Goal: Task Accomplishment & Management: Use online tool/utility

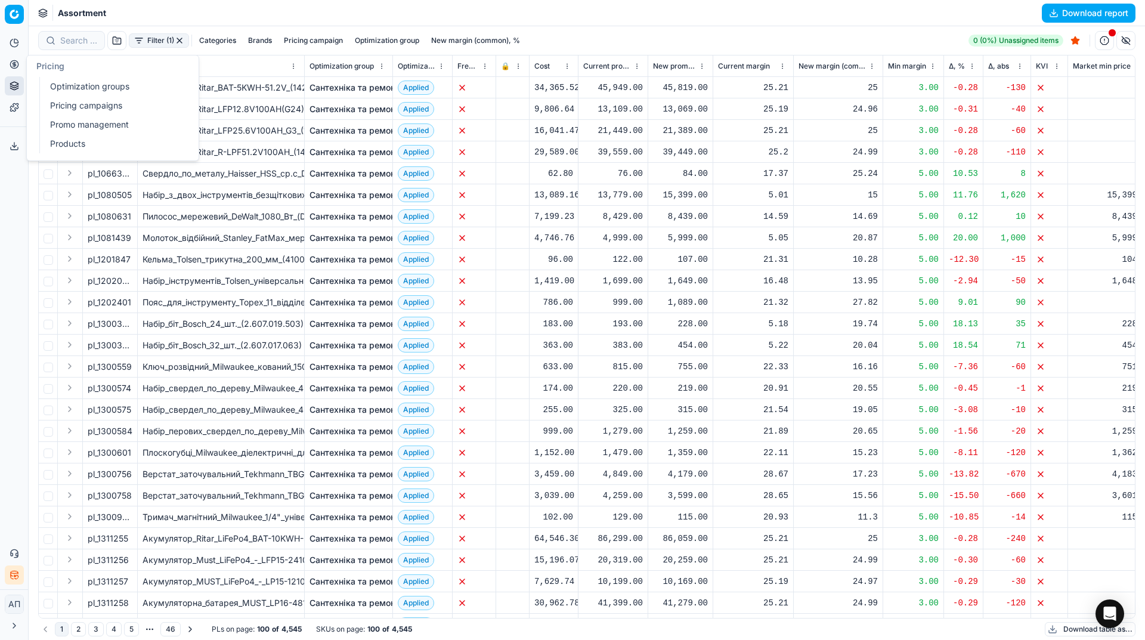
click at [72, 86] on link "Optimization groups" at bounding box center [114, 86] width 139 height 17
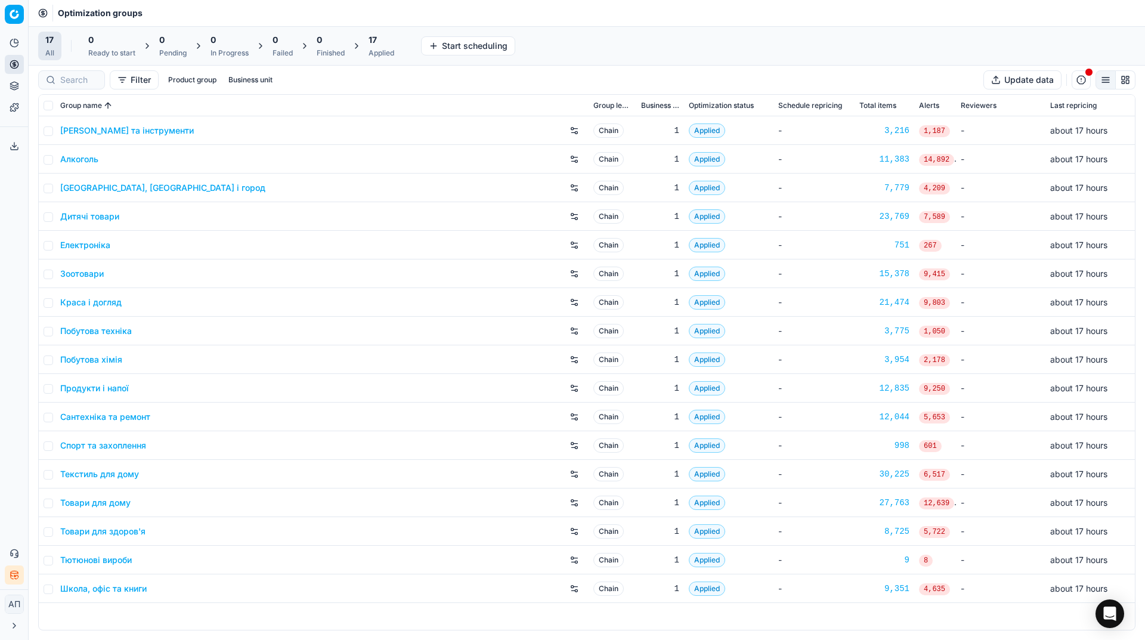
click at [0, 352] on div "Analytics Pricing Product portfolio Templates Export service 12 Contact support…" at bounding box center [14, 309] width 28 height 561
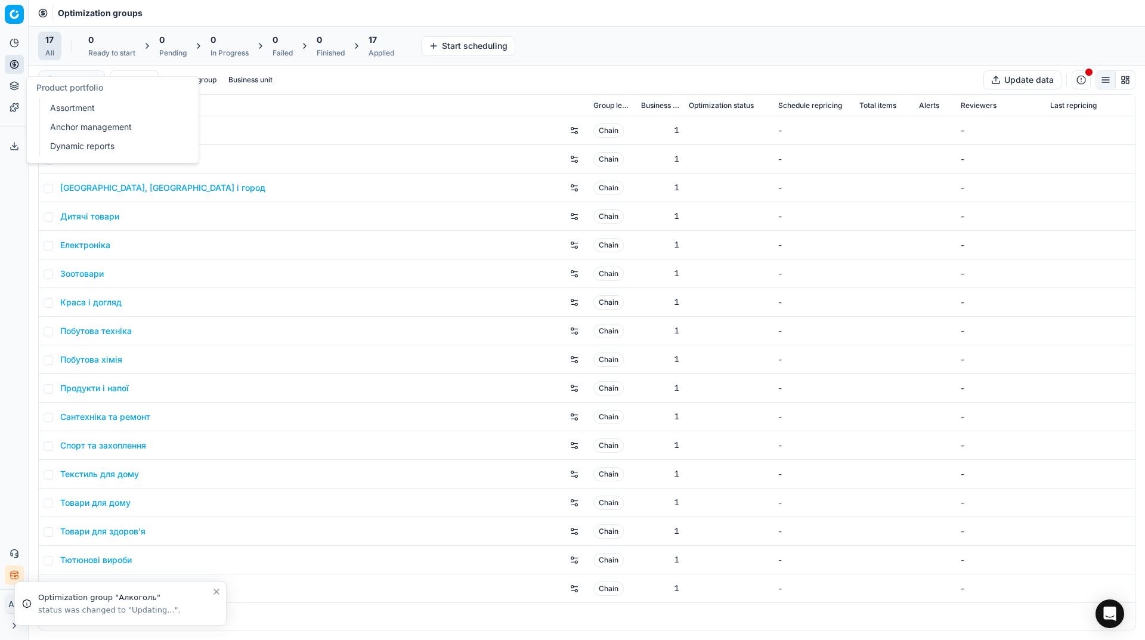
click at [61, 102] on link "Assortment" at bounding box center [114, 108] width 139 height 17
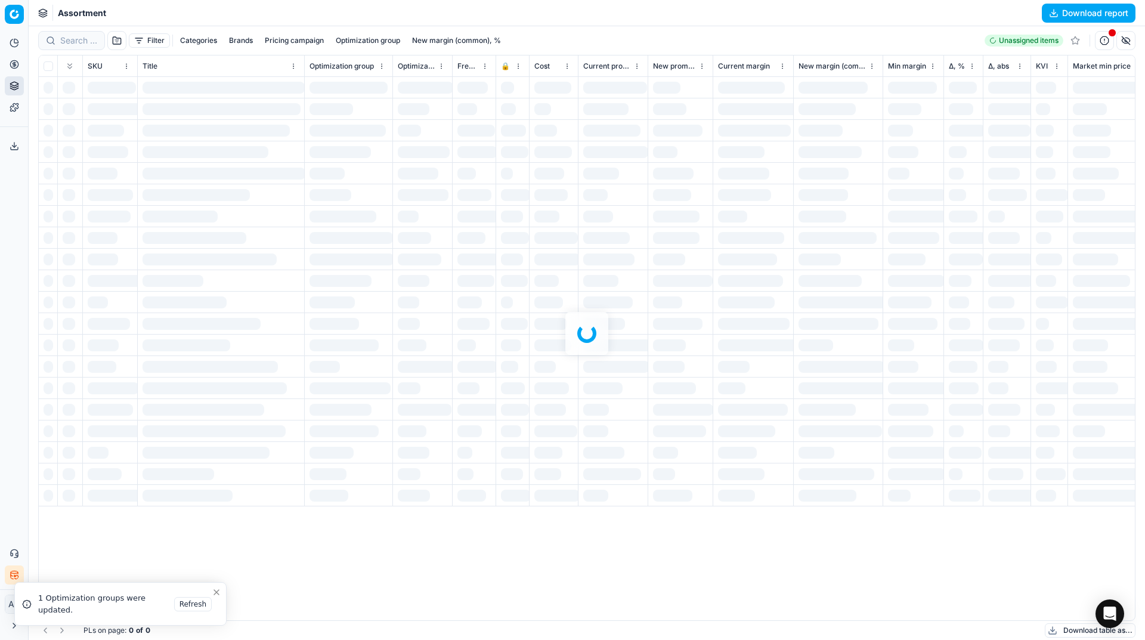
click at [0, 231] on div "Analytics Pricing Product portfolio Templates Export service 12 Contact support…" at bounding box center [14, 309] width 28 height 561
click at [77, 39] on div at bounding box center [587, 333] width 1117 height 614
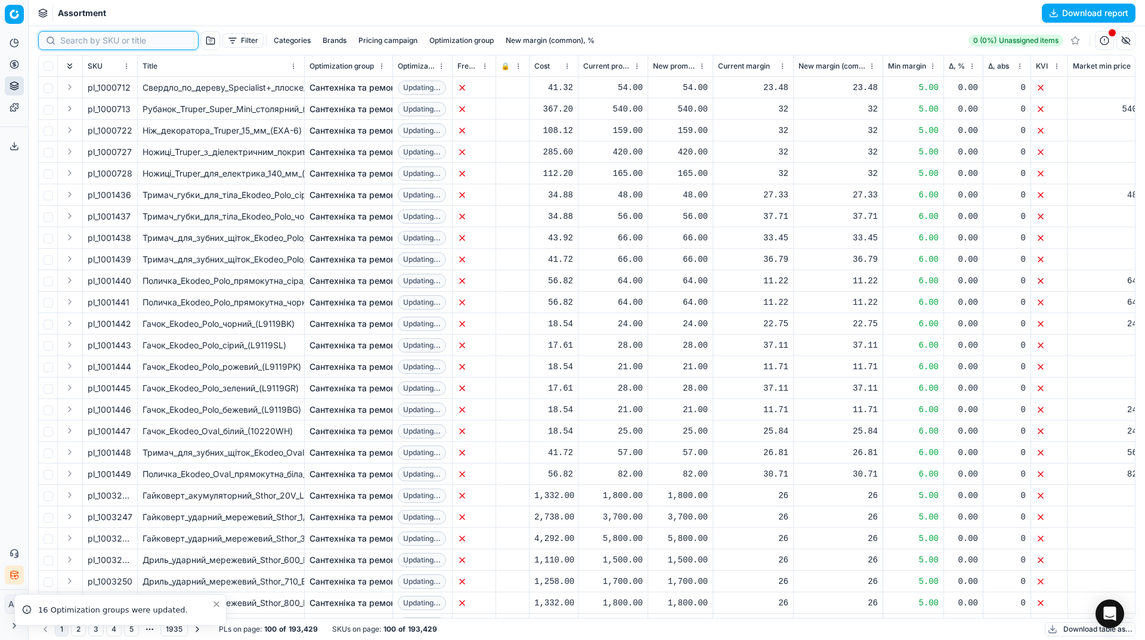
click at [77, 39] on input at bounding box center [125, 41] width 131 height 12
paste input "1269529"
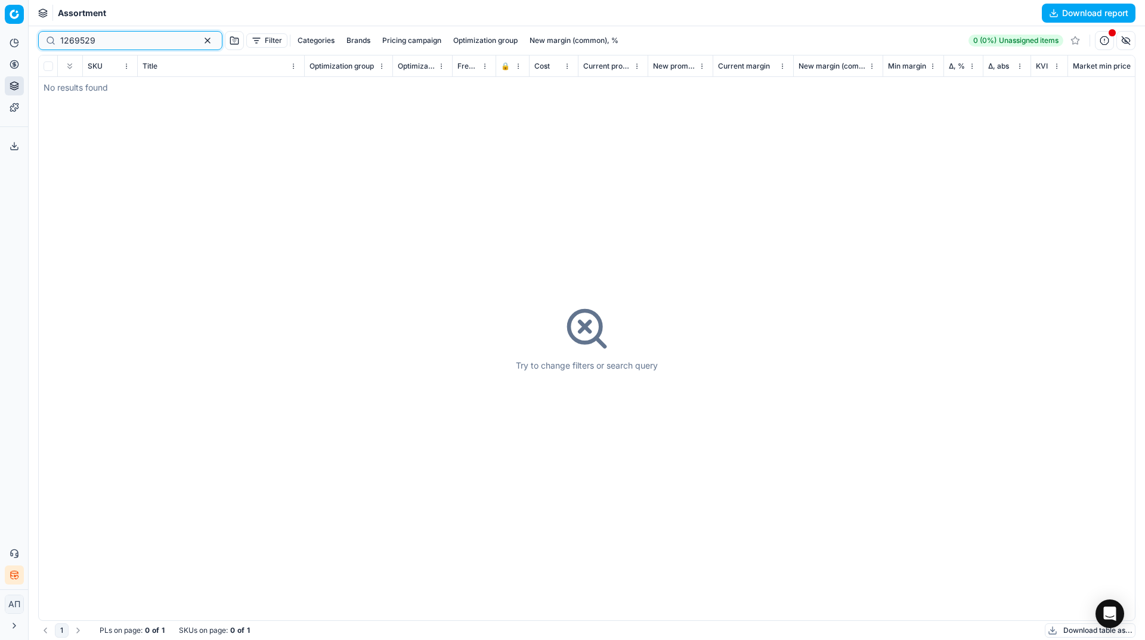
type input "1269529"
click at [123, 45] on input "1269529" at bounding box center [125, 41] width 131 height 12
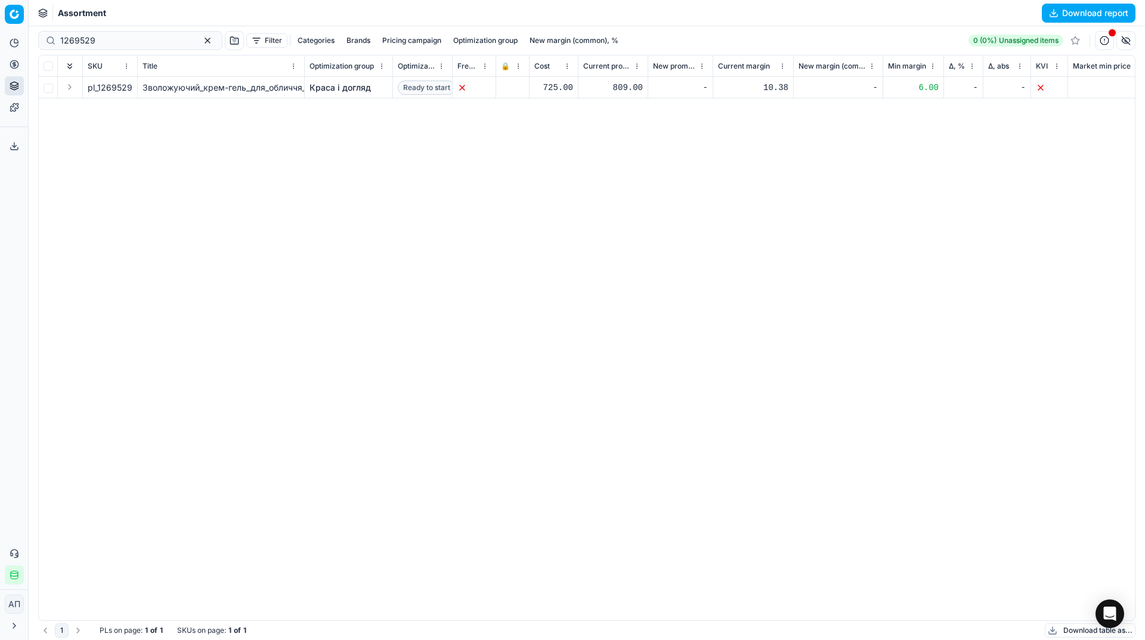
click at [344, 88] on link "Краса і догляд" at bounding box center [340, 88] width 61 height 12
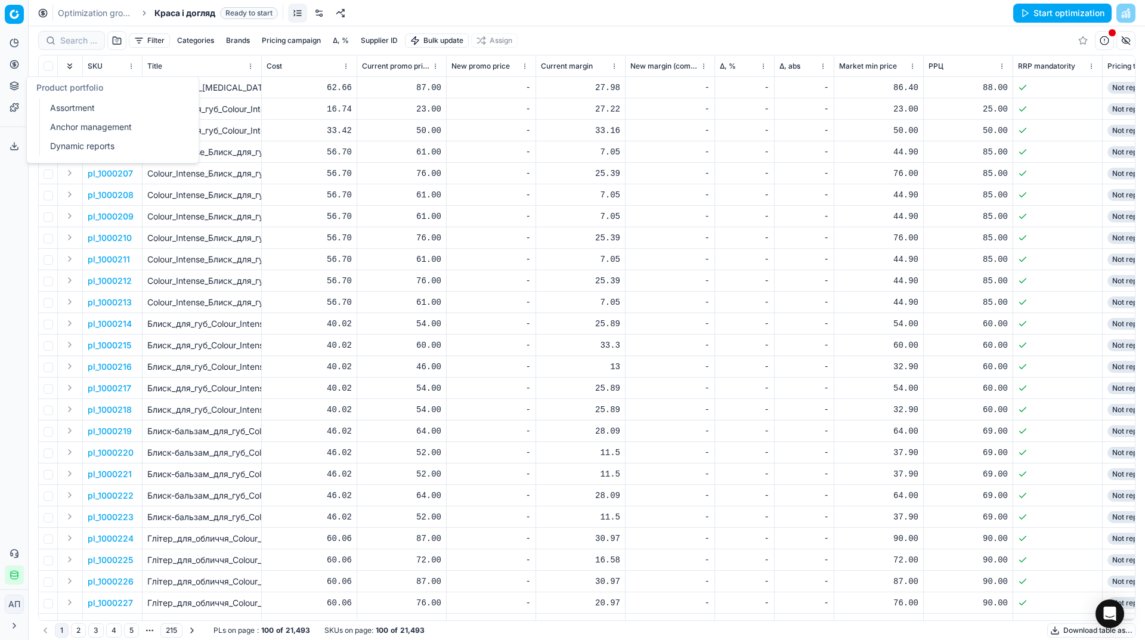
click at [53, 104] on link "Assortment" at bounding box center [114, 108] width 139 height 17
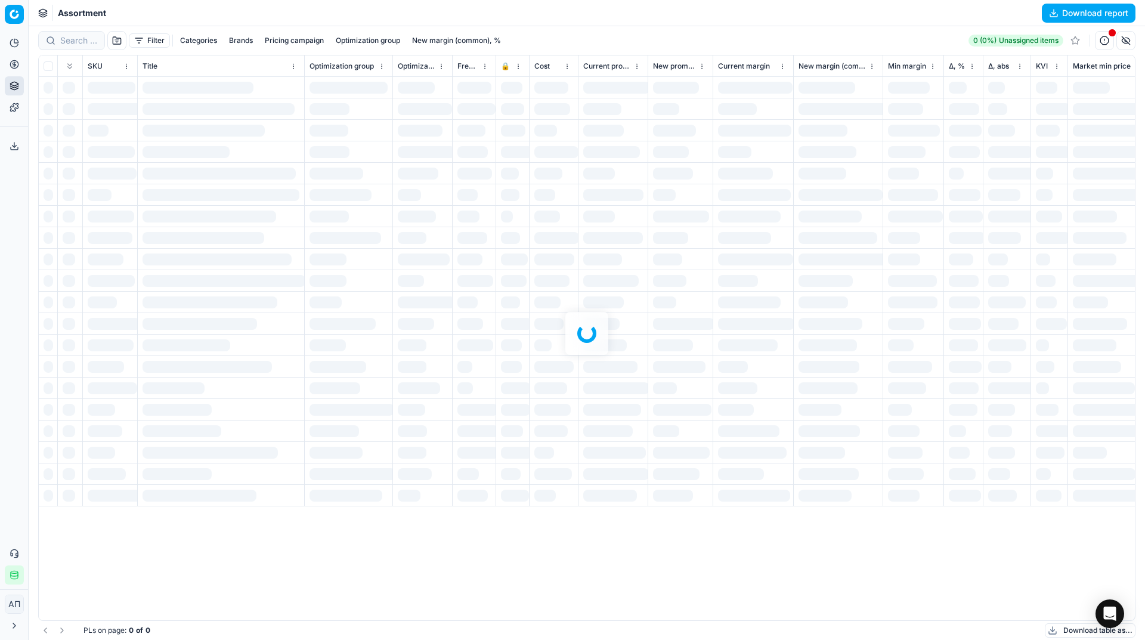
click at [13, 261] on div "Analytics Pricing Product portfolio Templates Export service 12 Contact support…" at bounding box center [14, 309] width 28 height 561
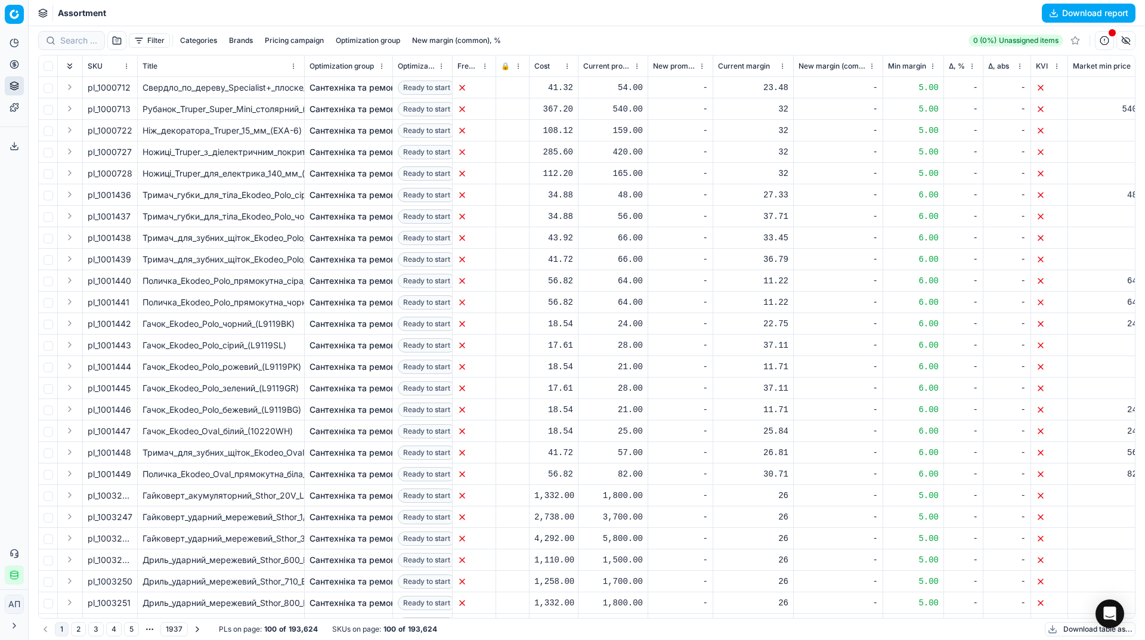
click at [144, 45] on button "Filter" at bounding box center [149, 40] width 41 height 14
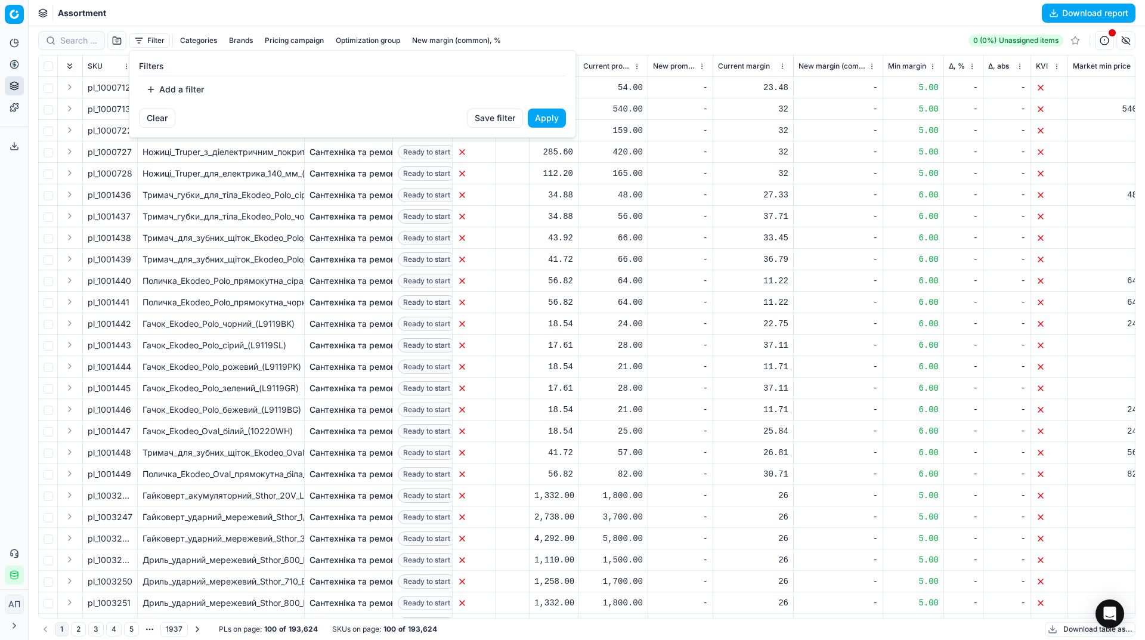
click at [159, 90] on button "Add a filter" at bounding box center [175, 89] width 72 height 19
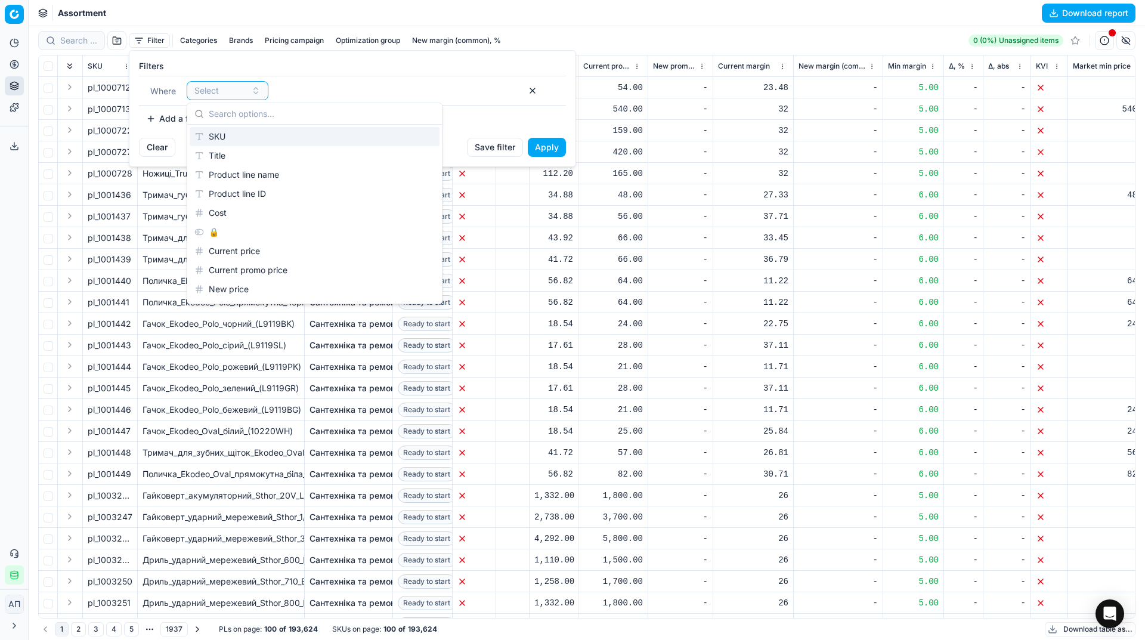
click at [245, 132] on div "SKU" at bounding box center [315, 136] width 250 height 19
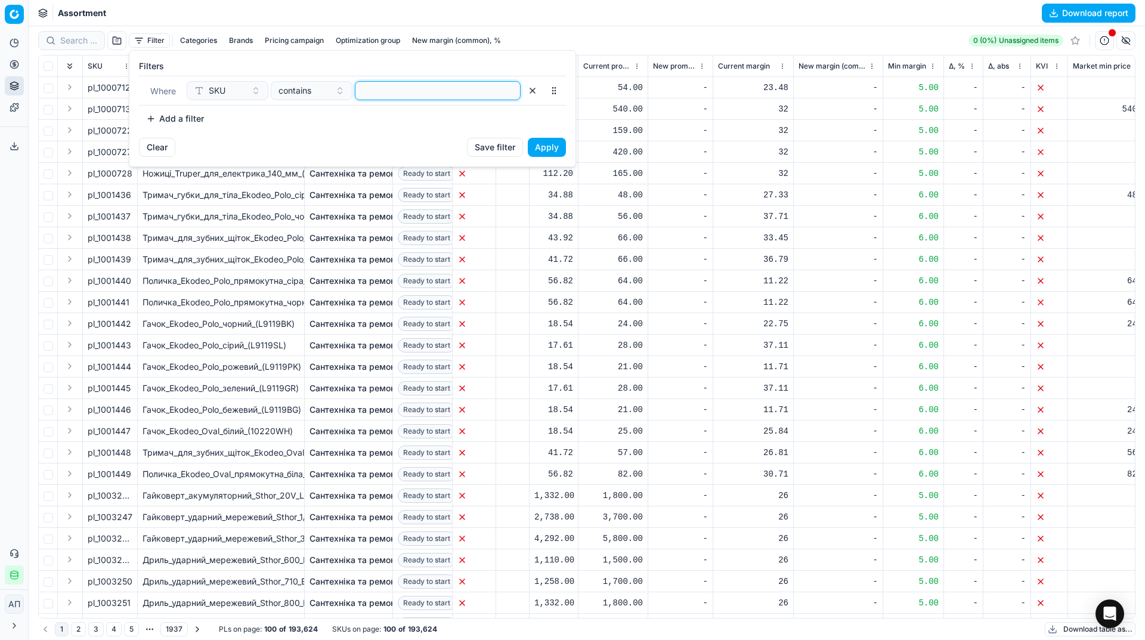
click at [400, 98] on input at bounding box center [437, 91] width 155 height 18
click at [545, 153] on button "Apply" at bounding box center [547, 147] width 38 height 19
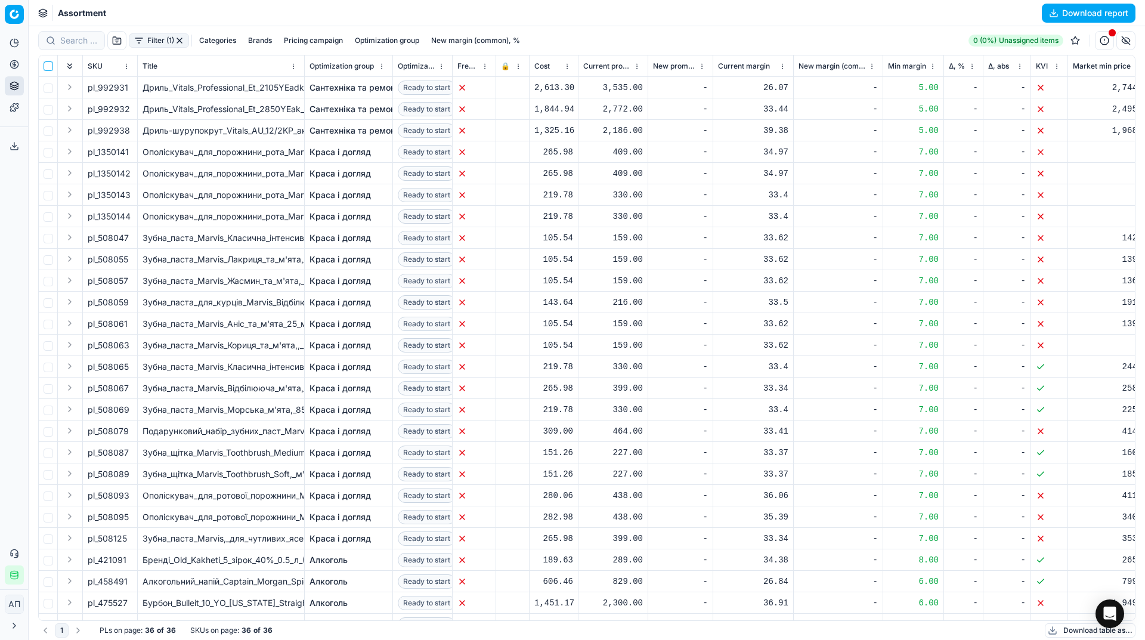
click at [48, 65] on input "checkbox" at bounding box center [49, 66] width 10 height 10
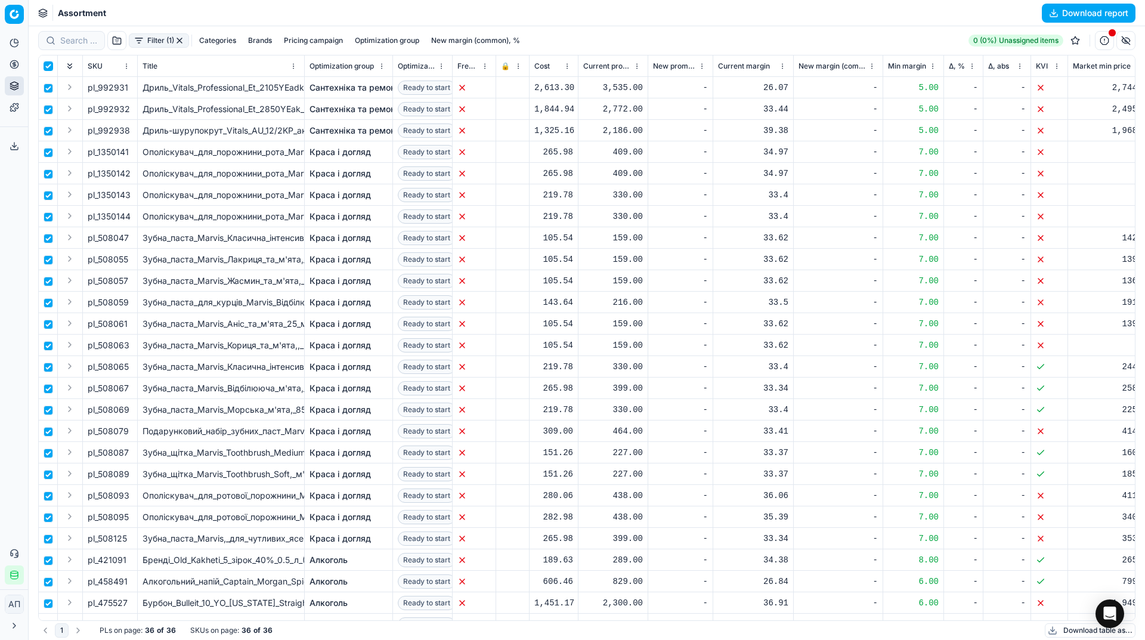
checkbox input "true"
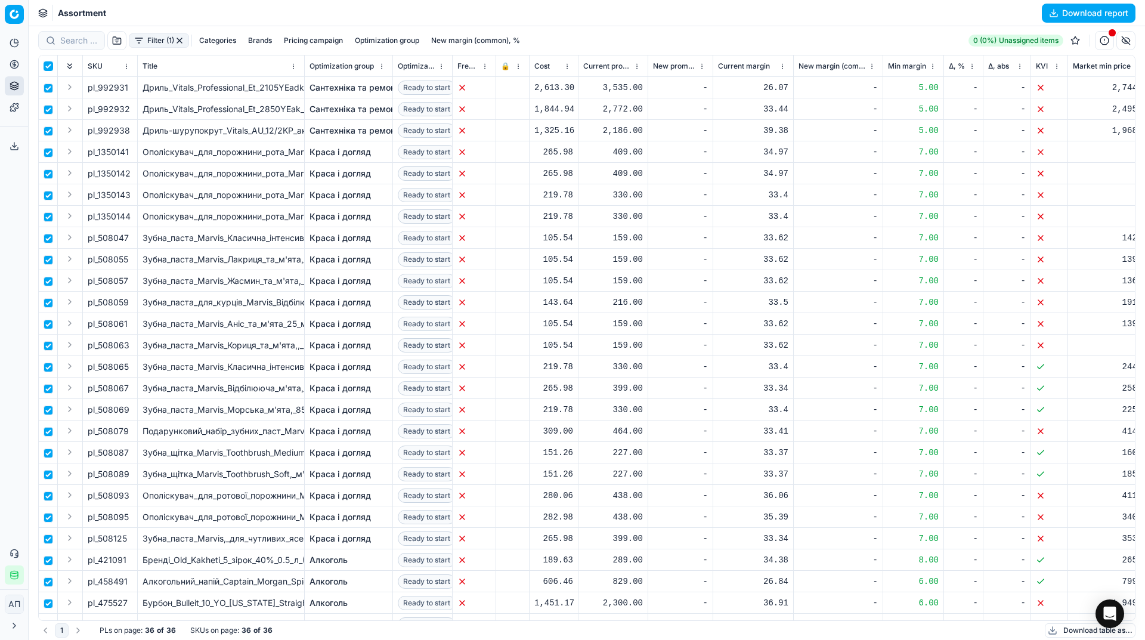
checkbox input "true"
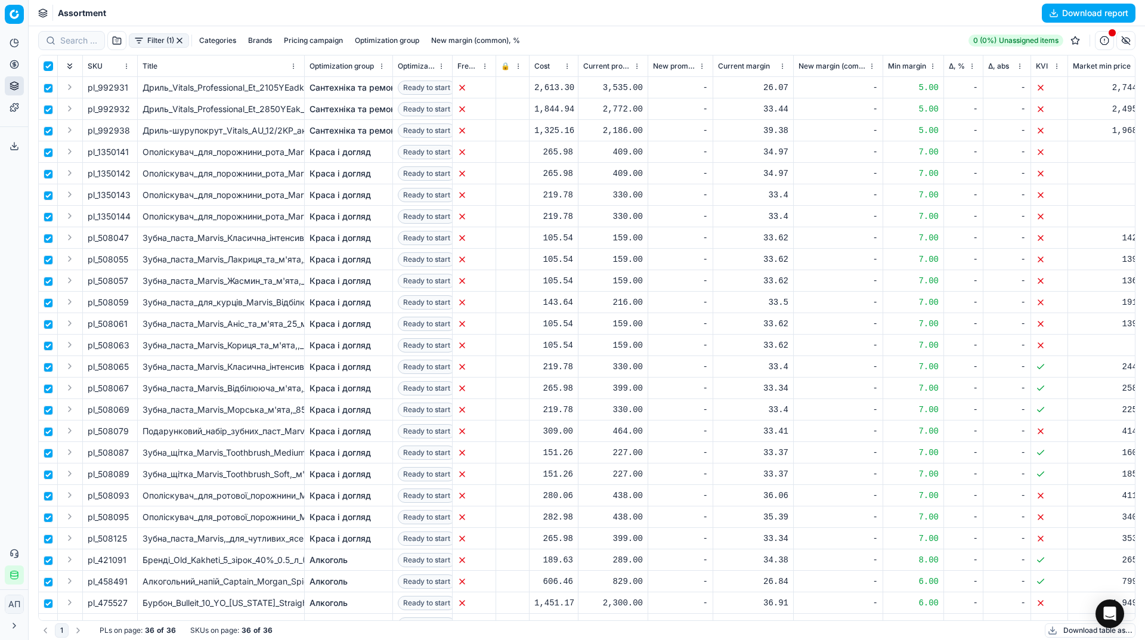
checkbox input "true"
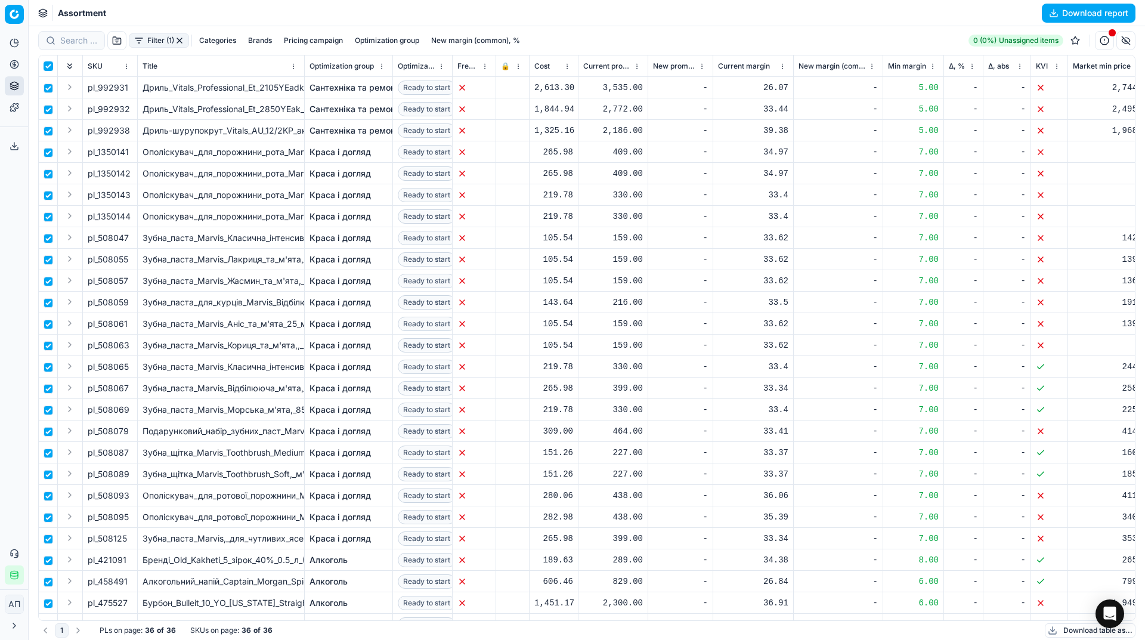
checkbox input "true"
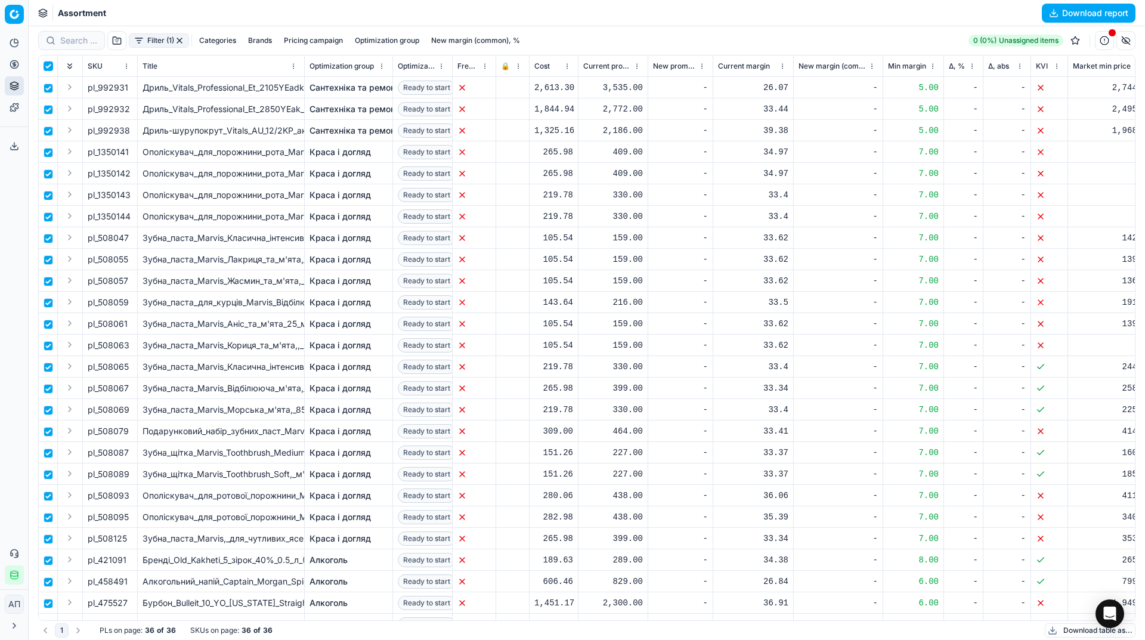
checkbox input "true"
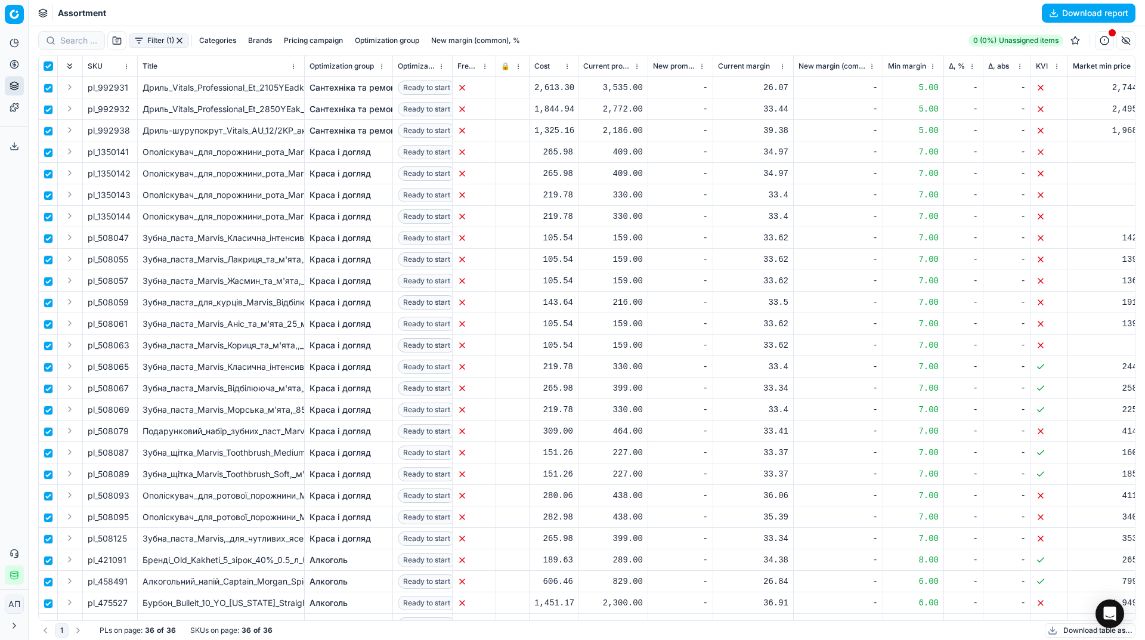
checkbox input "true"
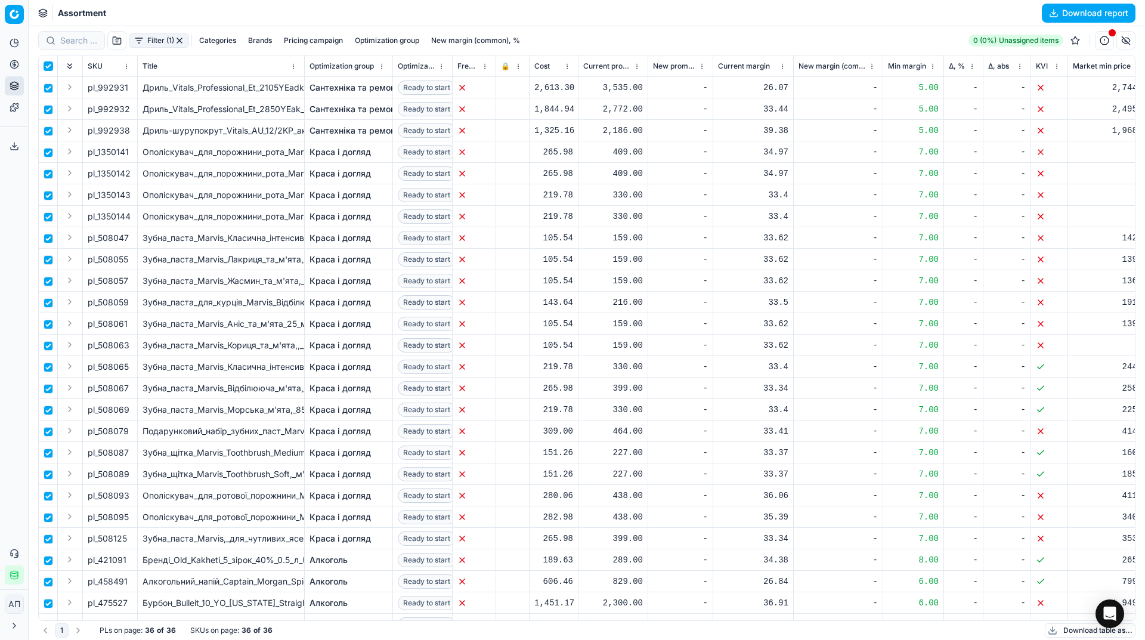
checkbox input "true"
click at [567, 38] on html "Pricing platform Analytics Pricing Product portfolio Templates Export service 1…" at bounding box center [572, 320] width 1145 height 640
click at [586, 119] on div "Unassign from PCs" at bounding box center [553, 119] width 121 height 19
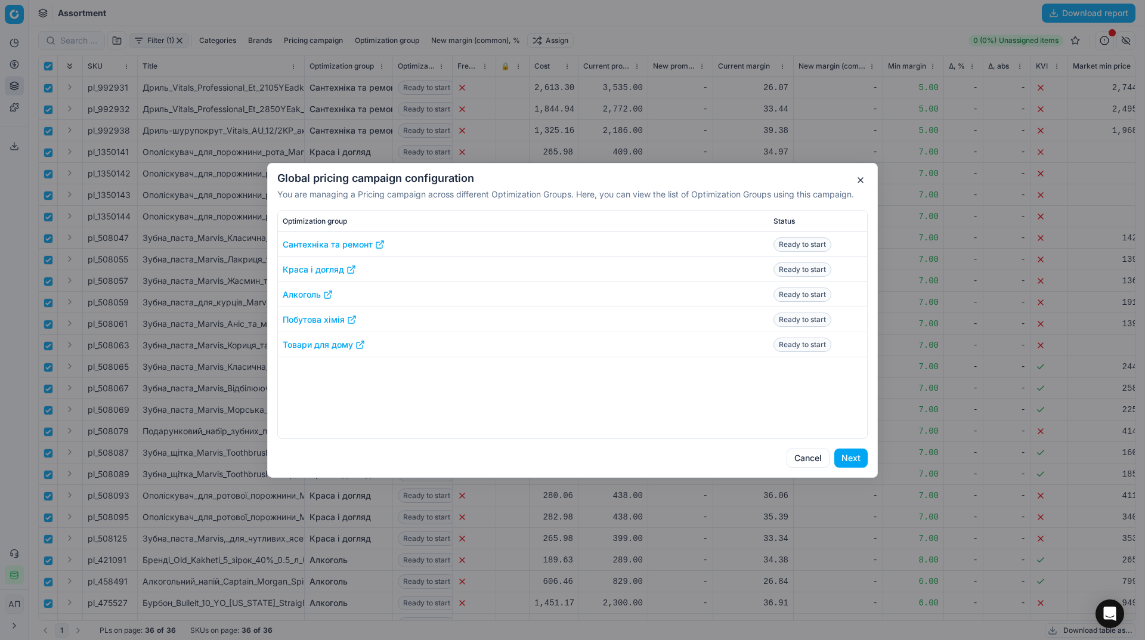
click at [851, 458] on button "Next" at bounding box center [851, 458] width 33 height 19
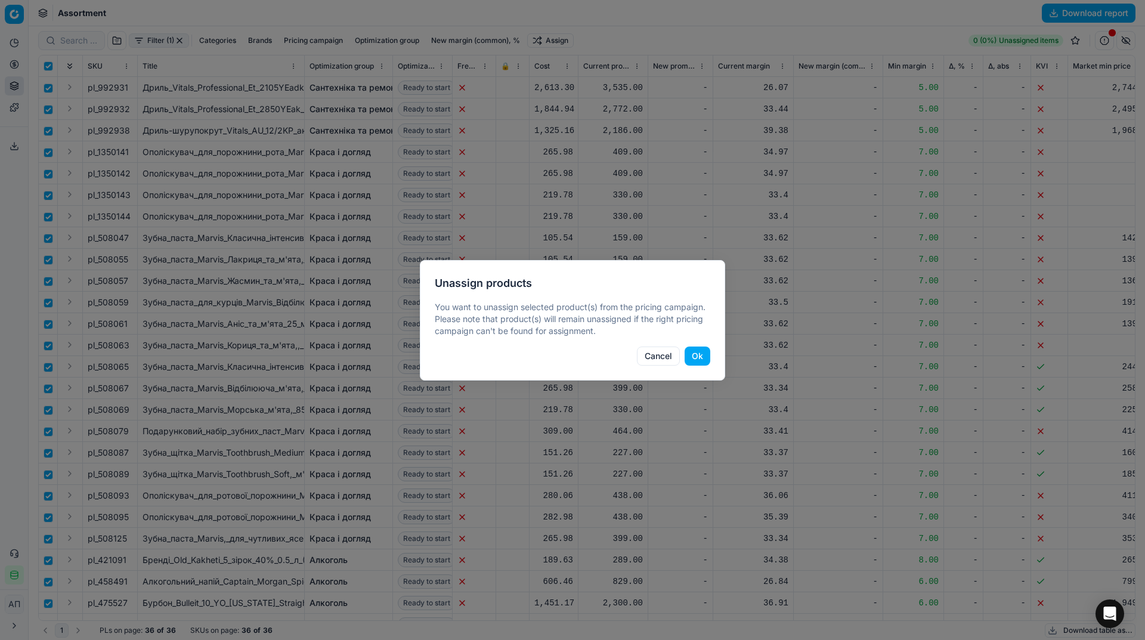
click at [700, 351] on button "Ok" at bounding box center [698, 356] width 26 height 19
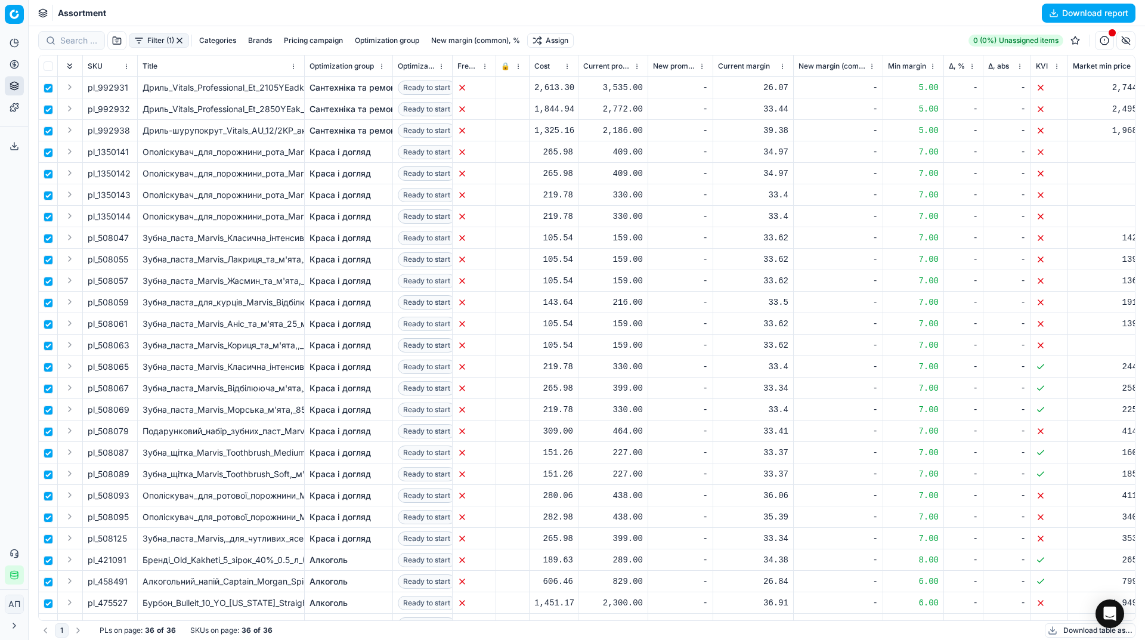
checkbox input "false"
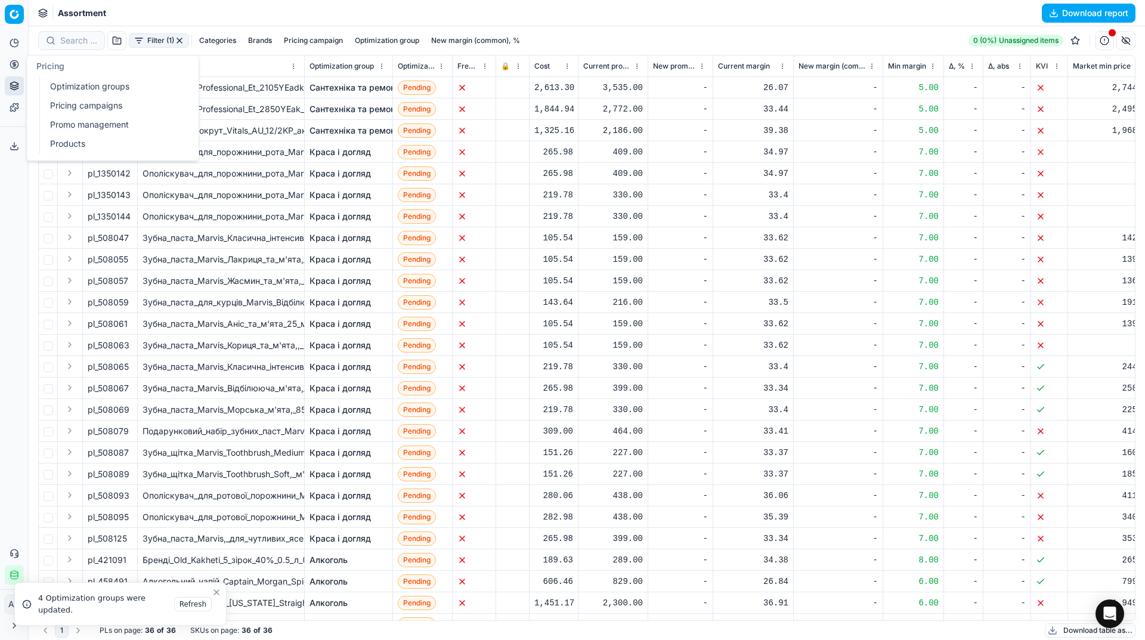
click at [53, 78] on link "Optimization groups" at bounding box center [114, 86] width 139 height 17
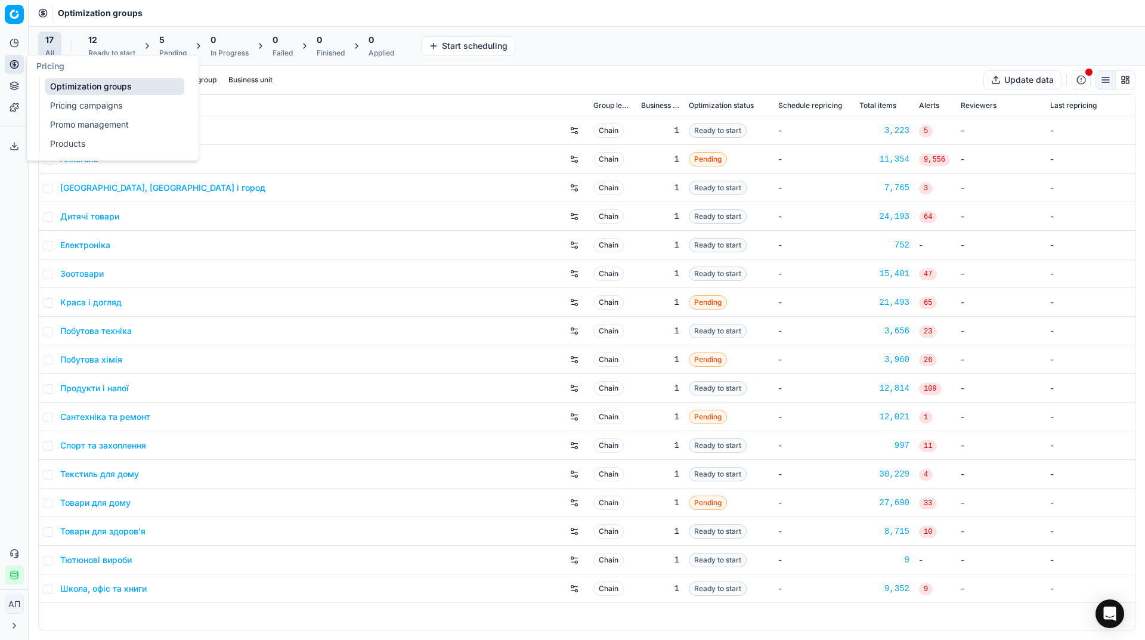
click at [17, 231] on div "Analytics Pricing Product portfolio Templates Export service 12 Contact support…" at bounding box center [14, 309] width 28 height 561
click at [110, 51] on div "Ready to start" at bounding box center [111, 53] width 47 height 10
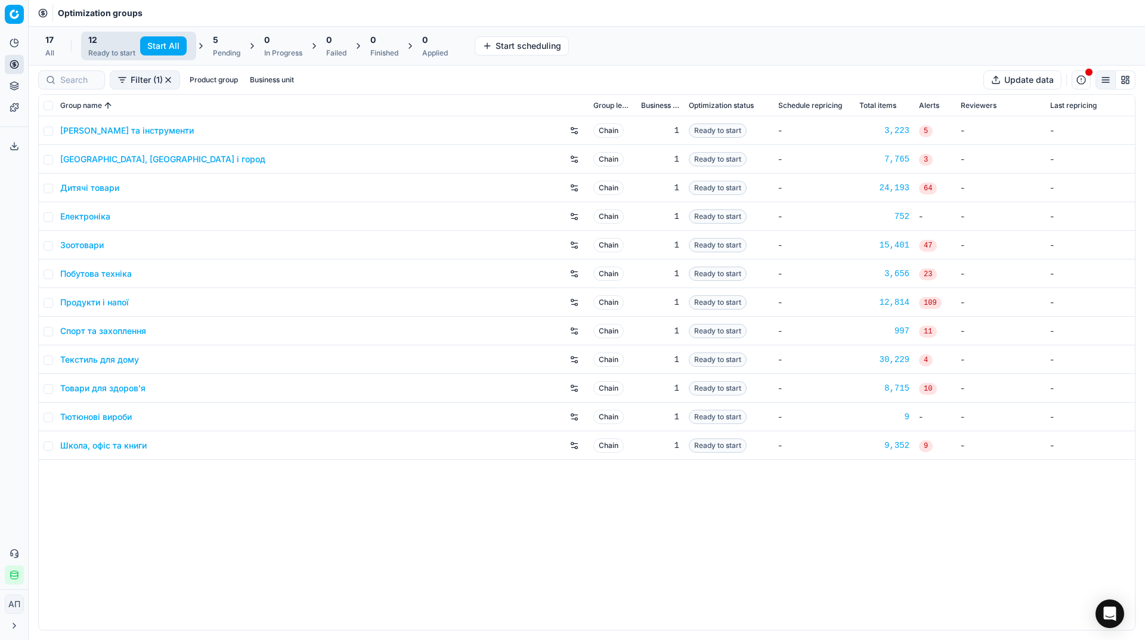
click at [207, 51] on div "5 Pending" at bounding box center [227, 46] width 42 height 29
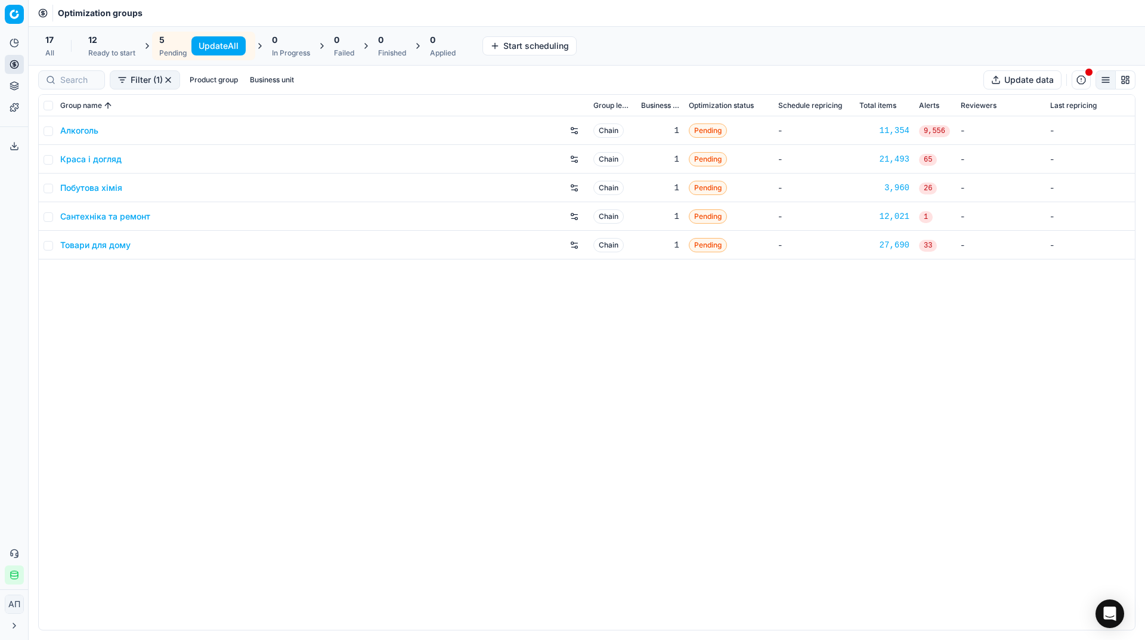
click at [231, 42] on button "Update All" at bounding box center [218, 45] width 54 height 19
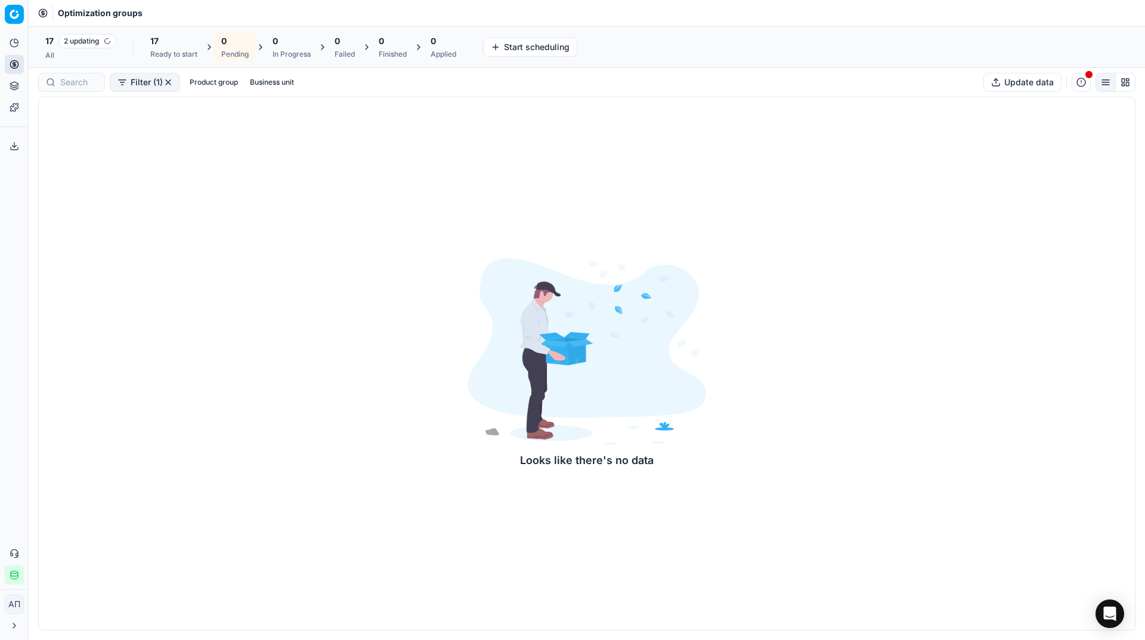
click at [68, 49] on div "17 2 updating All" at bounding box center [80, 47] width 71 height 26
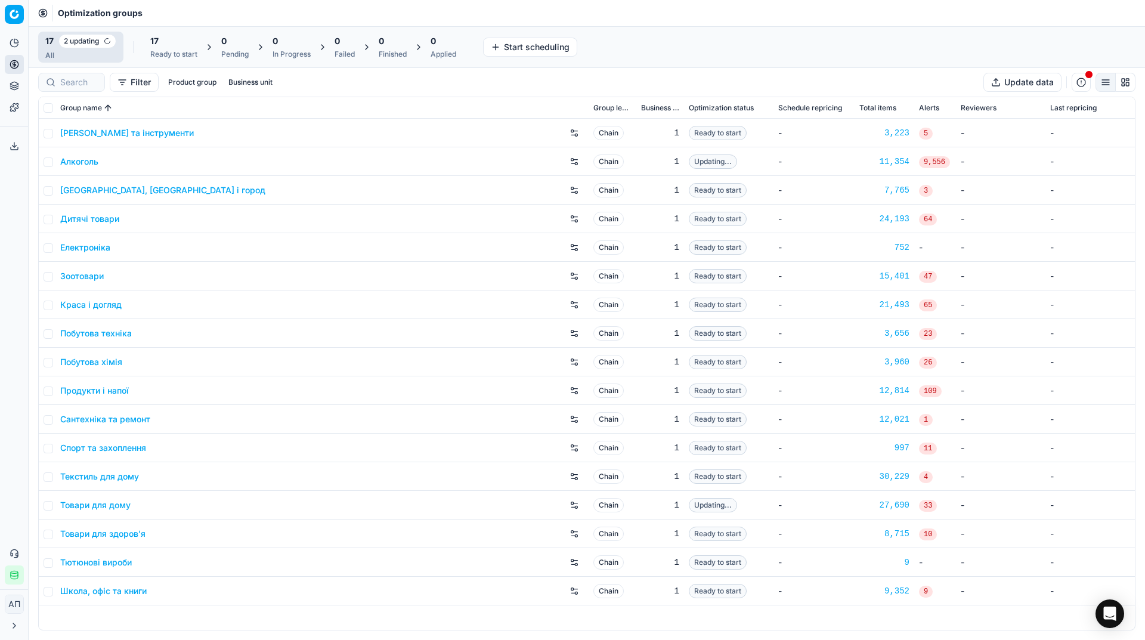
click at [10, 216] on div "Analytics Pricing Product portfolio Templates Export service 12 Contact support…" at bounding box center [14, 309] width 28 height 561
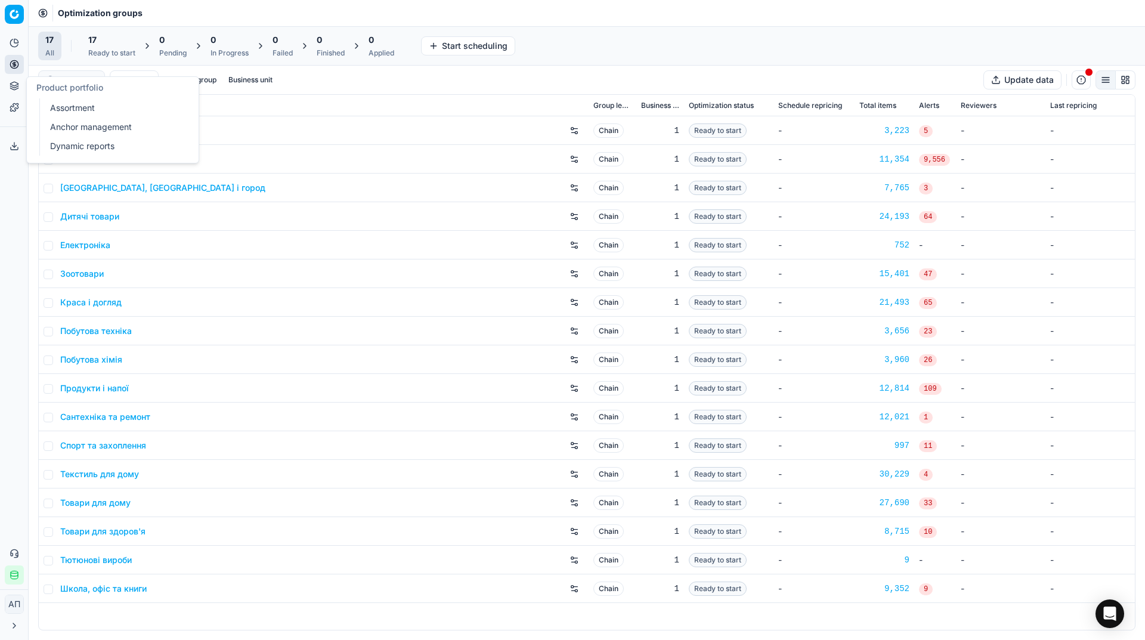
click at [2, 192] on div "Analytics Pricing Product portfolio Templates Export service 12 Contact support…" at bounding box center [14, 309] width 28 height 561
click at [58, 103] on link "Assortment" at bounding box center [114, 108] width 139 height 17
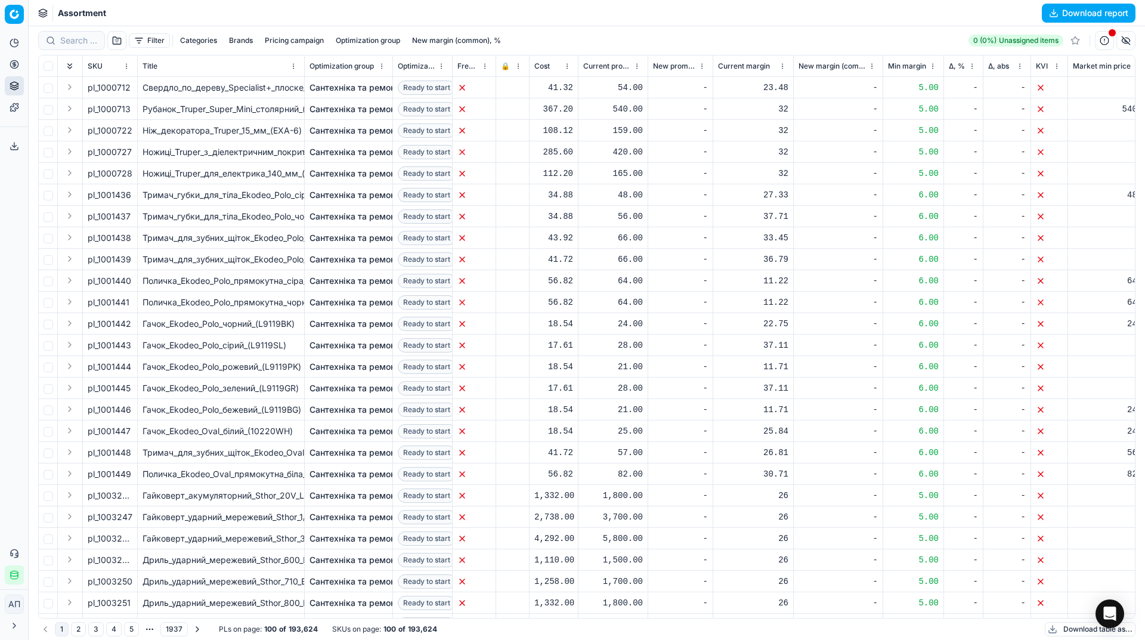
click at [141, 42] on button "Filter" at bounding box center [149, 40] width 41 height 14
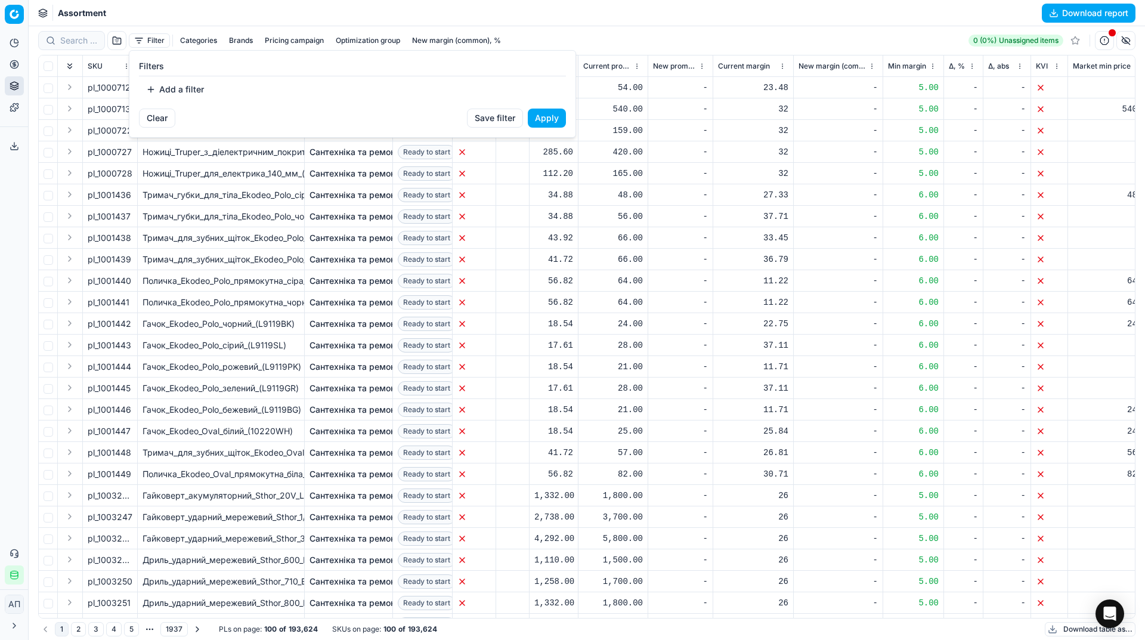
click at [166, 95] on button "Add a filter" at bounding box center [175, 89] width 72 height 19
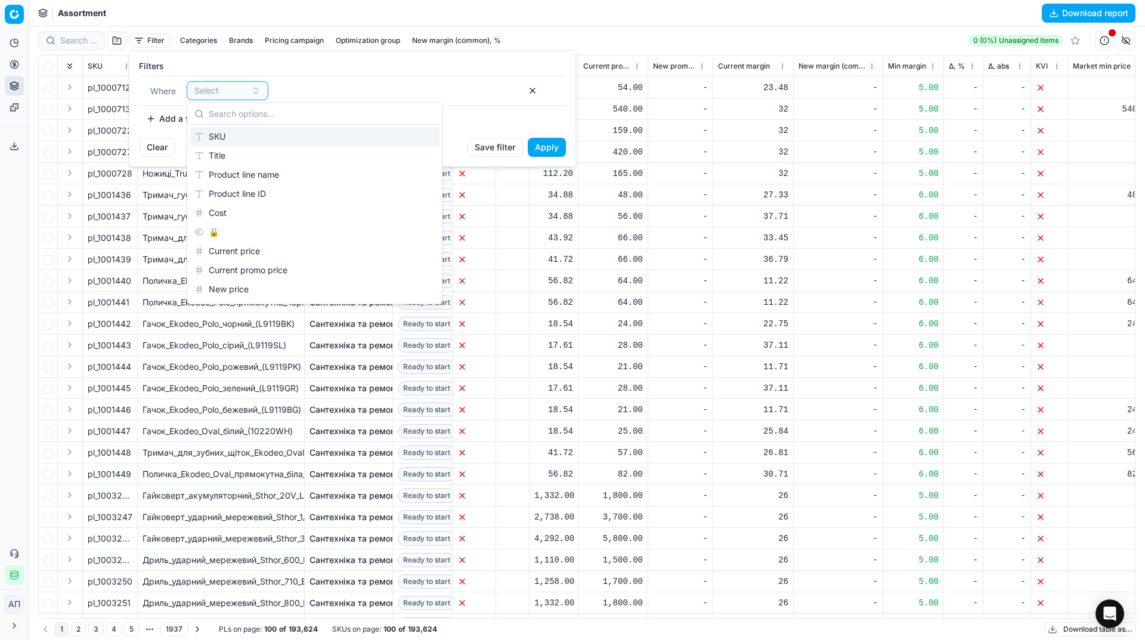
click at [226, 139] on div "SKU" at bounding box center [315, 136] width 250 height 19
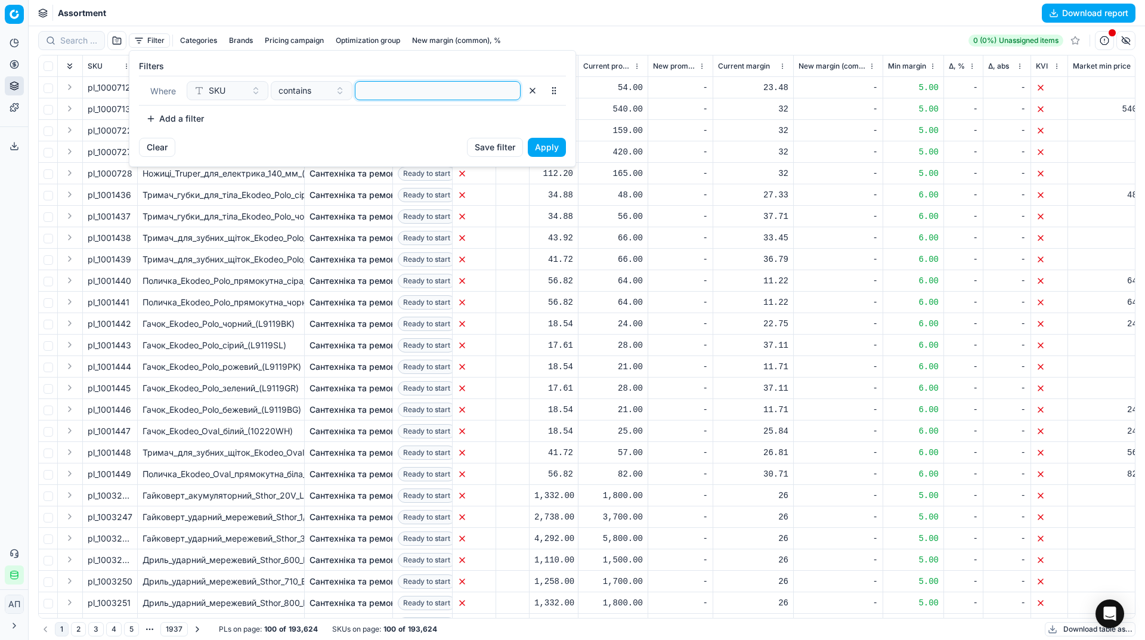
click at [406, 88] on input at bounding box center [437, 91] width 155 height 18
click at [542, 154] on button "Apply" at bounding box center [547, 147] width 38 height 19
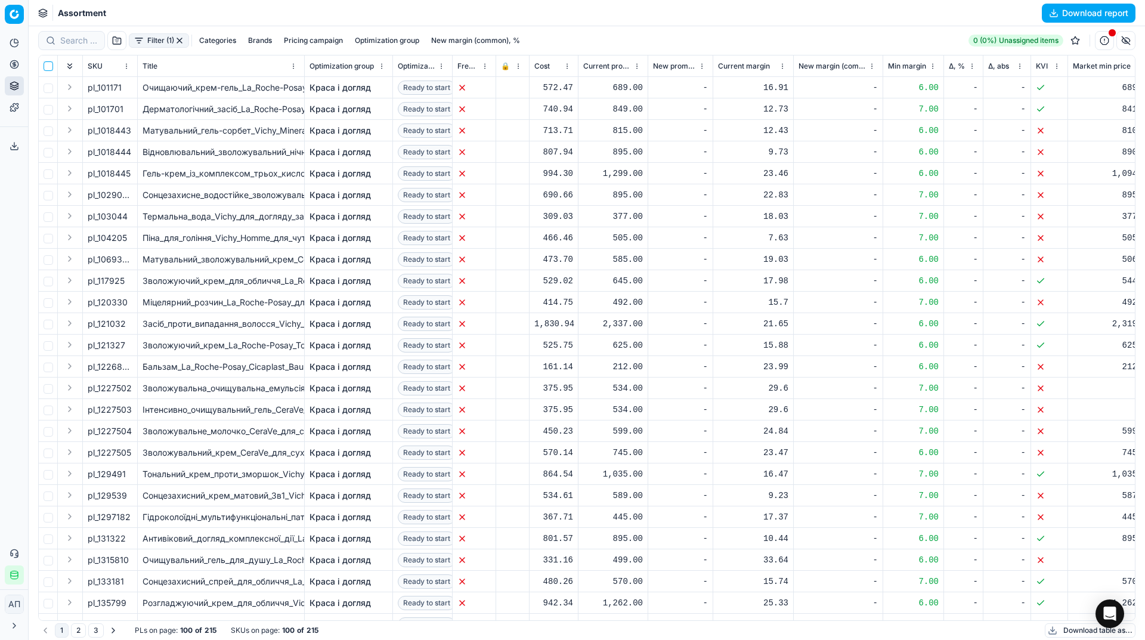
click at [44, 64] on input "checkbox" at bounding box center [49, 66] width 10 height 10
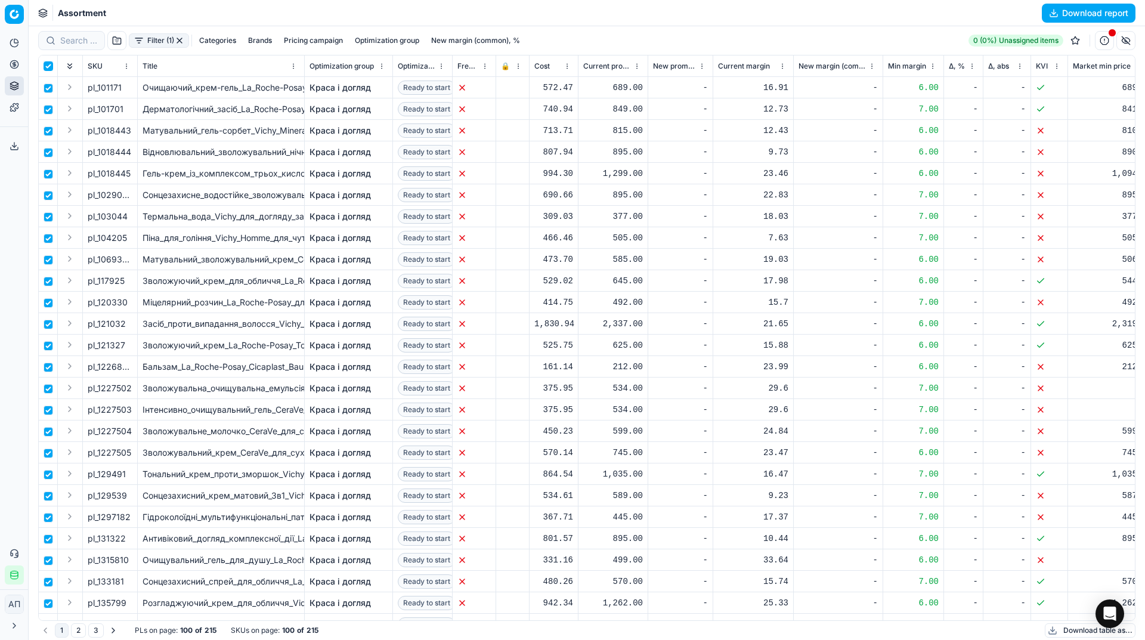
checkbox input "true"
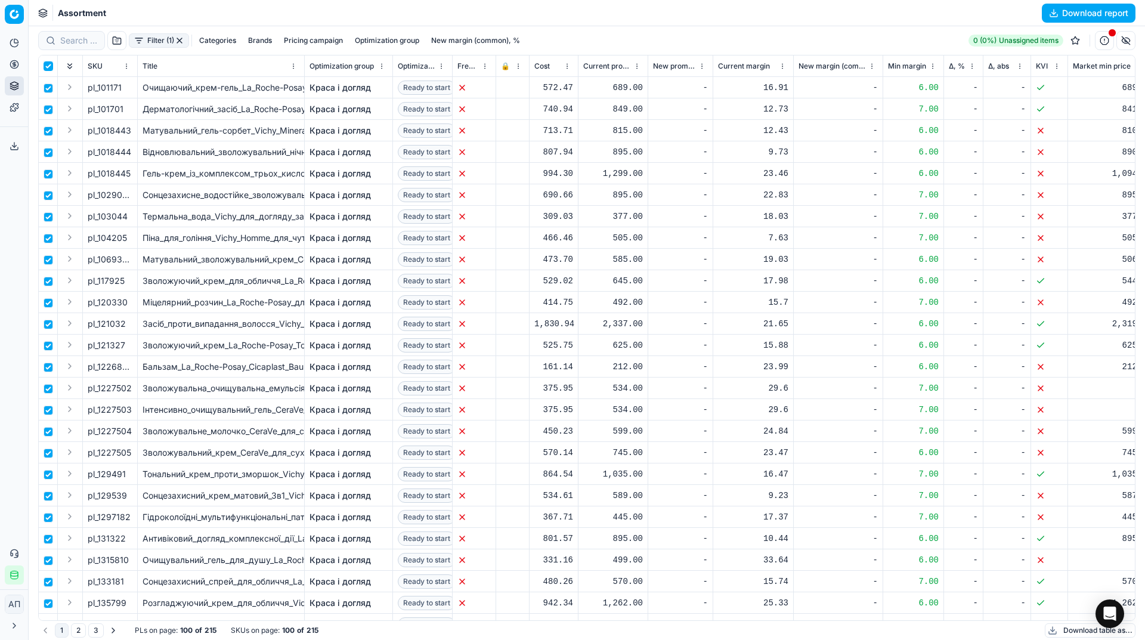
checkbox input "true"
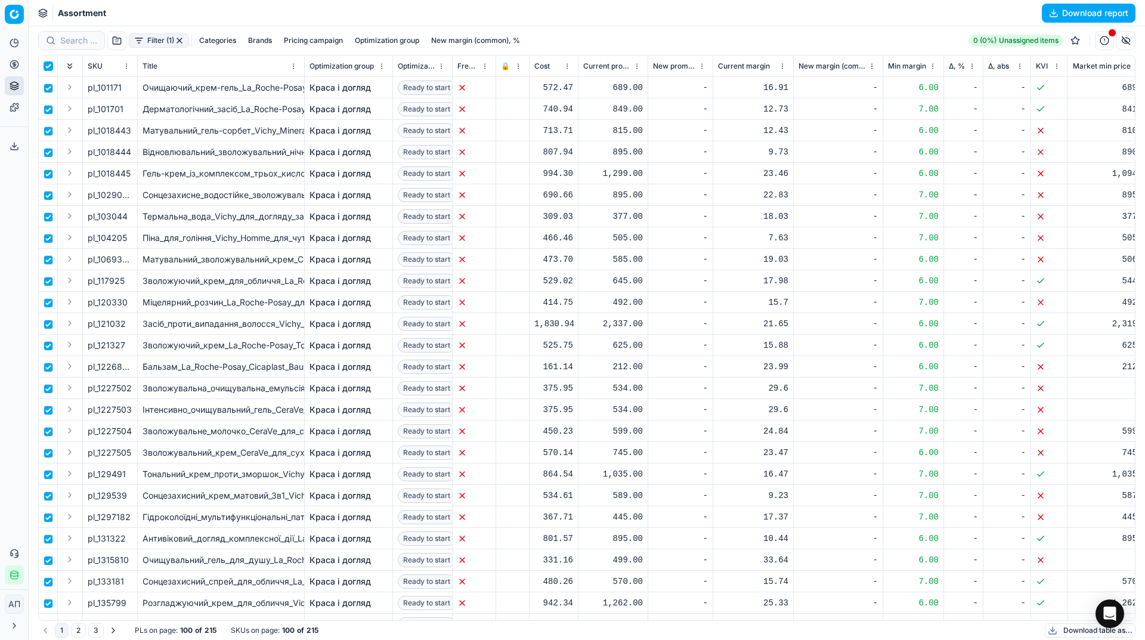
checkbox input "true"
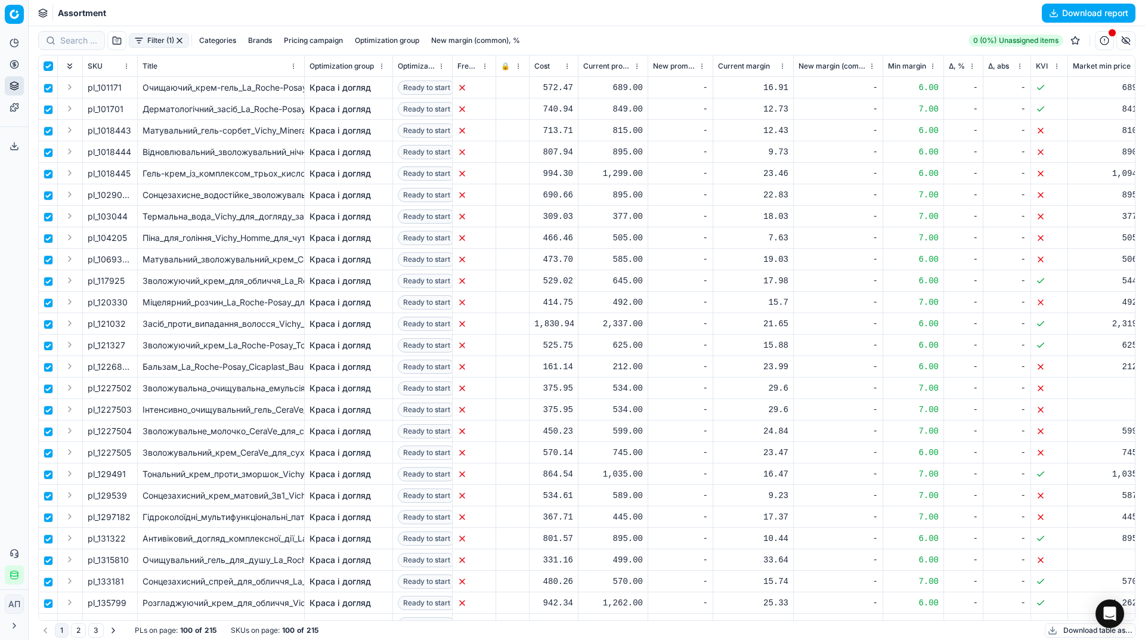
checkbox input "true"
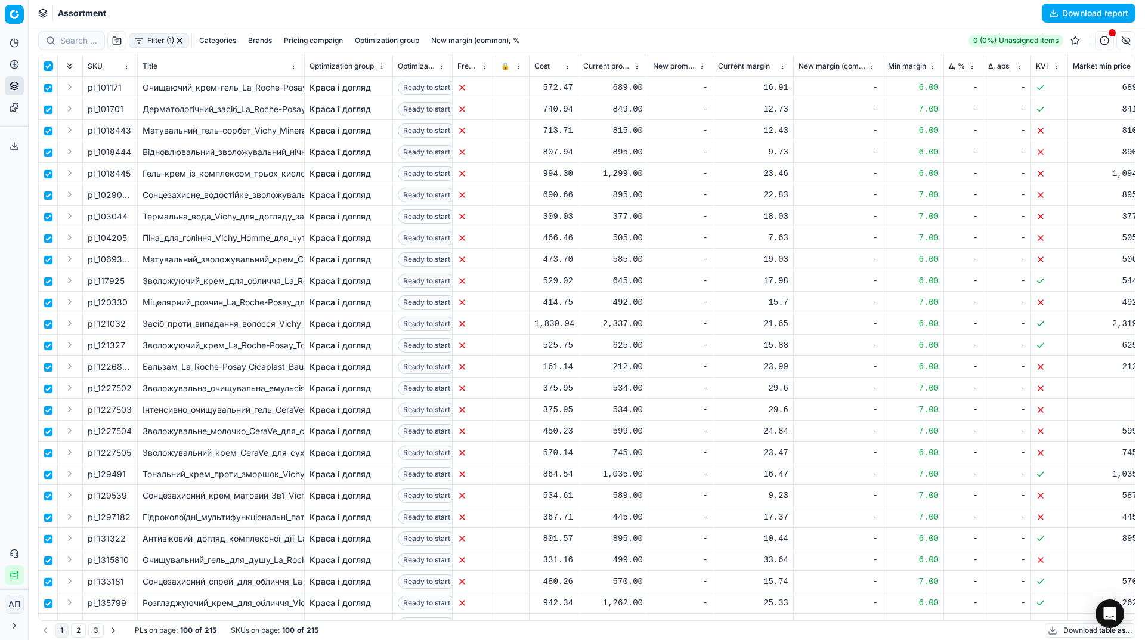
checkbox input "true"
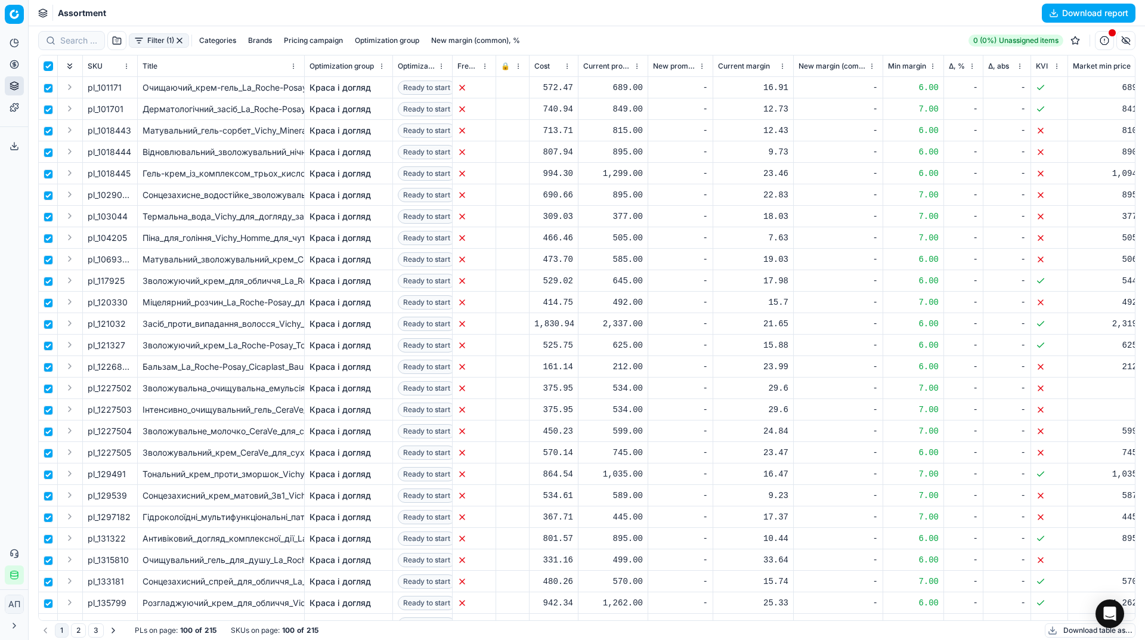
checkbox input "true"
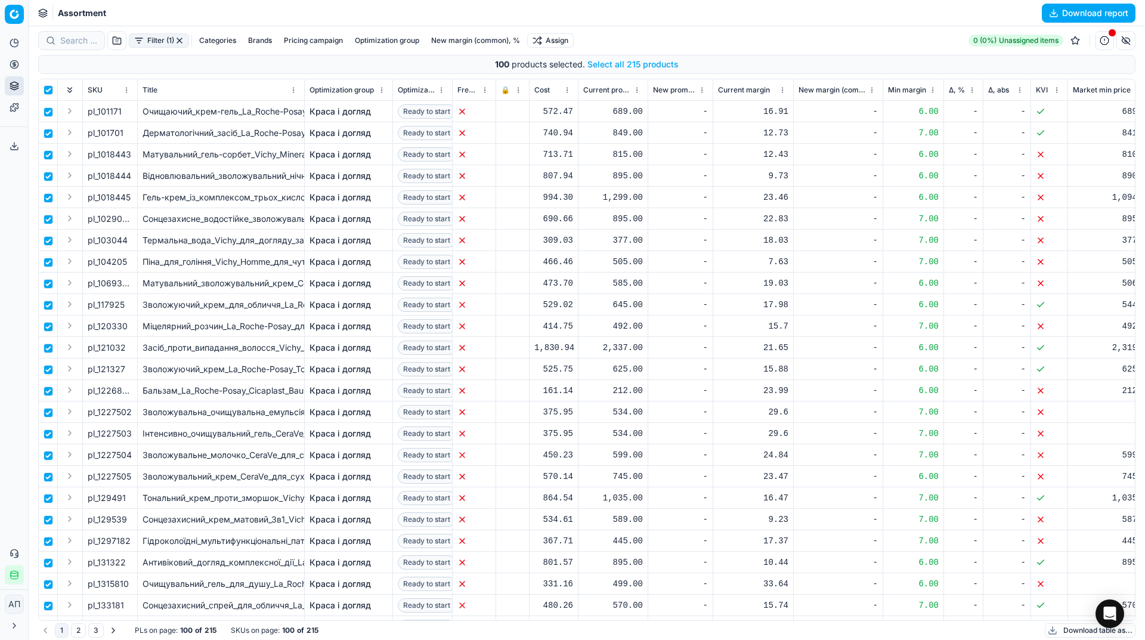
click at [640, 62] on button "Select all 215 products" at bounding box center [633, 64] width 91 height 12
click at [558, 40] on html "Pricing platform Analytics Pricing Product portfolio Templates Export service 1…" at bounding box center [572, 320] width 1145 height 640
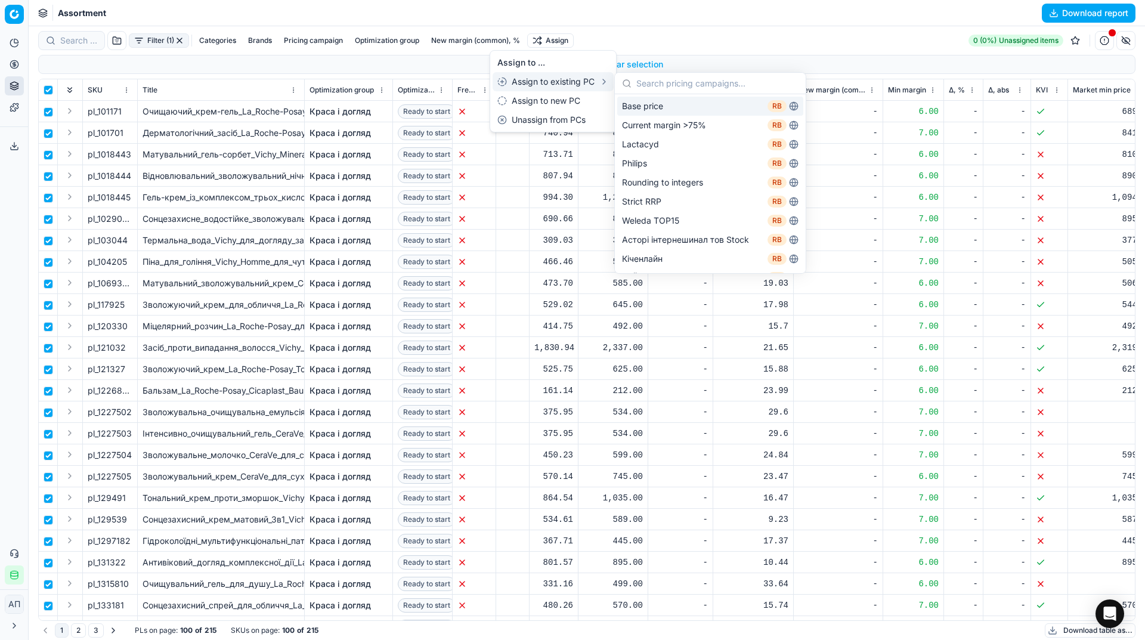
click at [663, 102] on div "Base price RB" at bounding box center [710, 106] width 186 height 19
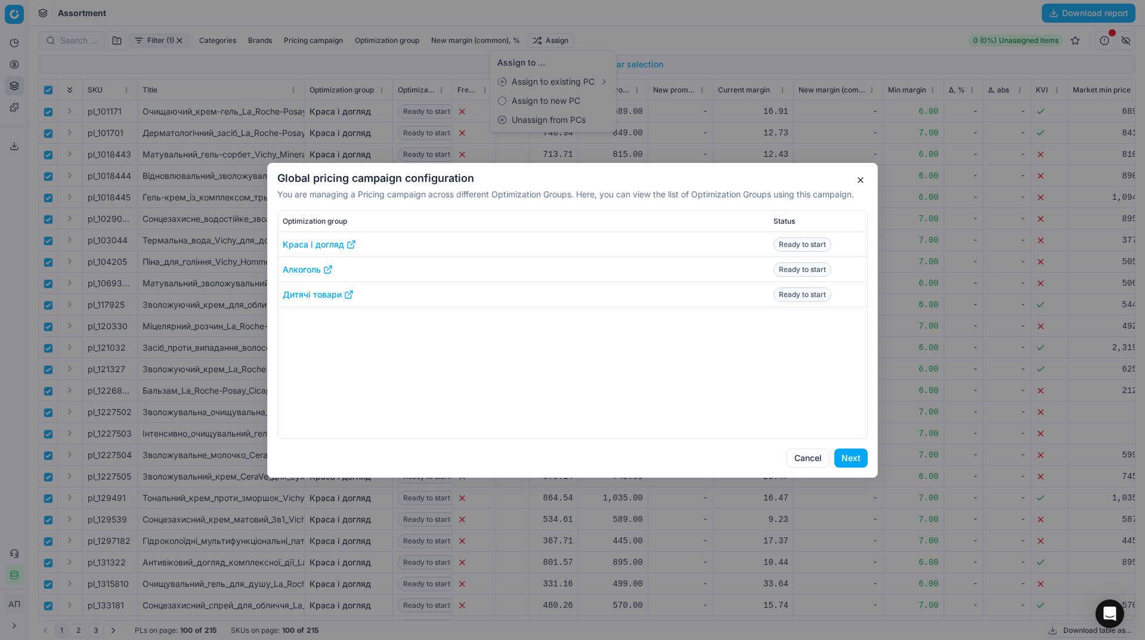
click at [861, 180] on button "button" at bounding box center [861, 180] width 14 height 14
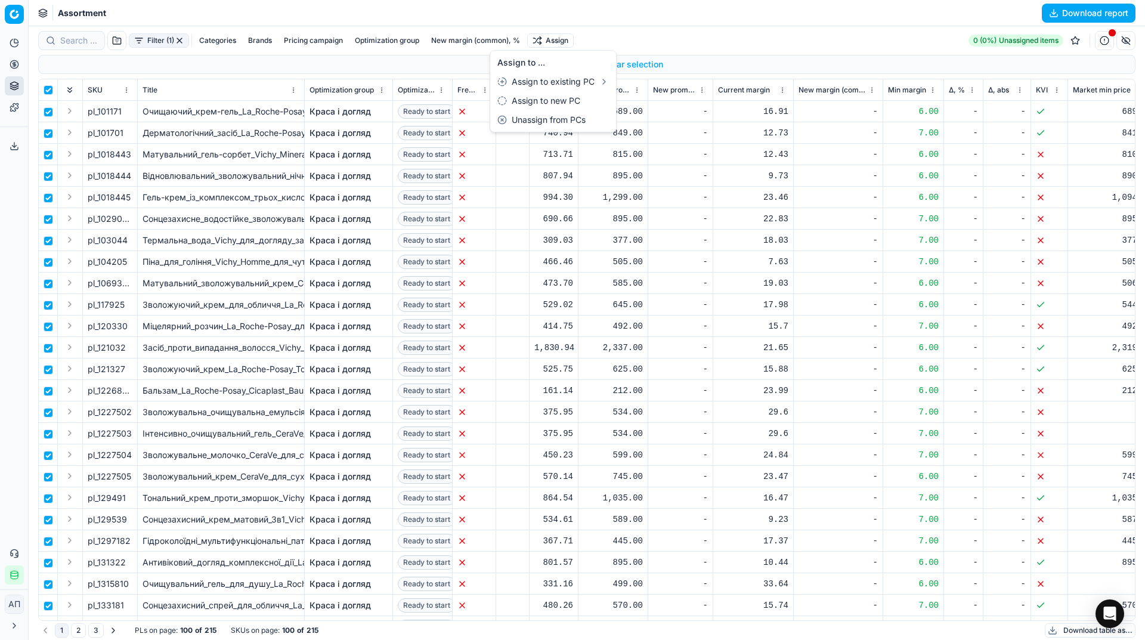
click at [838, 29] on html "Pricing platform Analytics Pricing Product portfolio Templates Export service 1…" at bounding box center [572, 320] width 1145 height 640
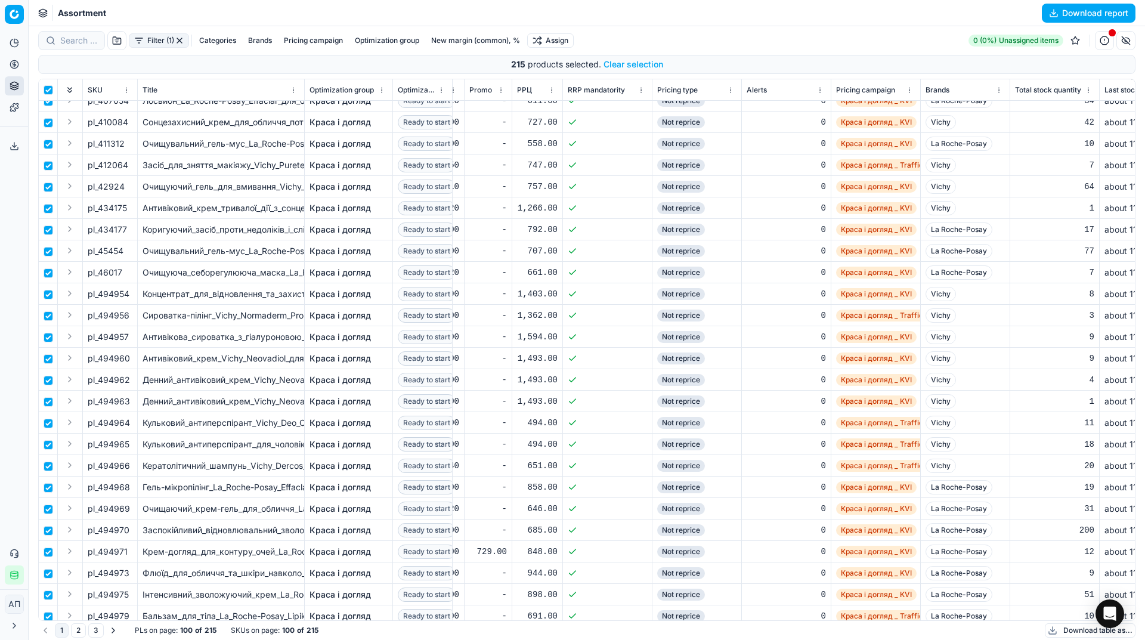
scroll to position [1637, 693]
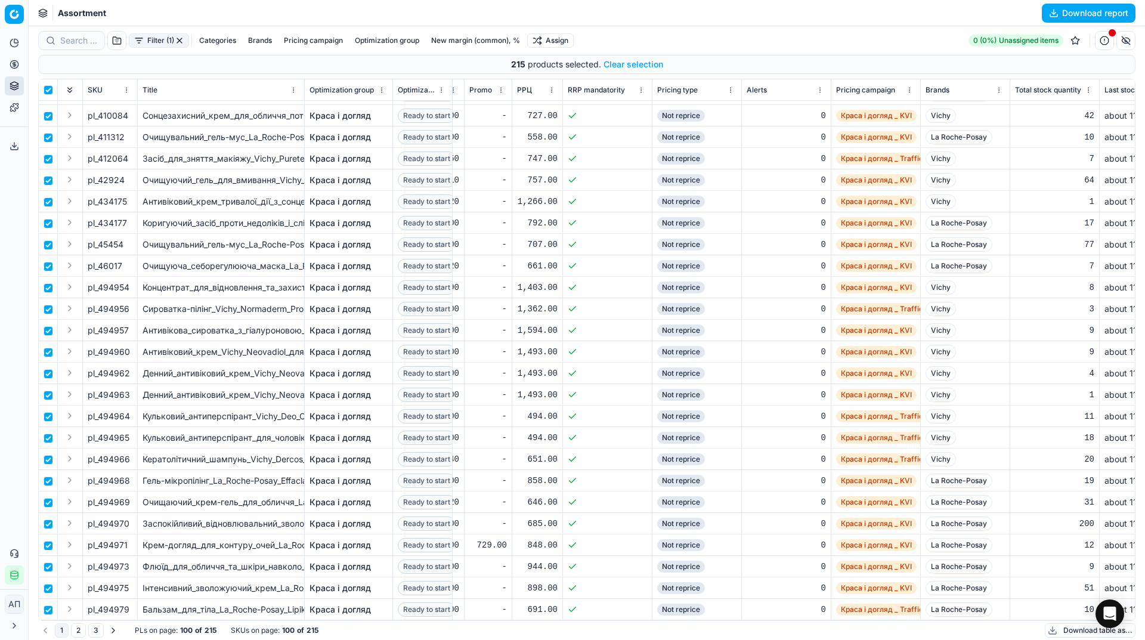
click at [82, 629] on button "2" at bounding box center [78, 630] width 15 height 14
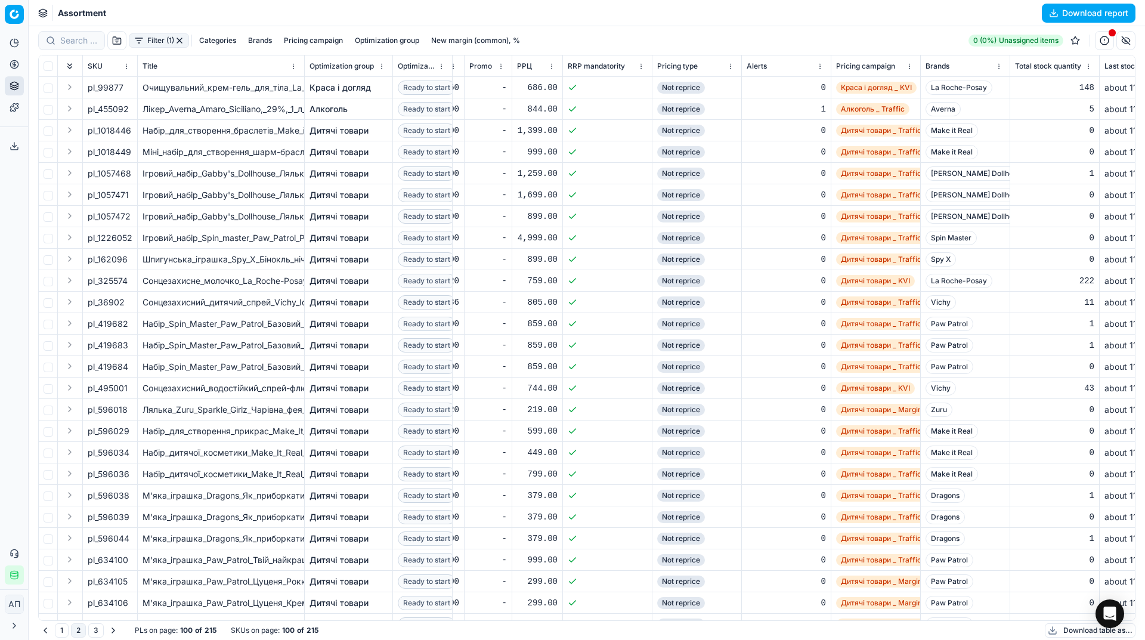
scroll to position [1613, 693]
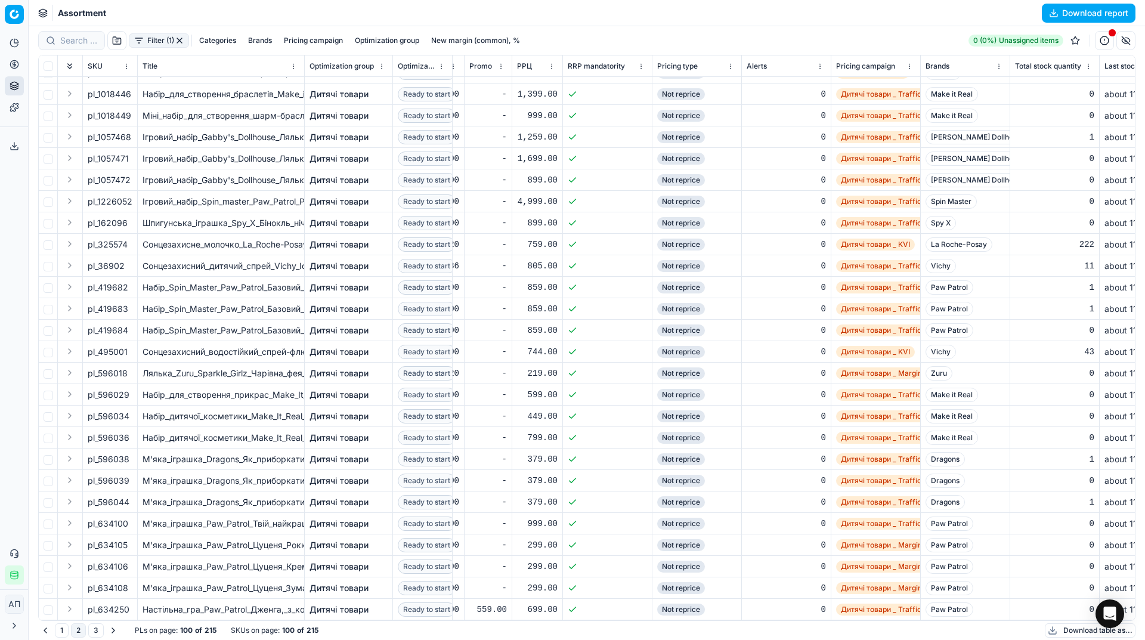
click at [95, 628] on button "3" at bounding box center [96, 630] width 16 height 14
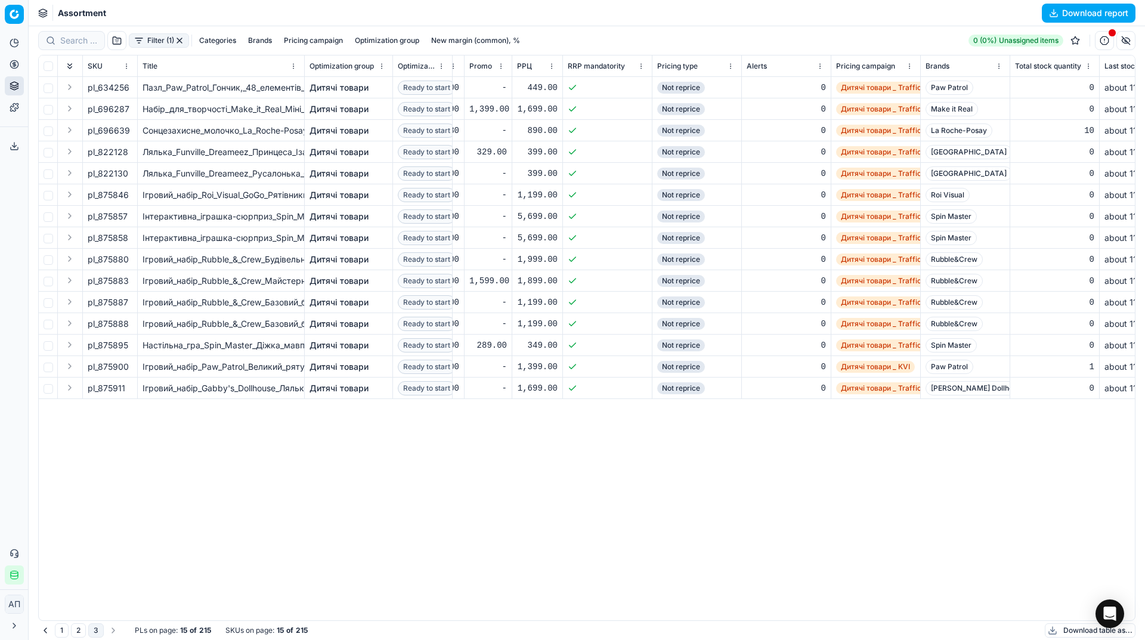
scroll to position [0, 693]
click at [47, 65] on input "checkbox" at bounding box center [49, 66] width 10 height 10
checkbox input "true"
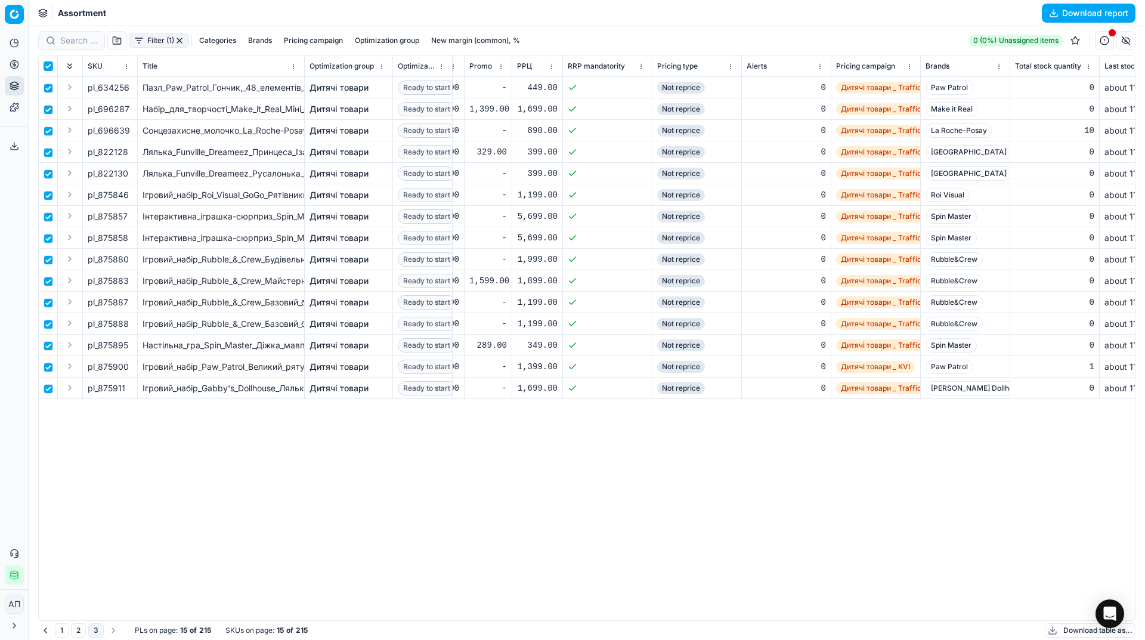
checkbox input "true"
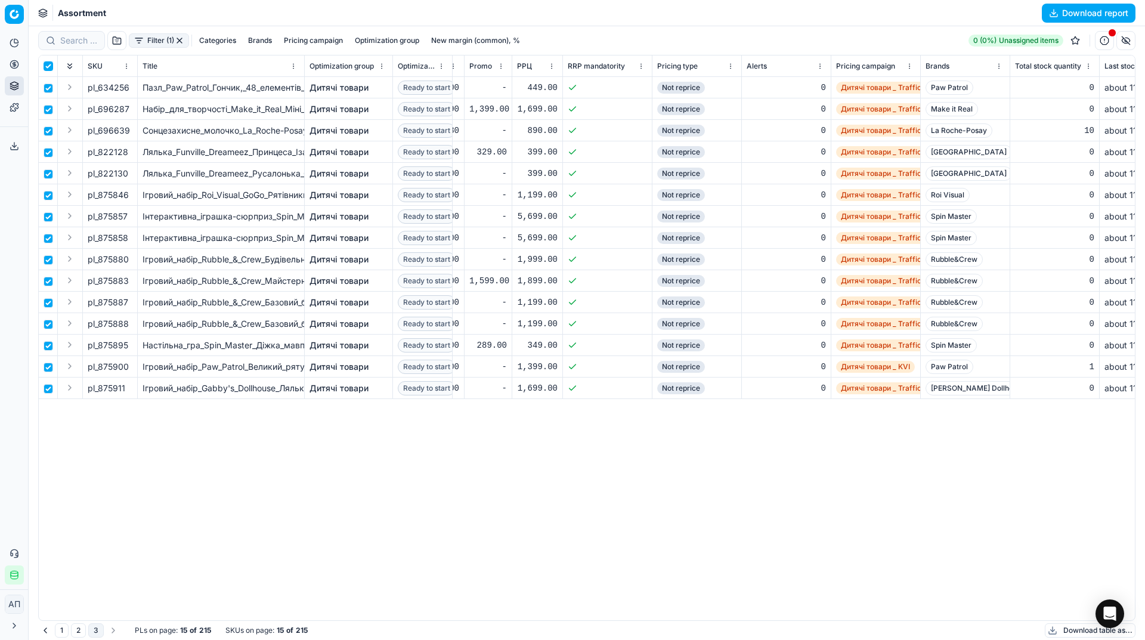
checkbox input "true"
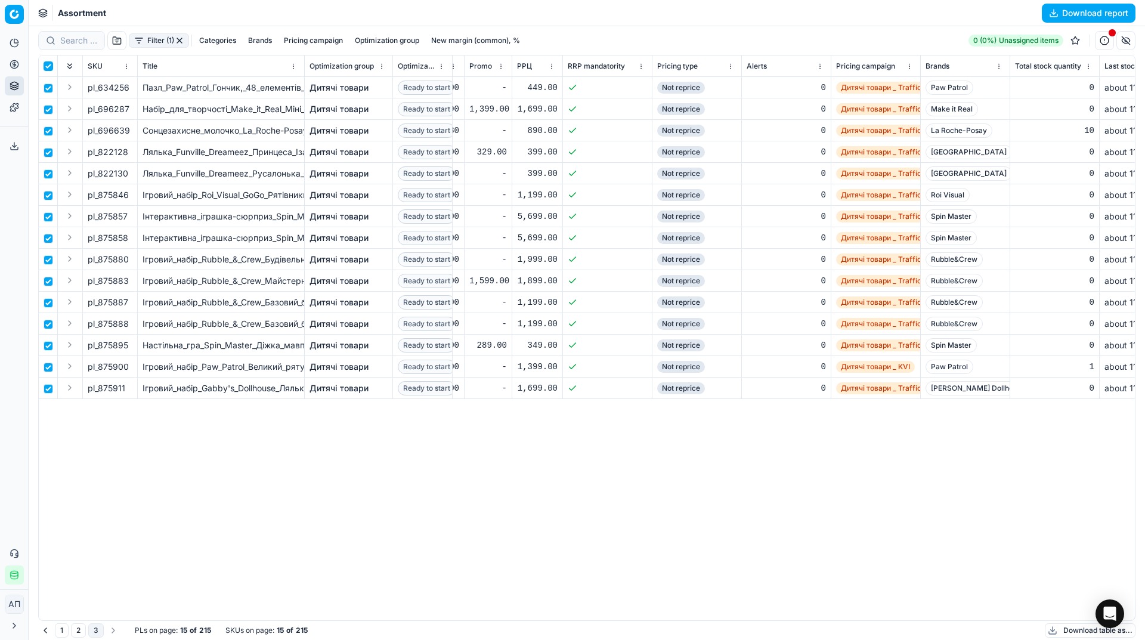
checkbox input "true"
click at [63, 628] on button "1" at bounding box center [62, 630] width 14 height 14
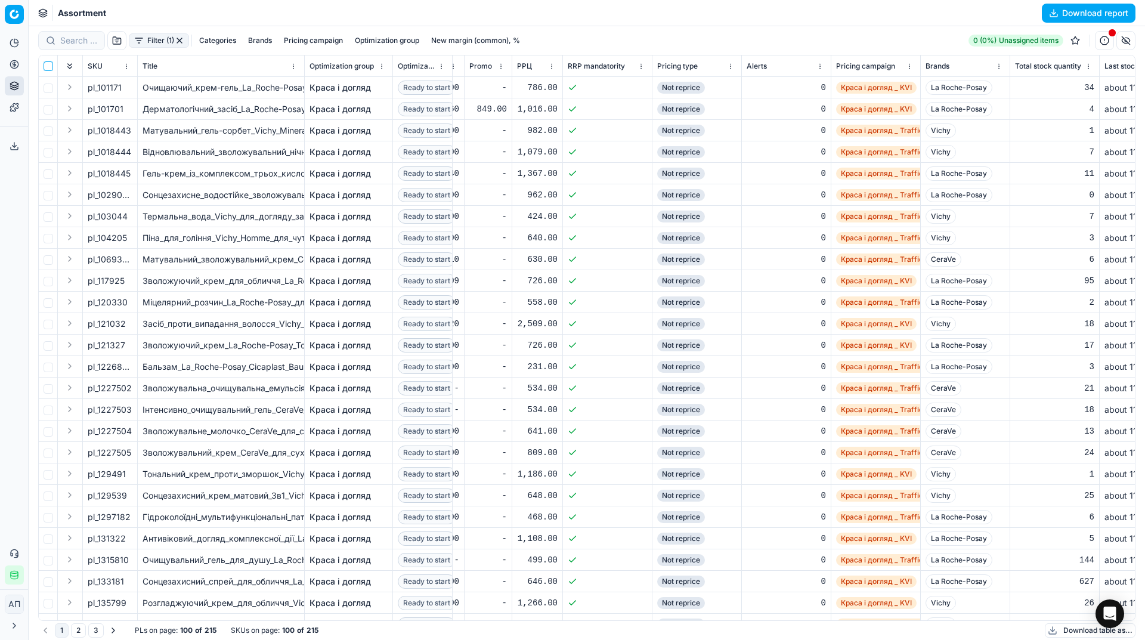
click at [48, 63] on input "checkbox" at bounding box center [49, 66] width 10 height 10
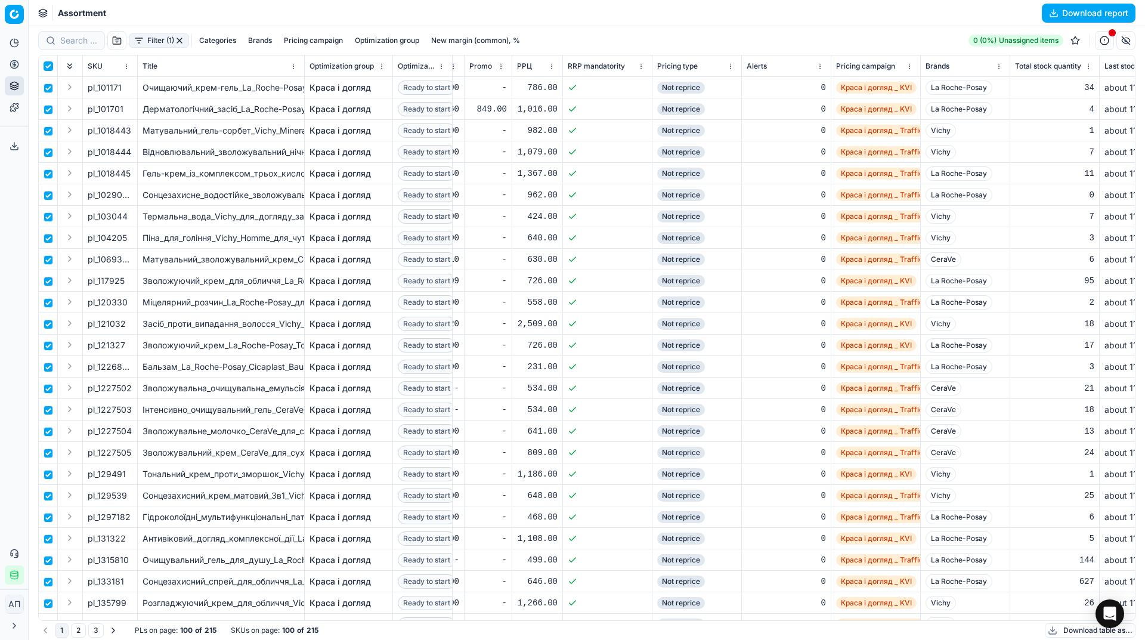
checkbox input "true"
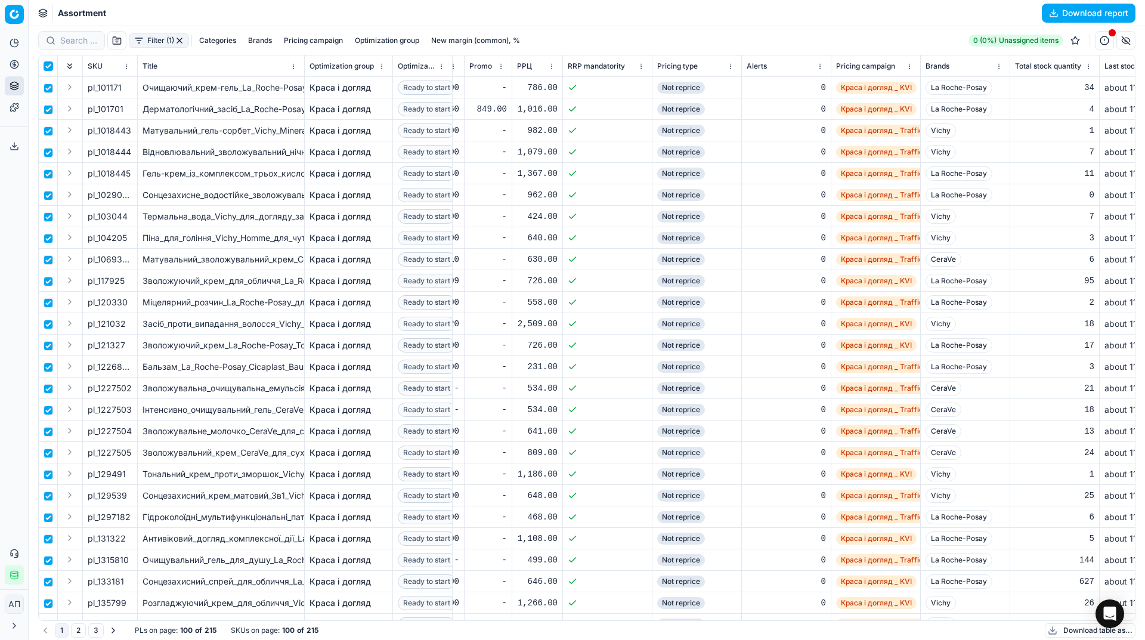
checkbox input "true"
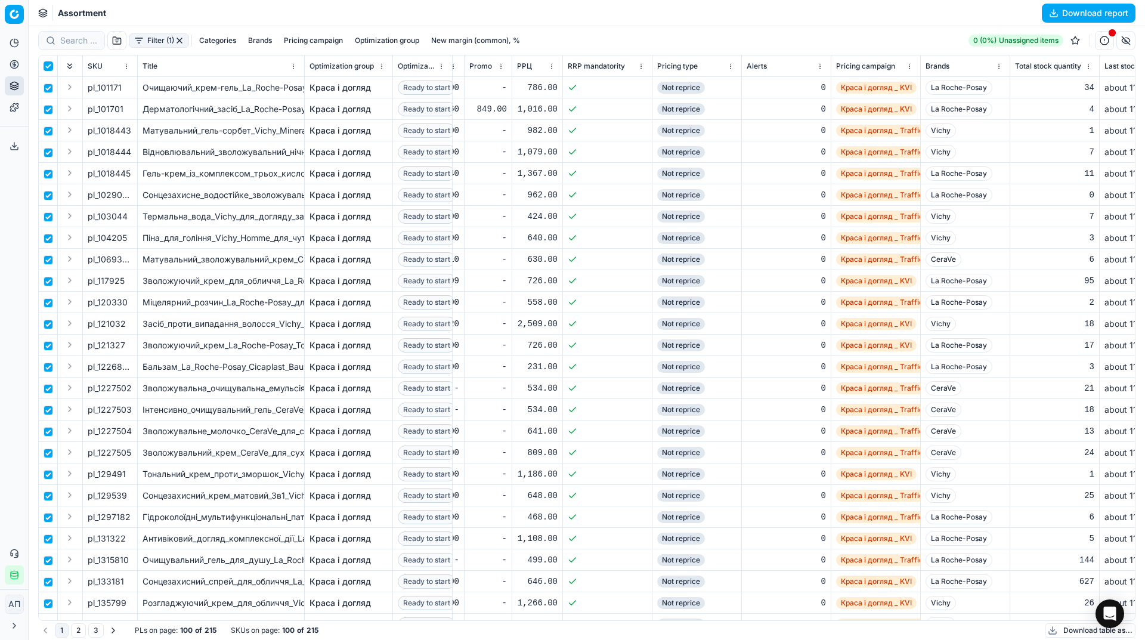
checkbox input "true"
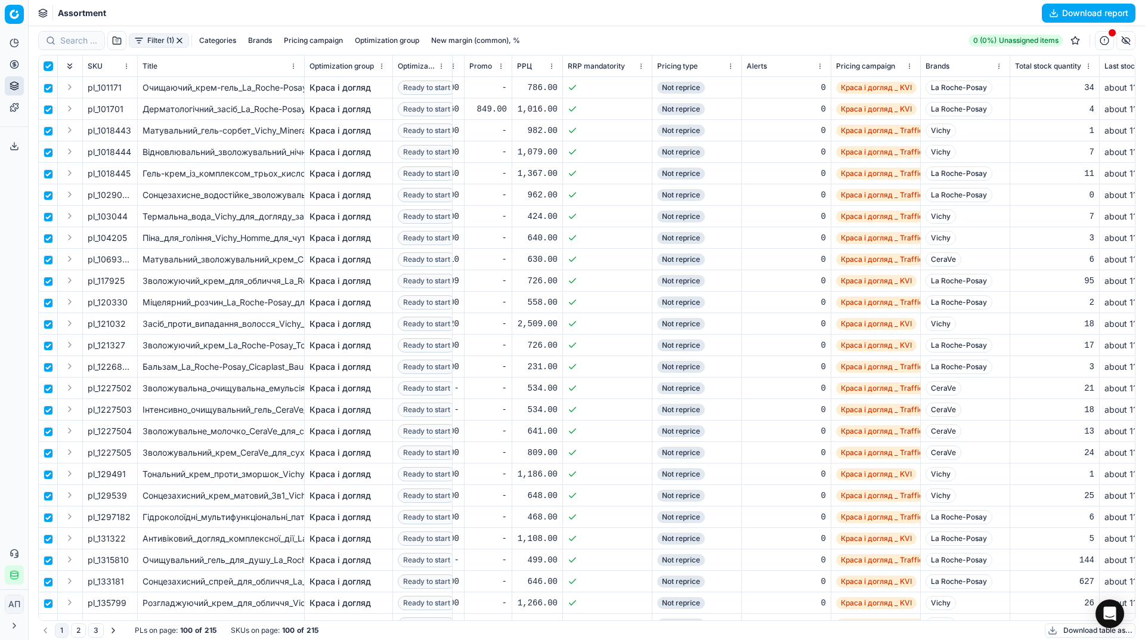
checkbox input "true"
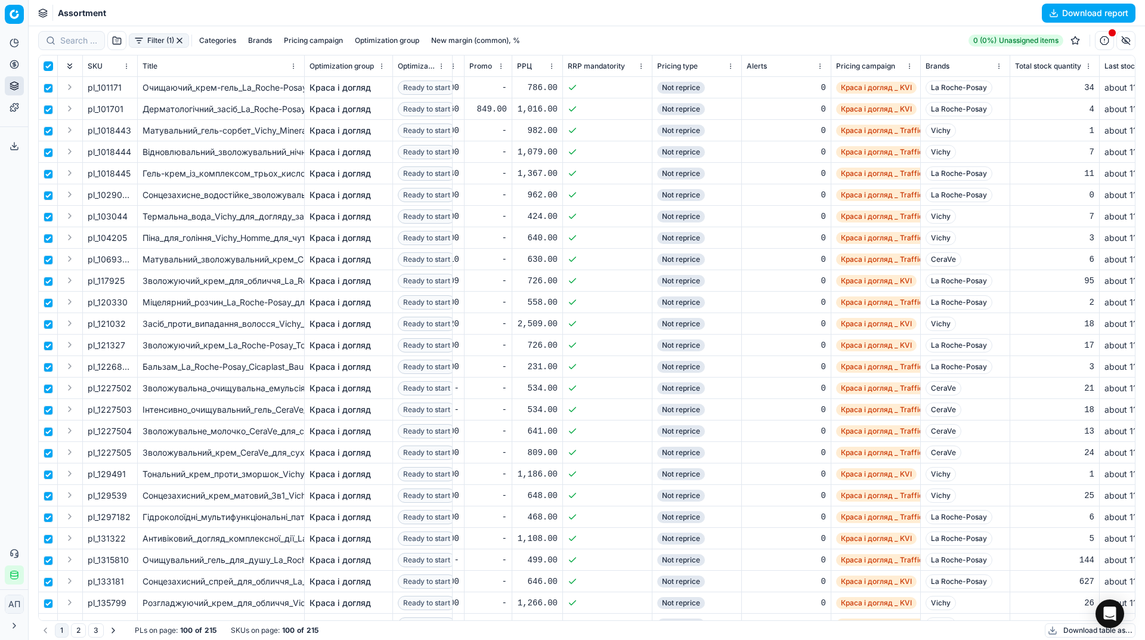
checkbox input "true"
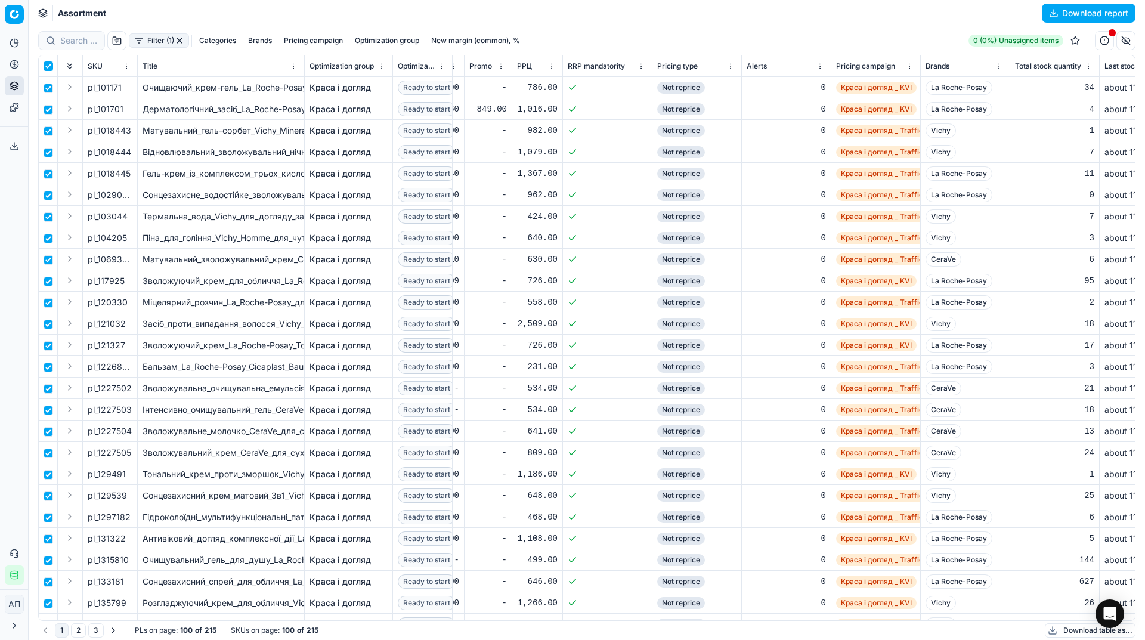
checkbox input "true"
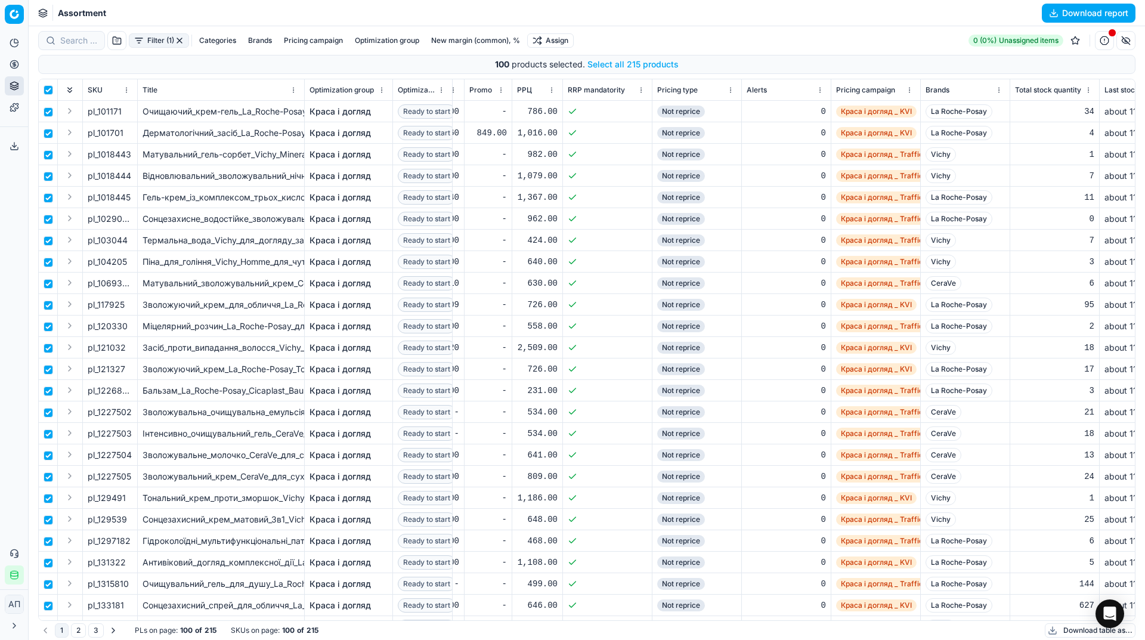
click at [619, 63] on button "Select all 215 products" at bounding box center [633, 64] width 91 height 12
click at [558, 45] on html "Pricing platform Analytics Pricing Product portfolio Templates Export service 1…" at bounding box center [572, 320] width 1145 height 640
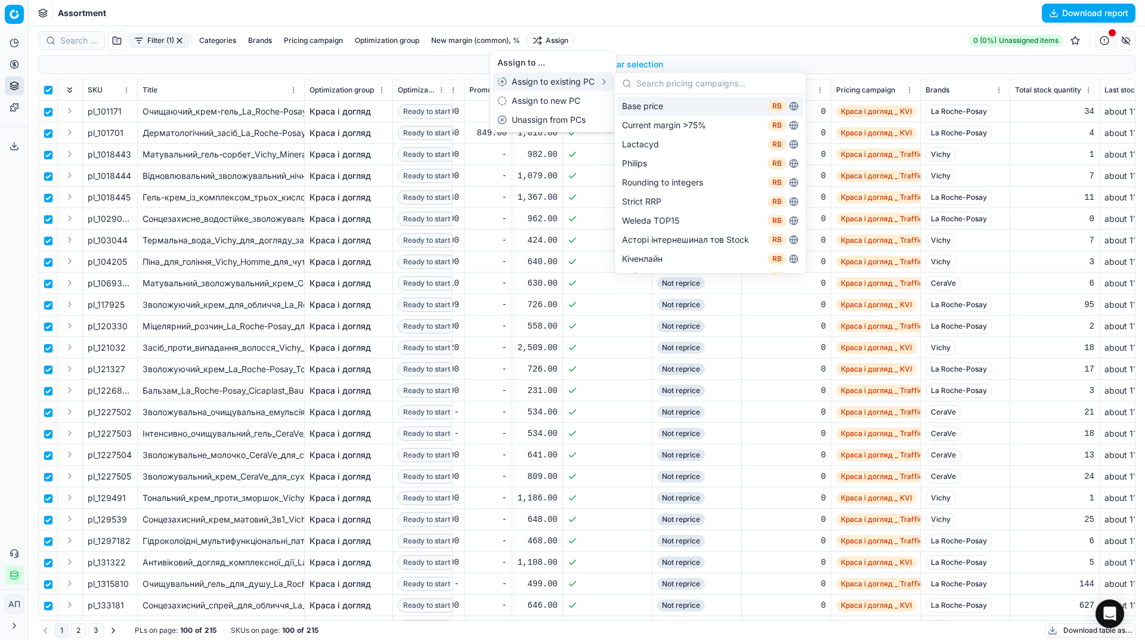
click at [664, 106] on div "Base price RB" at bounding box center [710, 106] width 186 height 19
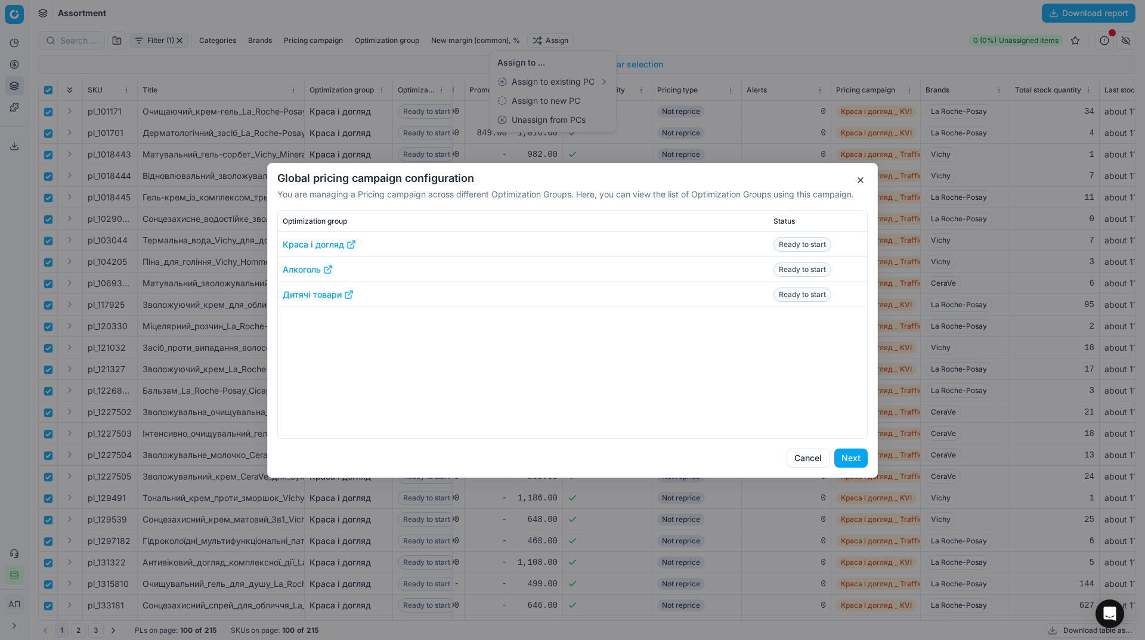
click at [845, 458] on button "Next" at bounding box center [851, 458] width 33 height 19
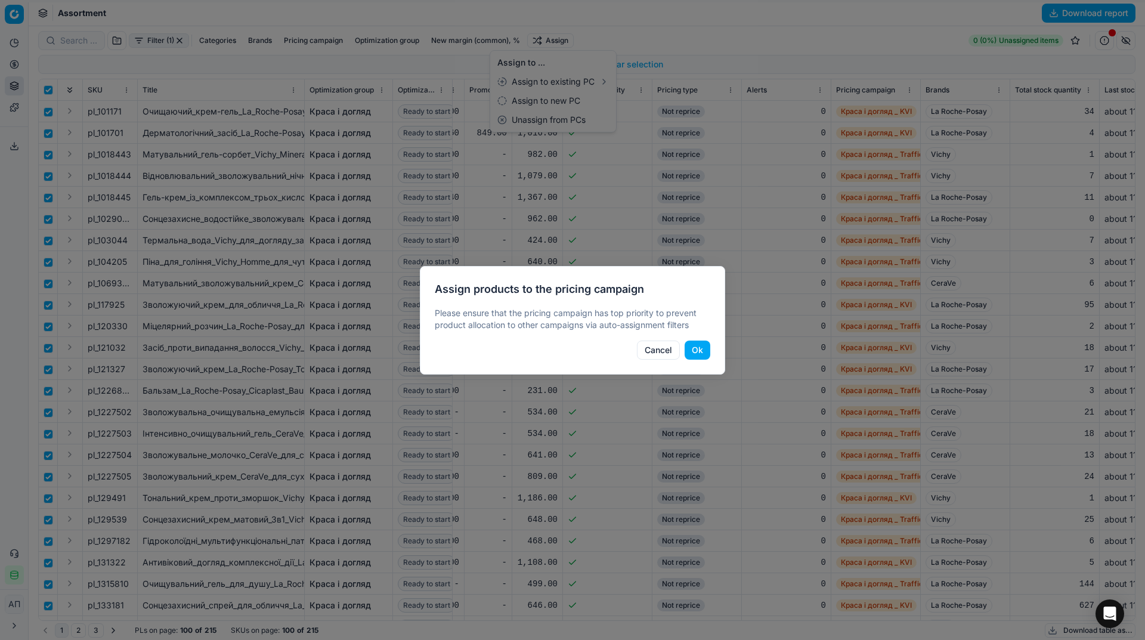
click at [694, 353] on button "Ok" at bounding box center [698, 350] width 26 height 19
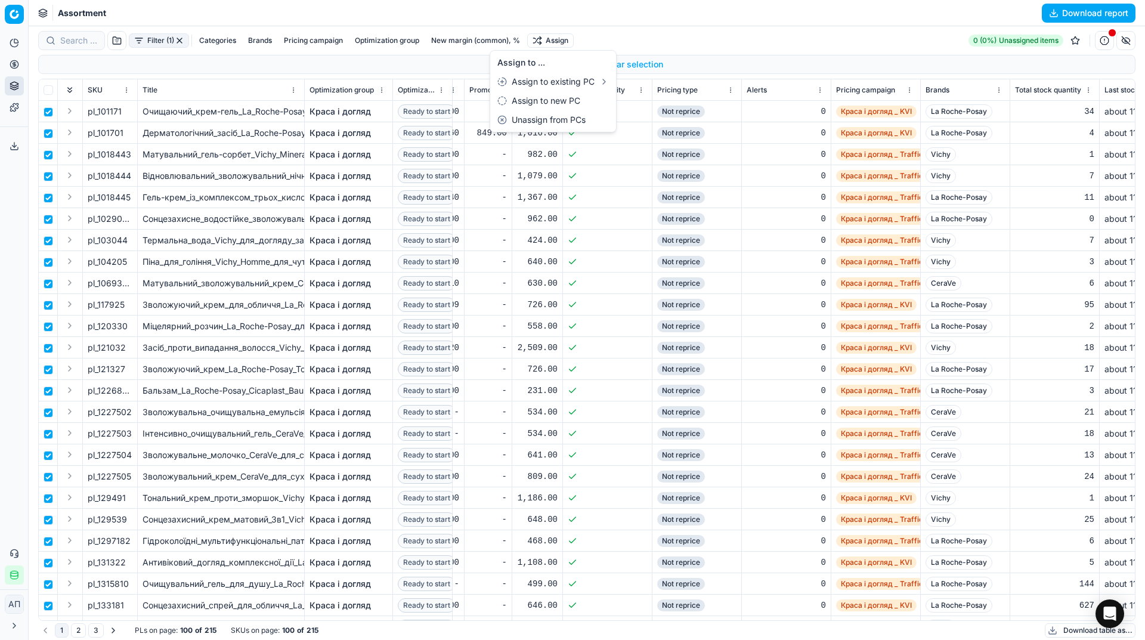
checkbox input "false"
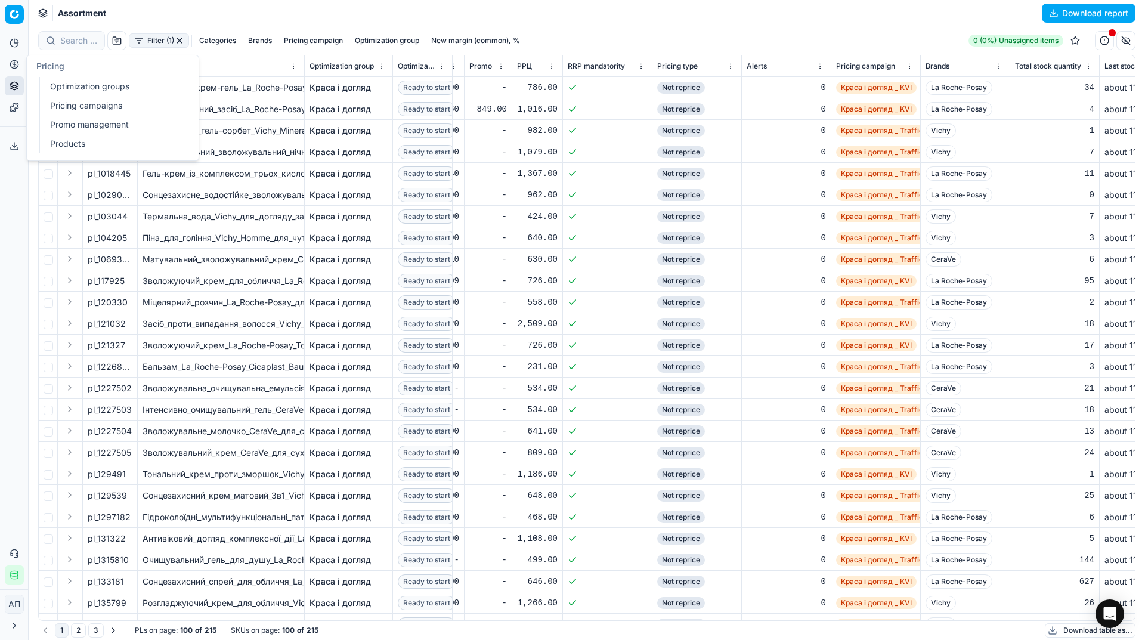
click at [48, 90] on link "Optimization groups" at bounding box center [114, 86] width 139 height 17
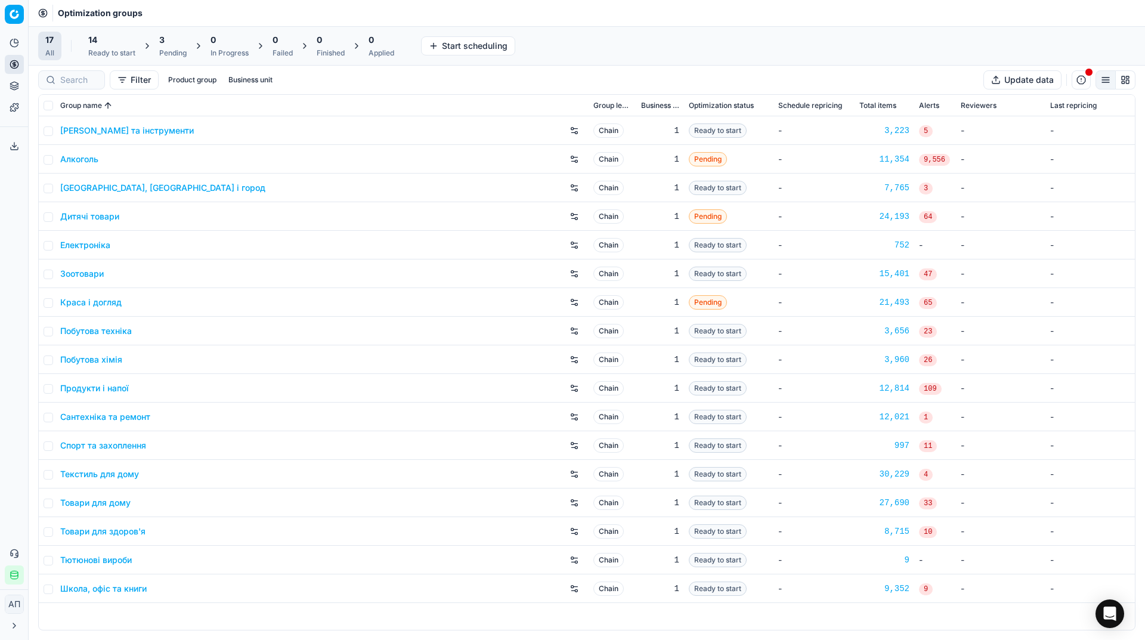
click at [8, 213] on div "Analytics Pricing Product portfolio Templates Export service 12 Contact support…" at bounding box center [14, 309] width 28 height 561
click at [169, 38] on div "3" at bounding box center [172, 40] width 27 height 12
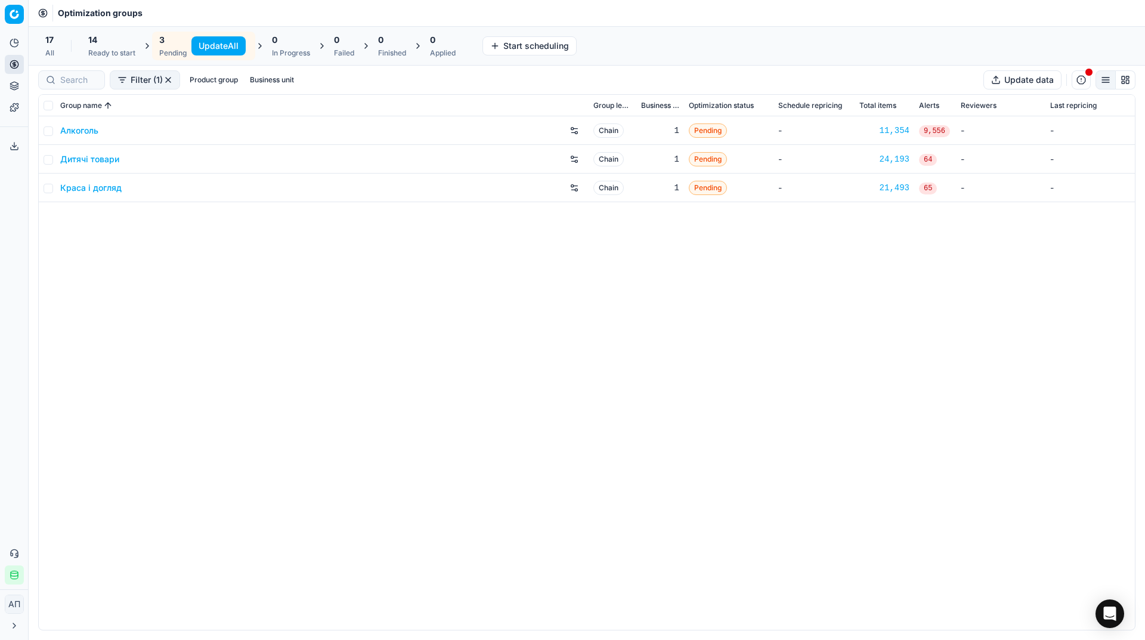
click at [214, 45] on button "Update All" at bounding box center [218, 45] width 54 height 19
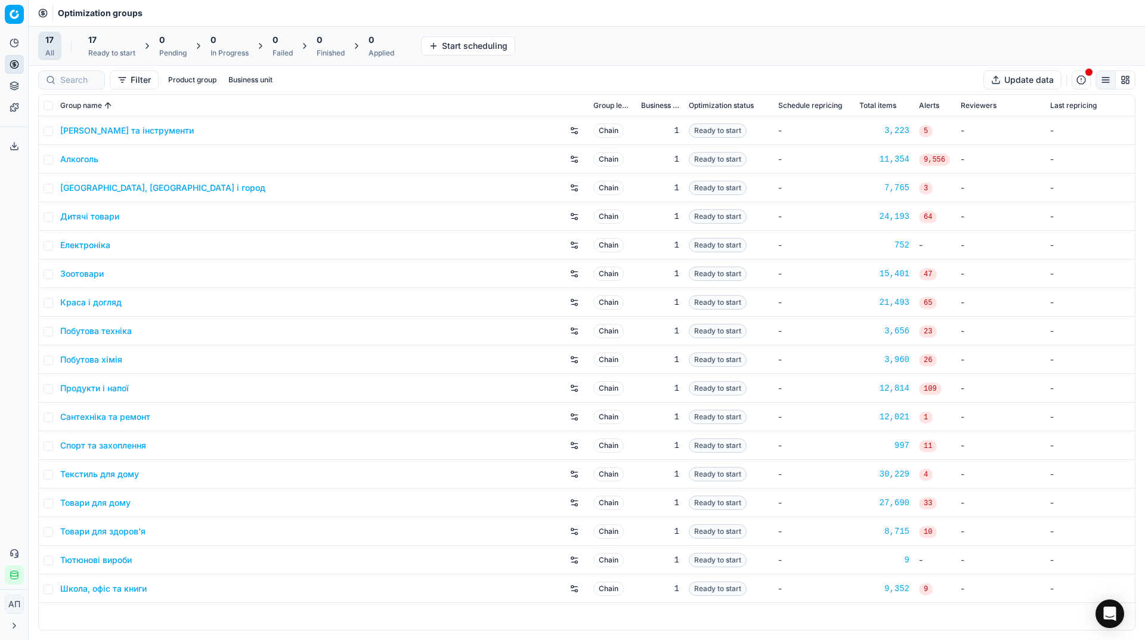
click at [109, 48] on div "17 Ready to start" at bounding box center [111, 46] width 47 height 24
click at [173, 51] on button "Start All" at bounding box center [163, 45] width 47 height 19
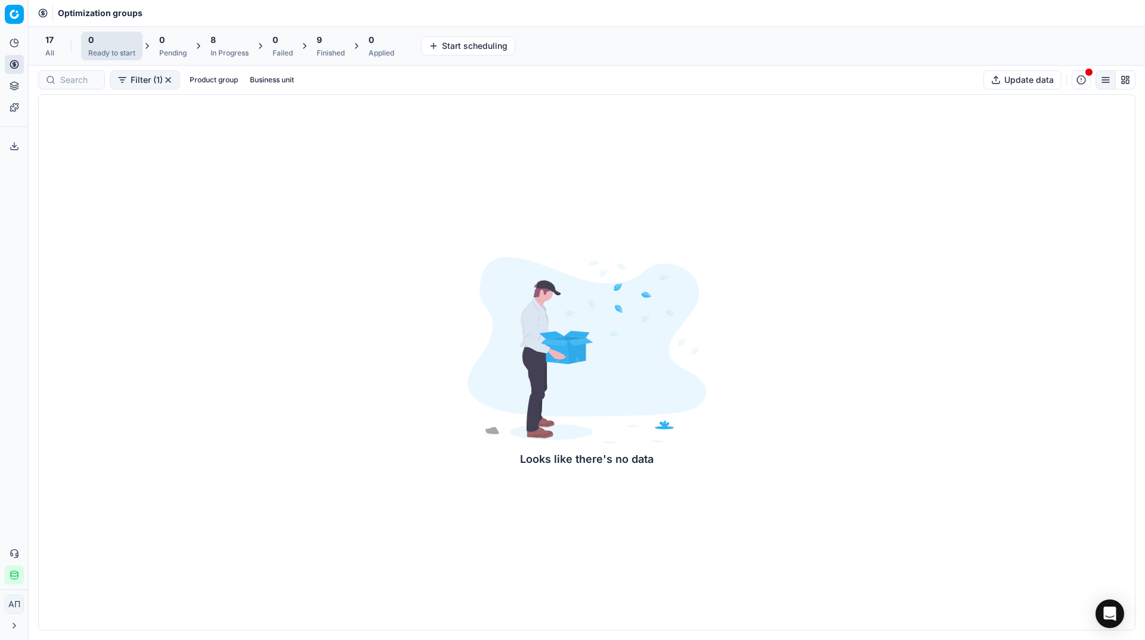
click at [236, 294] on div "Looks like there's no data" at bounding box center [587, 362] width 1098 height 536
click at [45, 47] on div "17 All" at bounding box center [49, 46] width 9 height 24
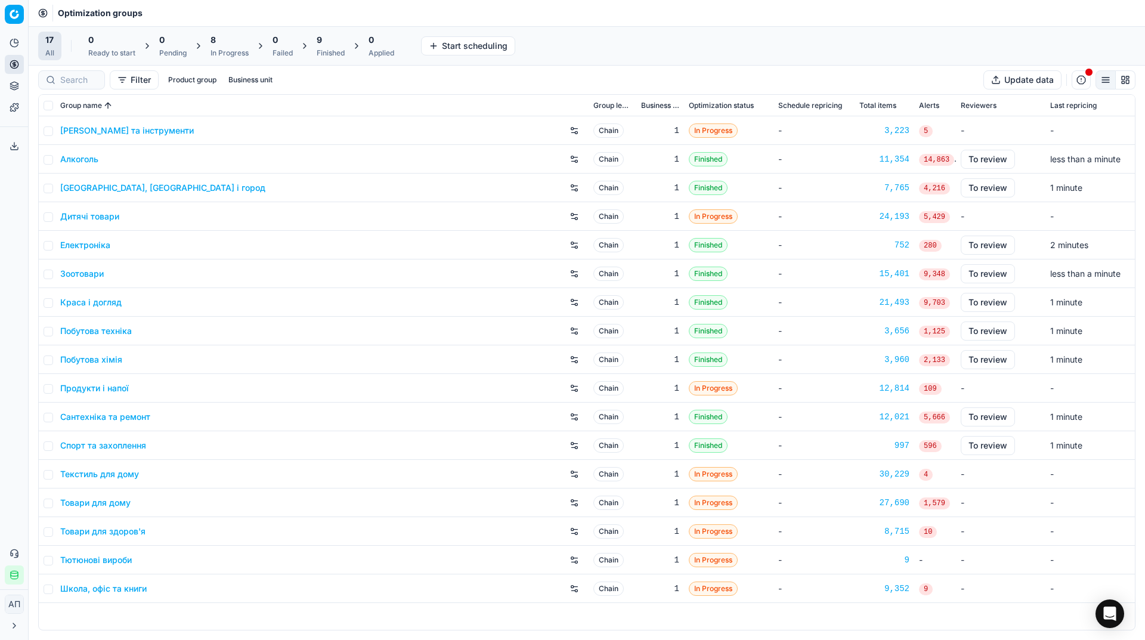
click at [92, 305] on link "Краса і догляд" at bounding box center [90, 302] width 61 height 12
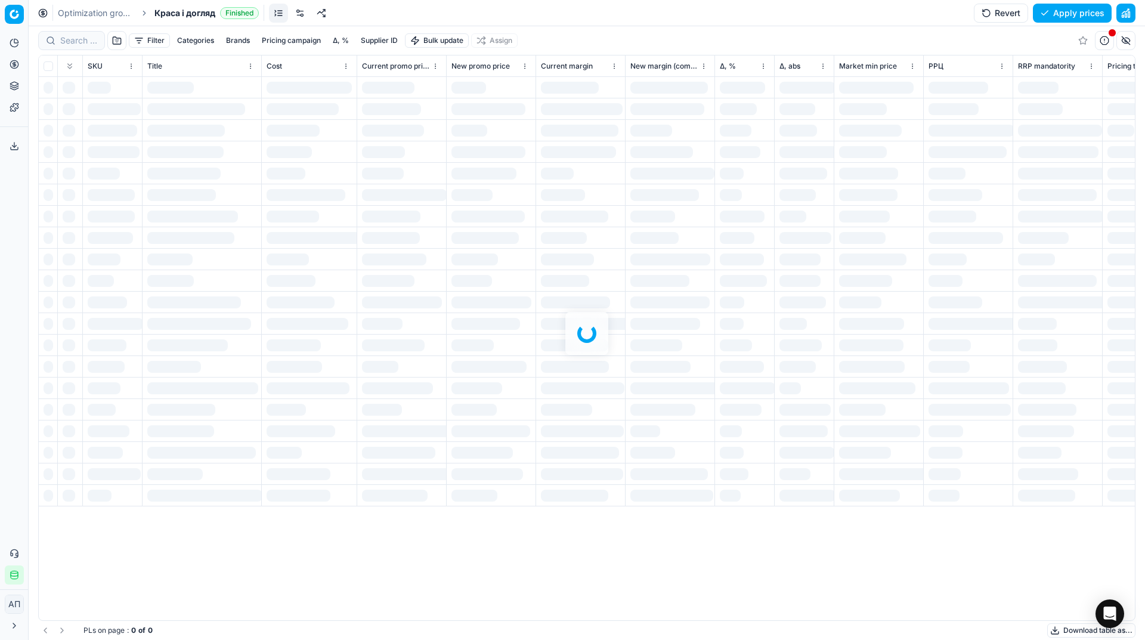
click at [66, 40] on div at bounding box center [587, 333] width 1117 height 614
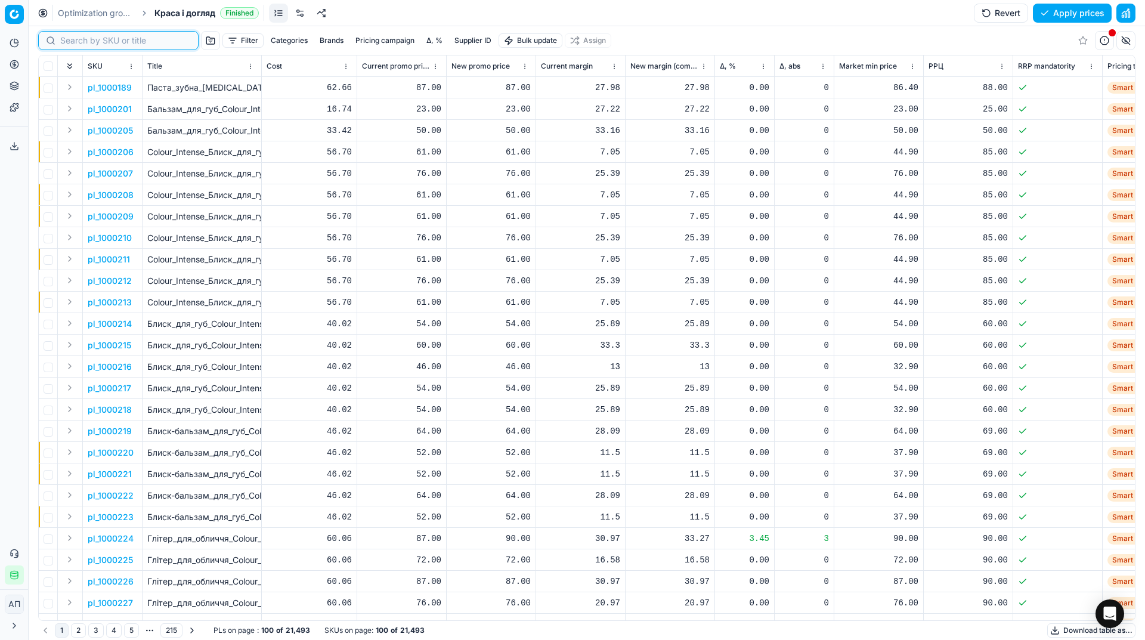
click at [75, 44] on input at bounding box center [125, 41] width 131 height 12
paste input "1269529"
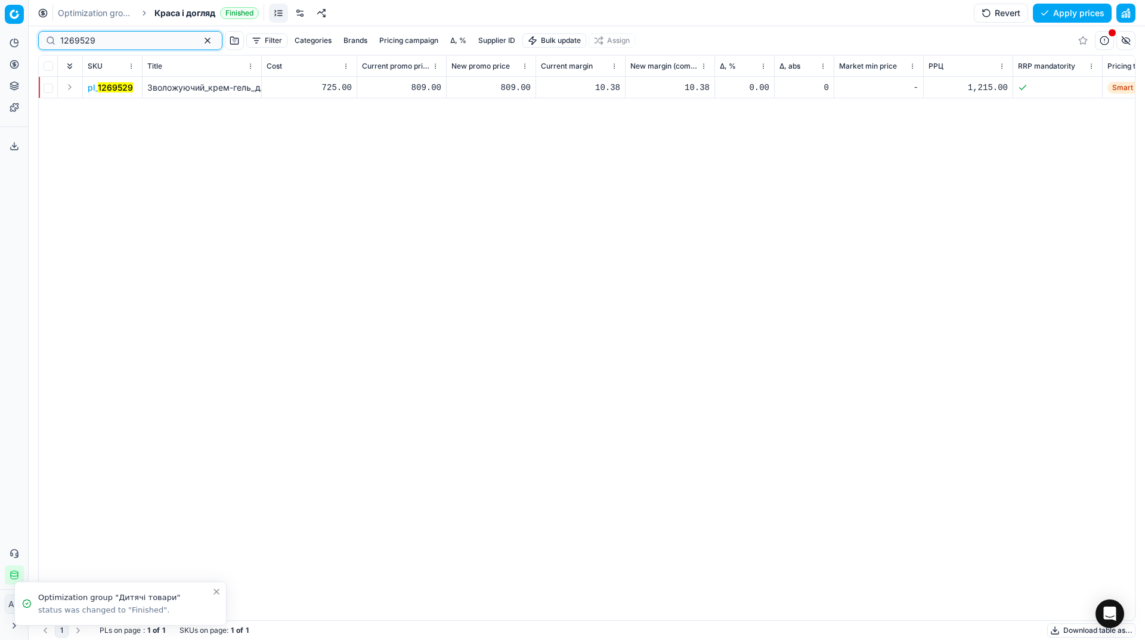
type input "1269529"
click at [109, 89] on mark "1269529" at bounding box center [115, 87] width 35 height 10
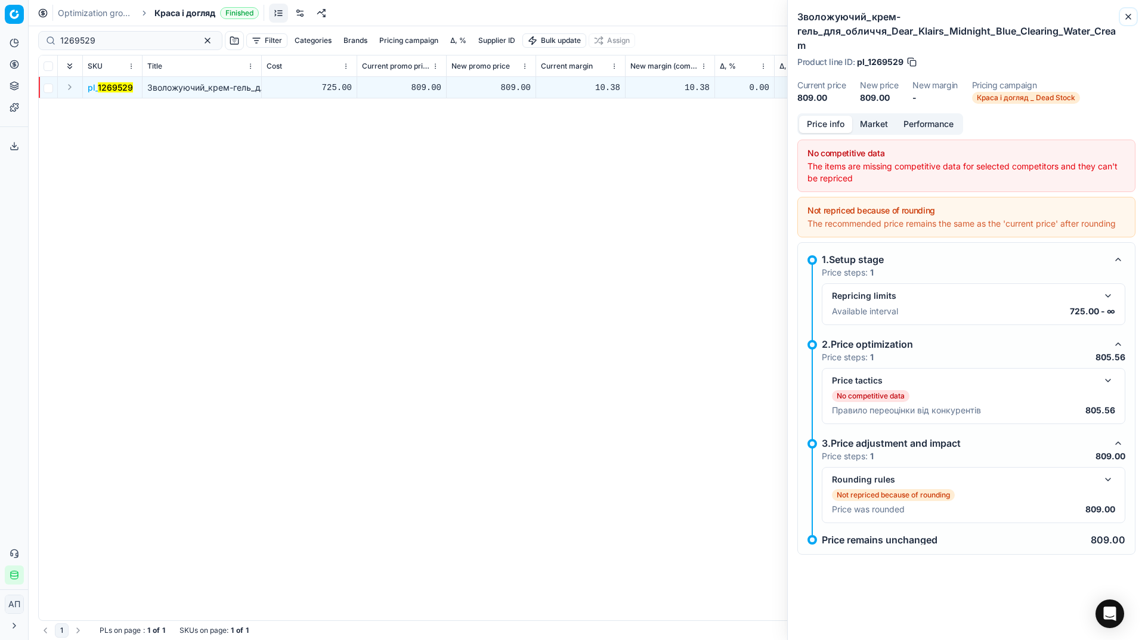
click at [1130, 19] on icon "button" at bounding box center [1129, 17] width 10 height 10
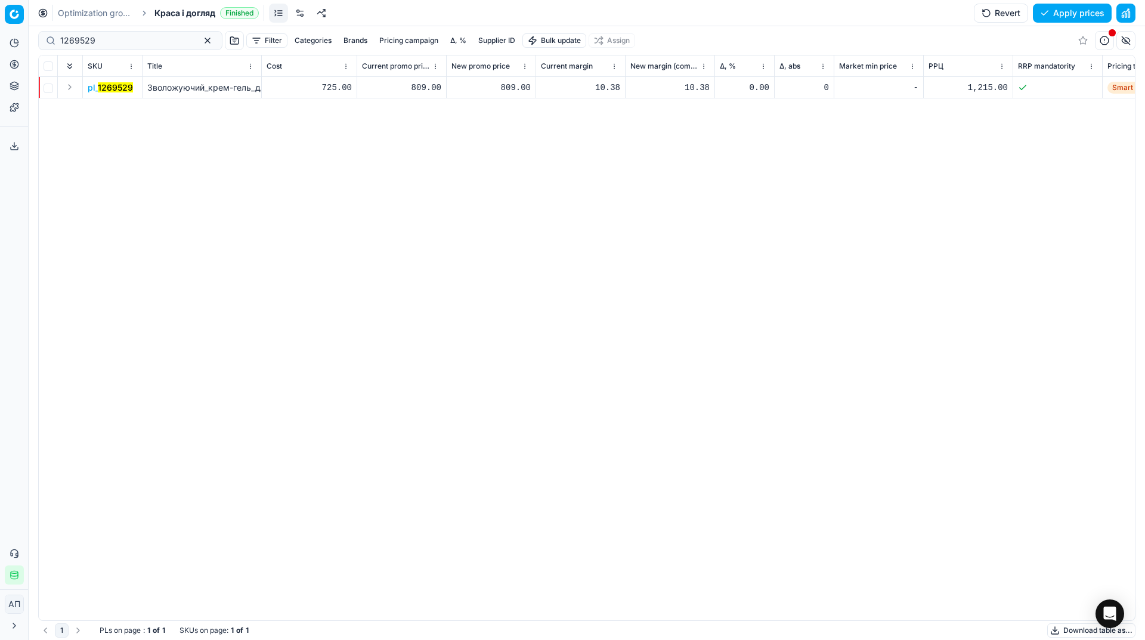
click at [104, 315] on div "pl_ 1269529 Зволожуючий_крем-гель_для_обличчя_Dear_Klairs_Midnight_Blue_Clearin…" at bounding box center [587, 348] width 1096 height 543
click at [515, 84] on div "809.00" at bounding box center [491, 88] width 79 height 12
type input "1215.00"
click at [746, 235] on div "pl_ 1269529 Зволожуючий_крем-гель_для_обличчя_Dear_Klairs_Midnight_Blue_Clearin…" at bounding box center [587, 348] width 1096 height 543
click at [1059, 14] on button "Save and apply" at bounding box center [1066, 13] width 89 height 19
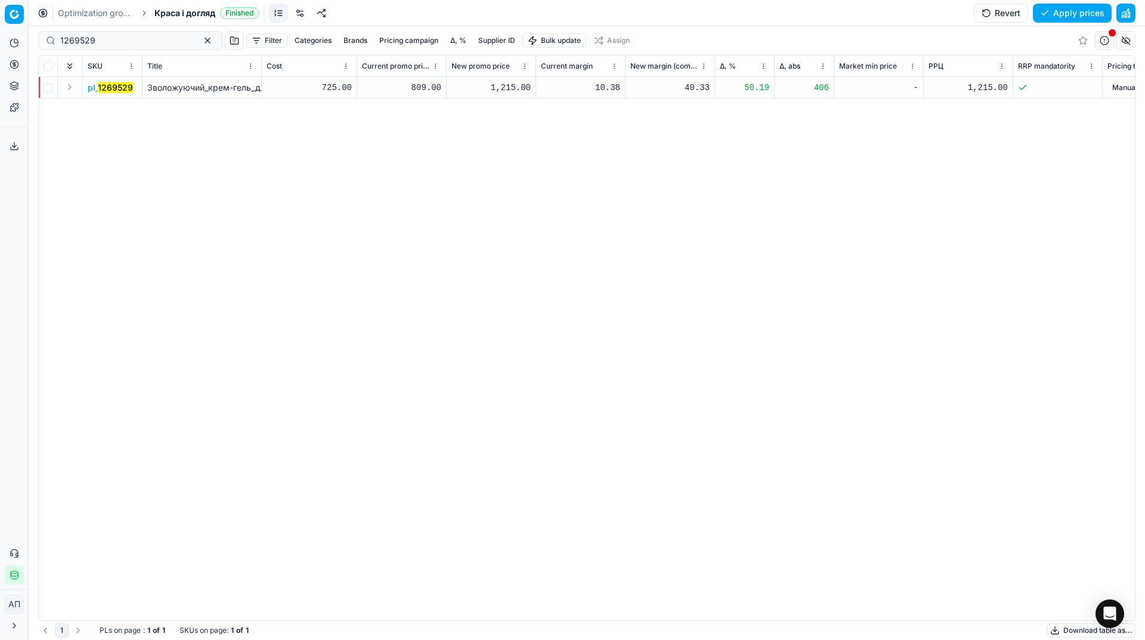
click at [938, 335] on div "pl_ 1269529 Зволожуючий_крем-гель_для_обличчя_Dear_Klairs_Midnight_Blue_Clearin…" at bounding box center [587, 348] width 1096 height 543
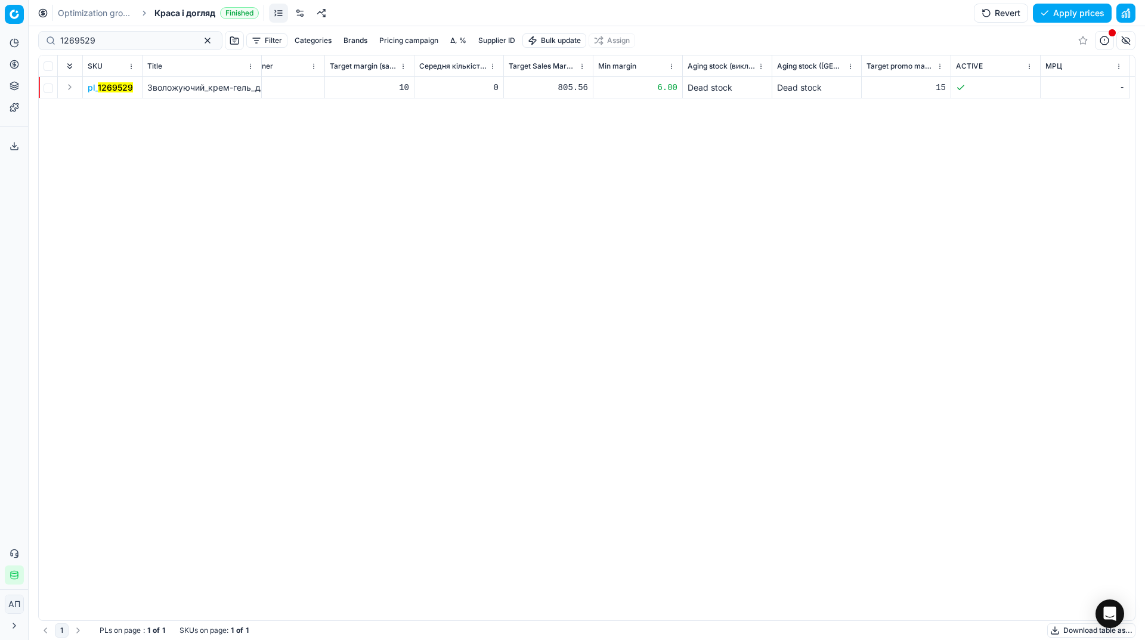
scroll to position [0, 2995]
click at [109, 89] on mark "1269529" at bounding box center [115, 87] width 35 height 10
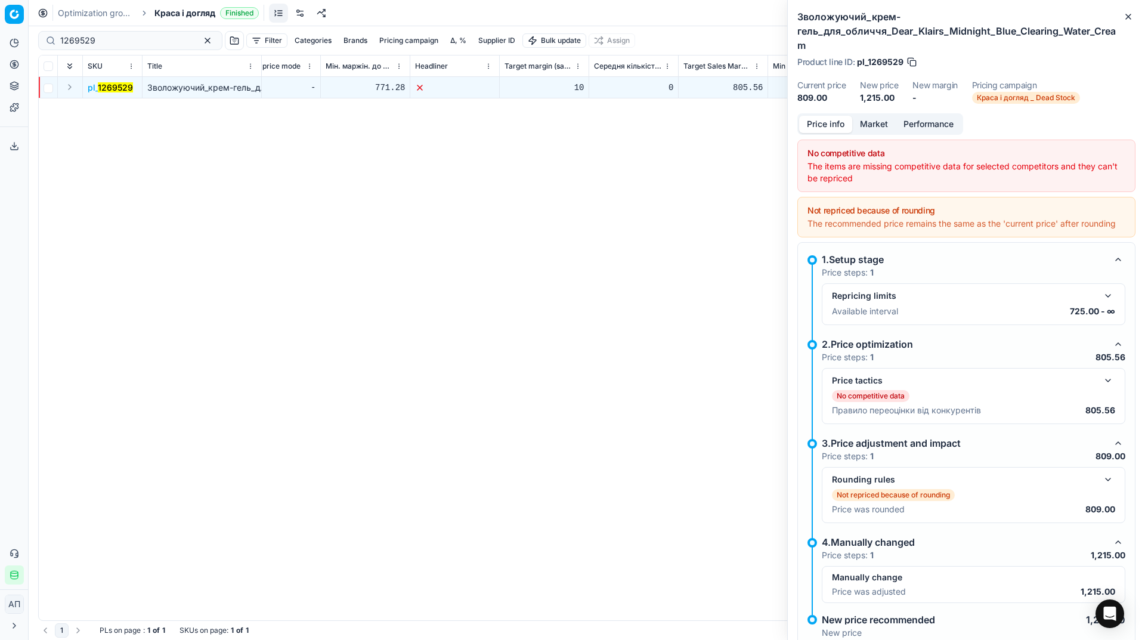
click at [193, 276] on div "SKU Title Cost Current promo price New promo price Current margin New margin (c…" at bounding box center [587, 337] width 1096 height 565
click at [512, 89] on div "1,215.00" at bounding box center [491, 88] width 79 height 12
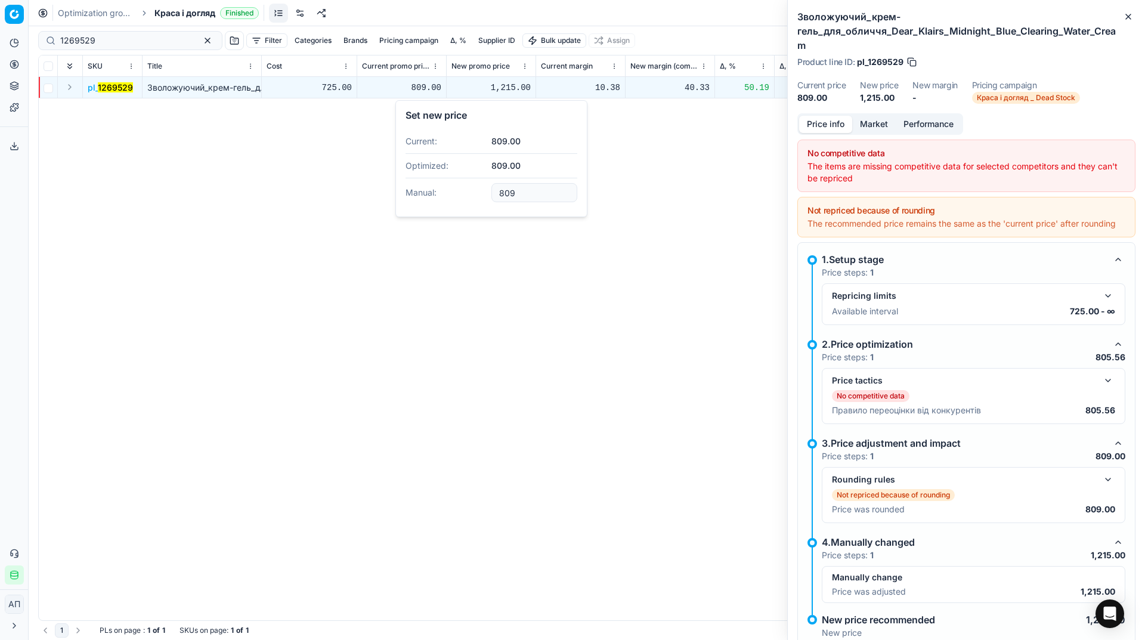
type input "809.00"
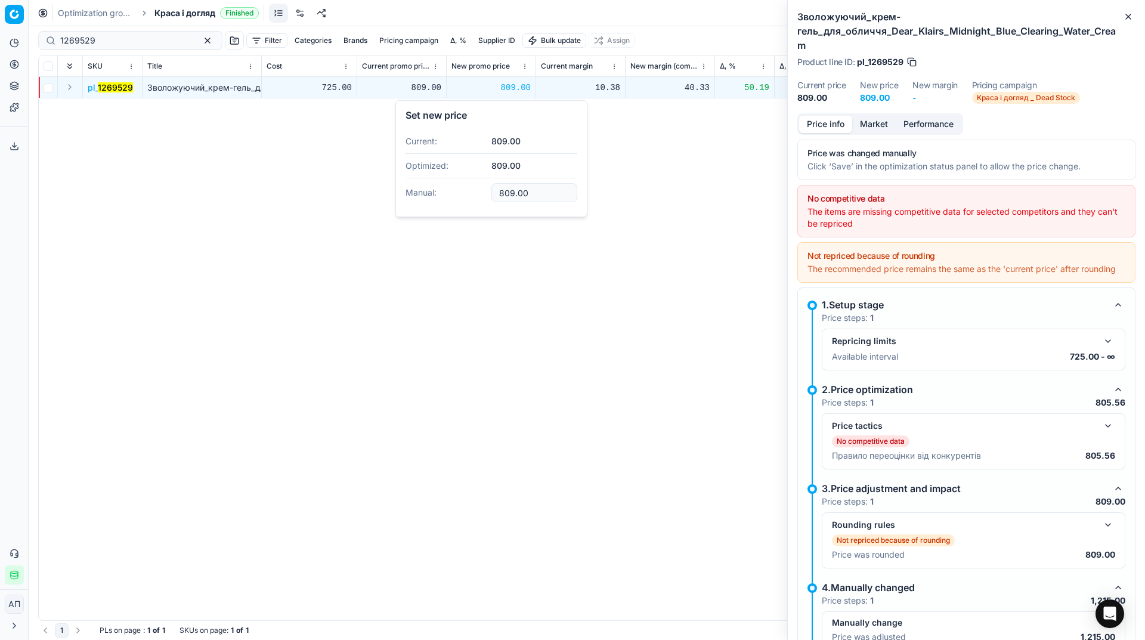
click at [556, 348] on div "pl_ 1269529 Зволожуючий_крем-гель_для_обличчя_Dear_Klairs_Midnight_Blue_Clearin…" at bounding box center [587, 348] width 1096 height 543
click at [1126, 12] on icon "button" at bounding box center [1129, 17] width 10 height 10
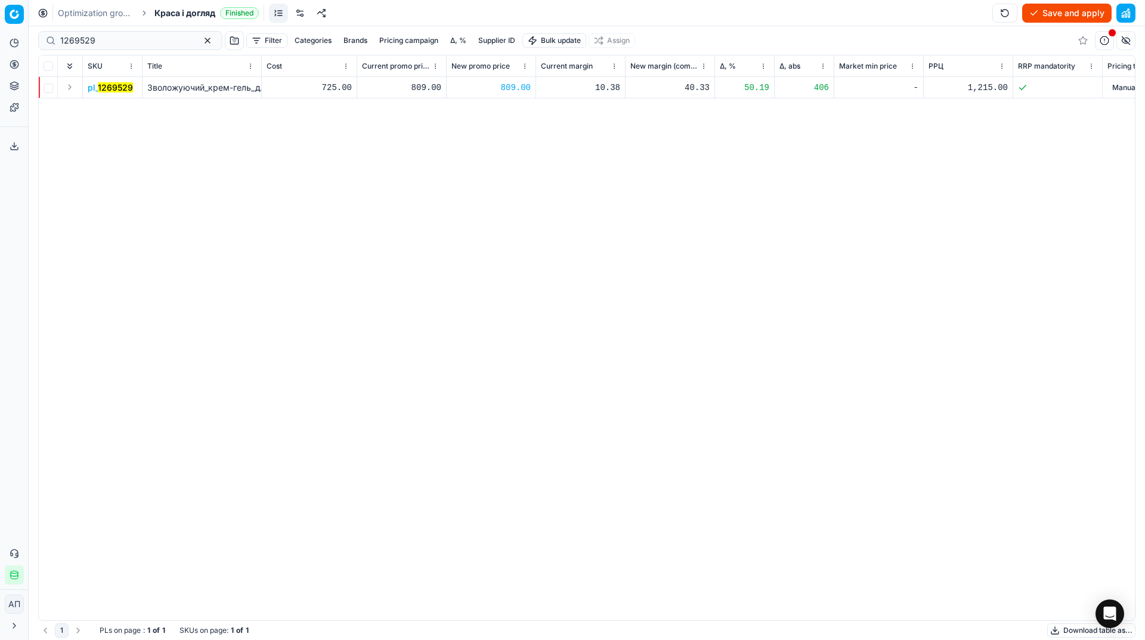
click at [1059, 13] on button "Save and apply" at bounding box center [1066, 13] width 89 height 19
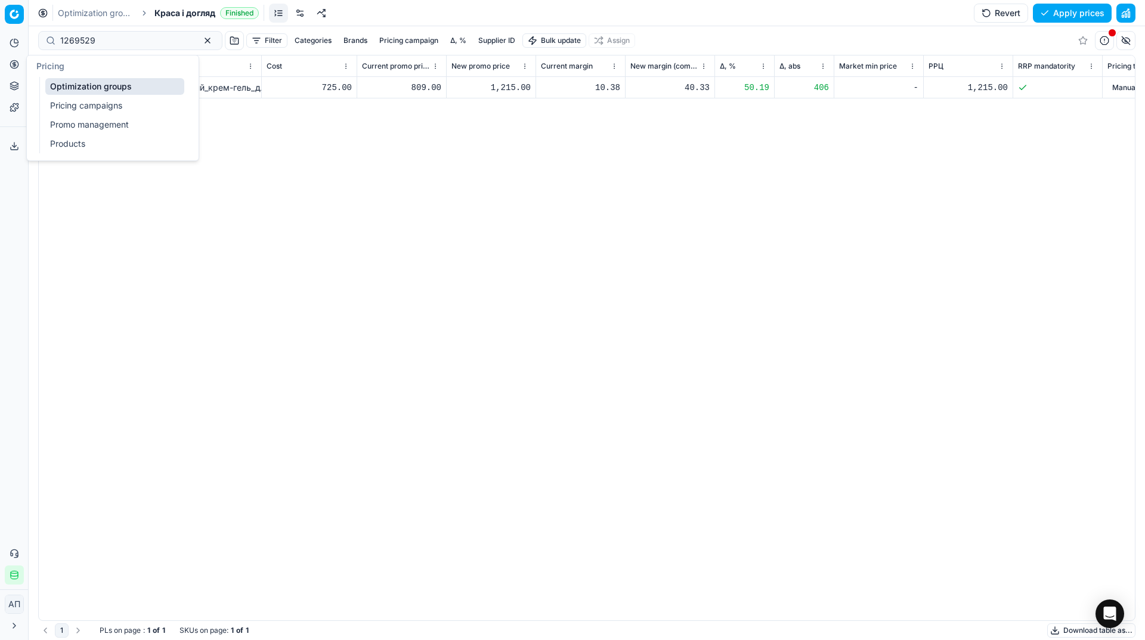
click at [67, 92] on link "Optimization groups" at bounding box center [114, 86] width 139 height 17
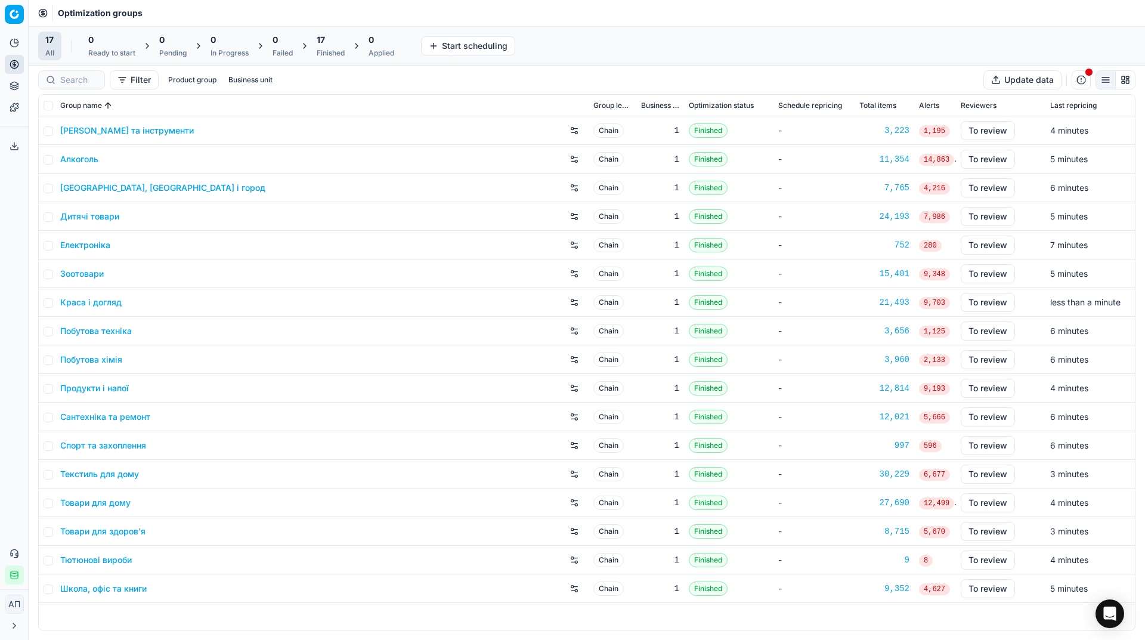
click at [0, 243] on div "Analytics Pricing Product portfolio Templates Export service 12 Contact support…" at bounding box center [14, 309] width 28 height 561
click at [48, 106] on link "Assortment" at bounding box center [114, 108] width 139 height 17
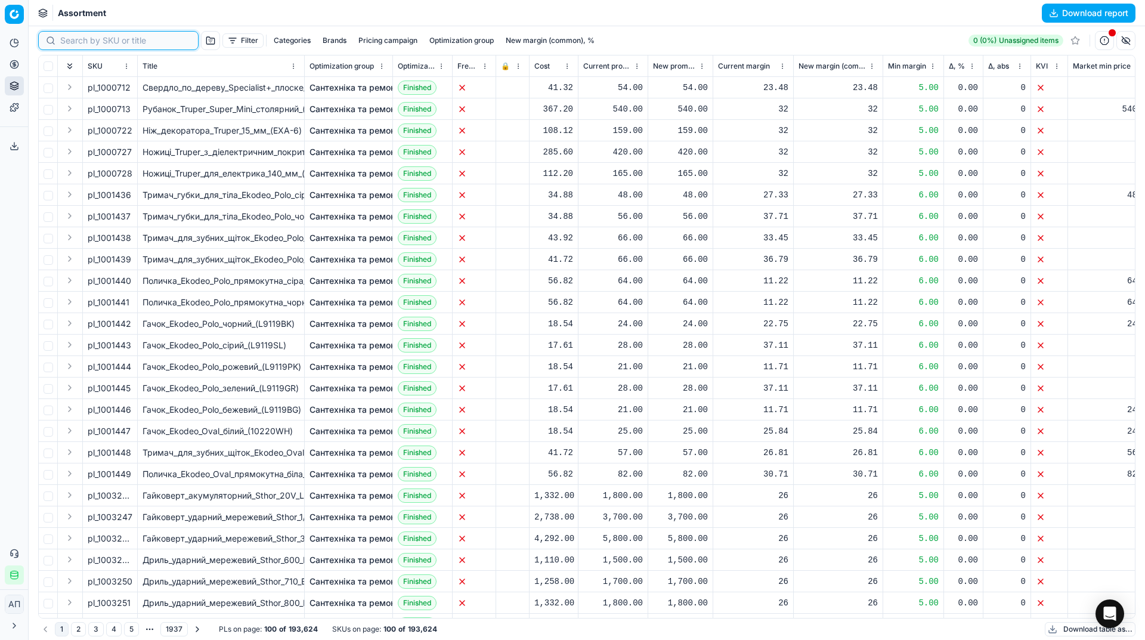
click at [82, 38] on input at bounding box center [125, 41] width 131 height 12
paste input "418861"
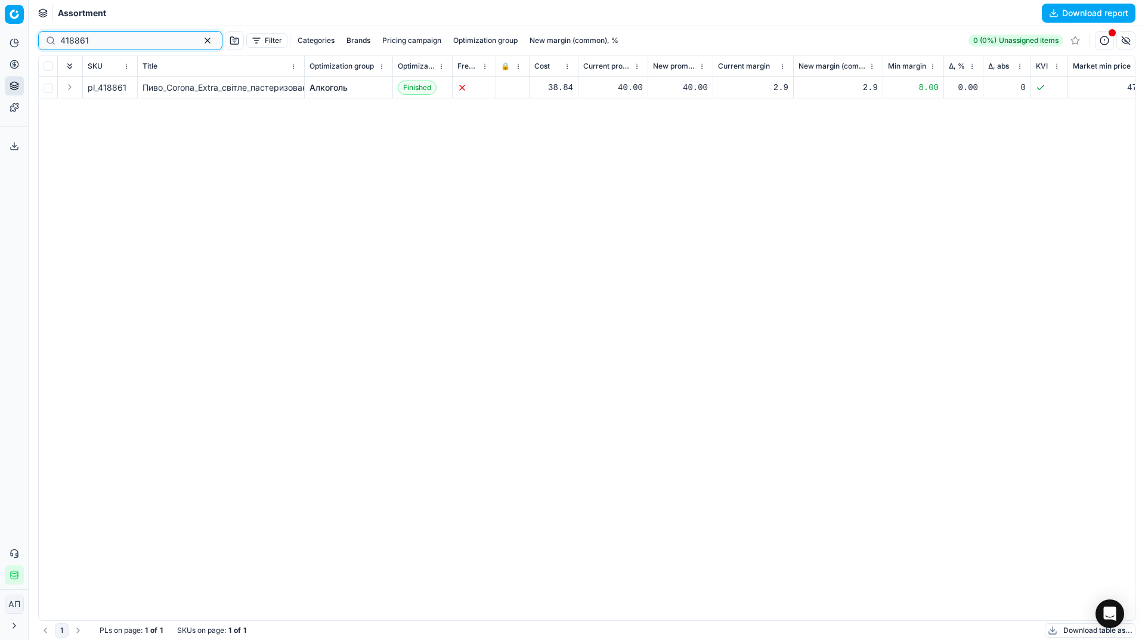
paste input "21349"
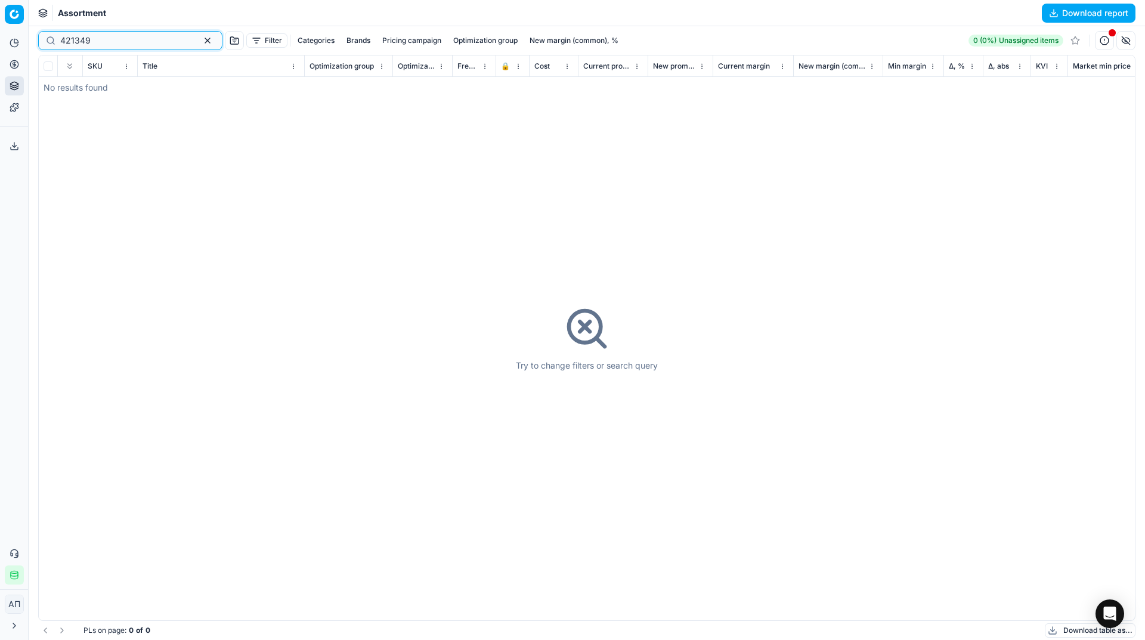
paste input "058"
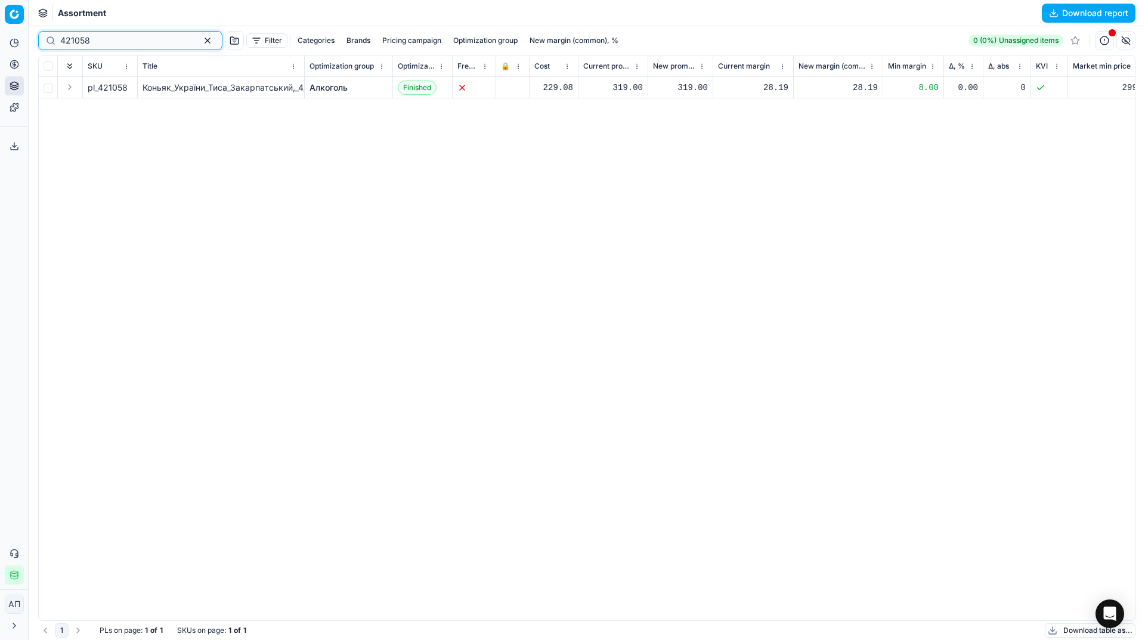
paste input "15569"
paste input "88"
paste input "55092"
type input "455092"
click at [335, 89] on link "Алкоголь" at bounding box center [329, 88] width 38 height 12
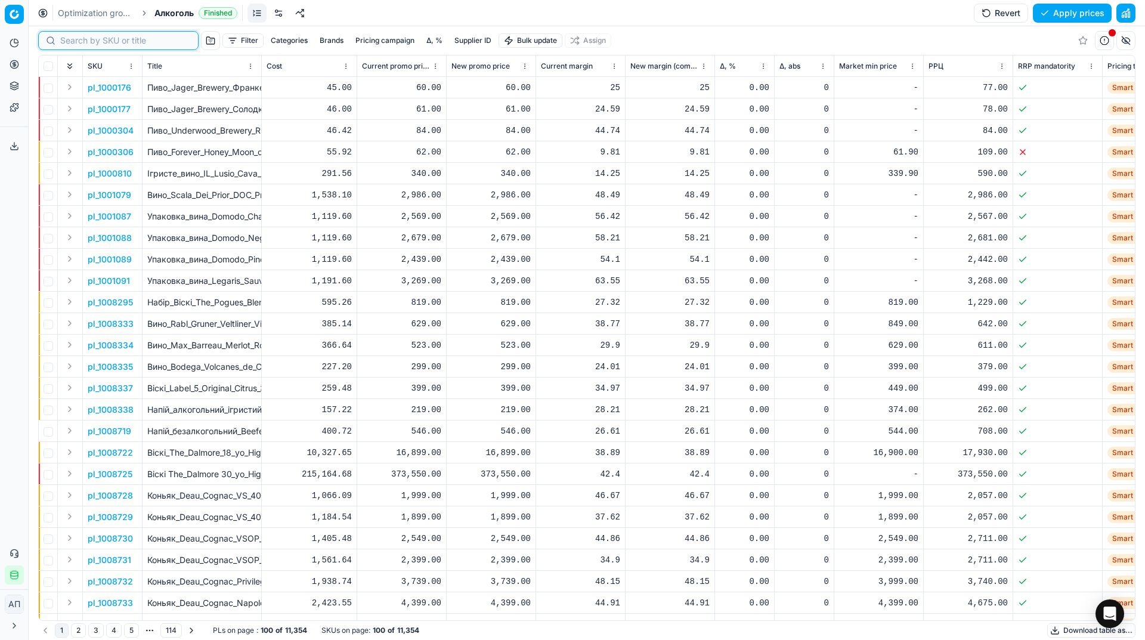
click at [82, 41] on input at bounding box center [125, 41] width 131 height 12
paste input "455092"
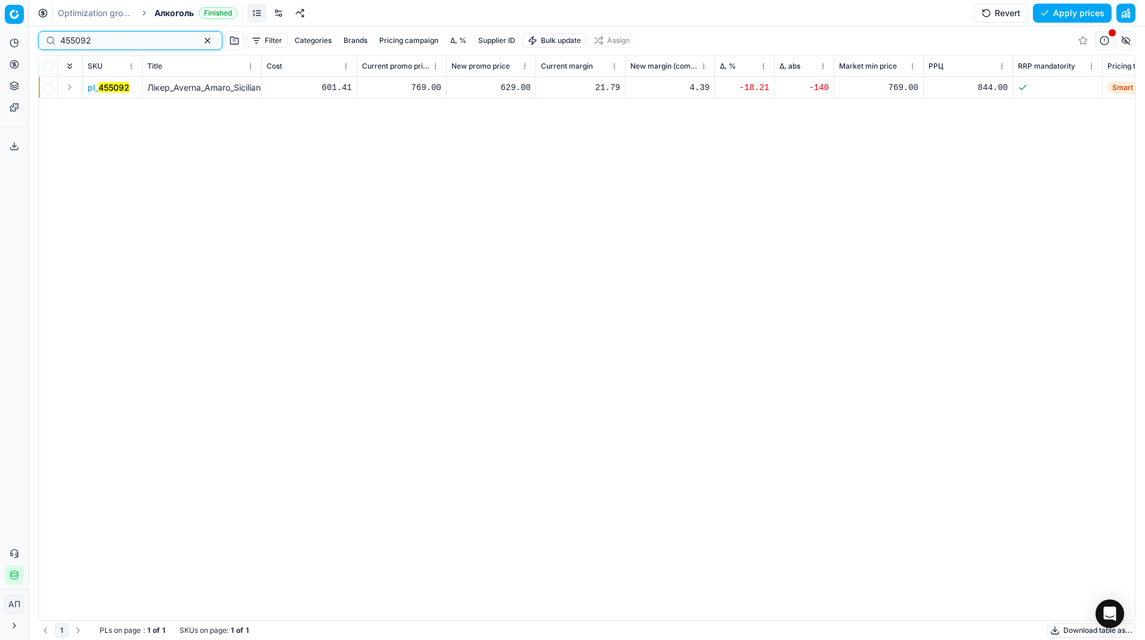
type input "455092"
click at [497, 94] on div "629.00" at bounding box center [491, 87] width 79 height 21
type input "799.00"
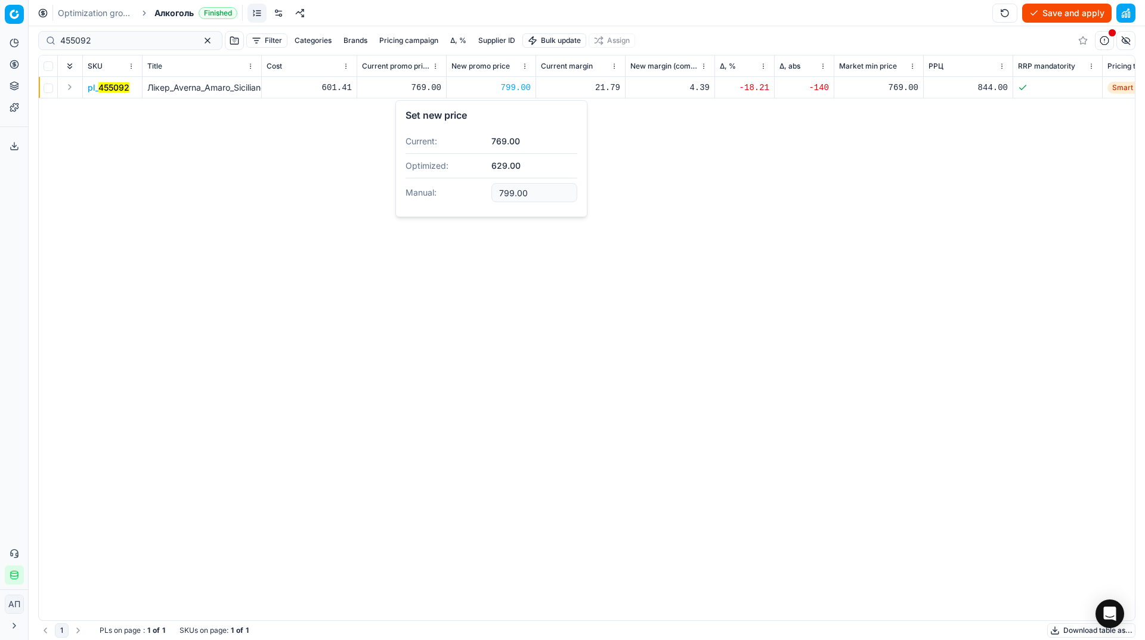
click at [747, 217] on div "pl_ 455092 Лікер_Averna_Amaro_Siciliano,_29%,_1_л_(852045) 601.41 769.00 799.00…" at bounding box center [587, 348] width 1096 height 543
click at [1053, 8] on button "Save and apply" at bounding box center [1066, 13] width 89 height 19
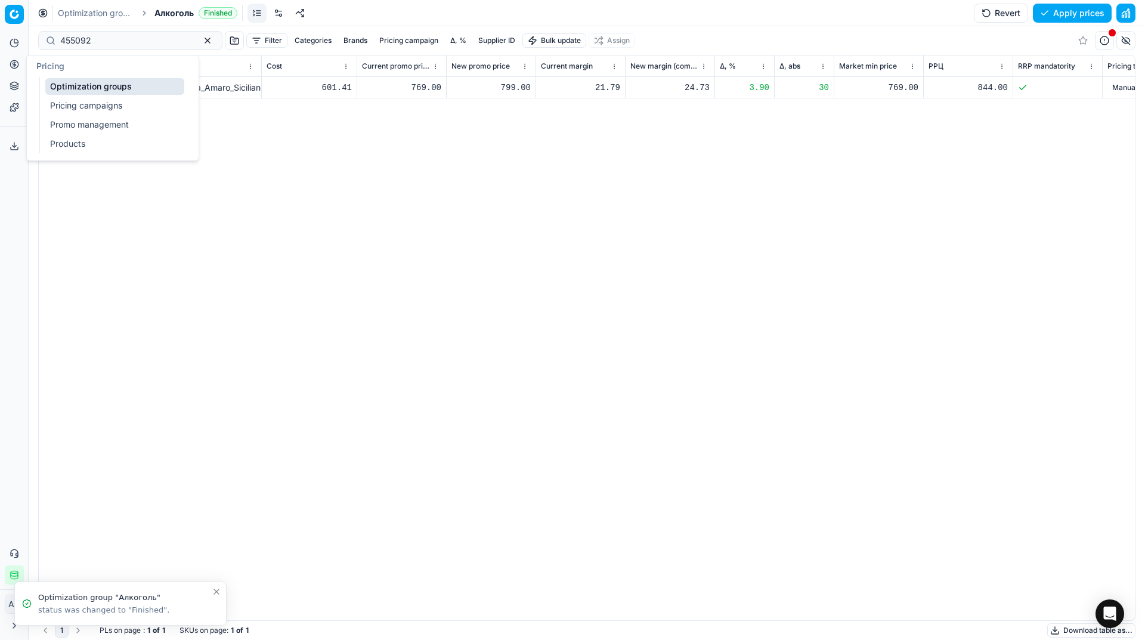
click at [9, 63] on button "Pricing" at bounding box center [14, 64] width 19 height 19
click at [91, 89] on link "Optimization groups" at bounding box center [114, 86] width 139 height 17
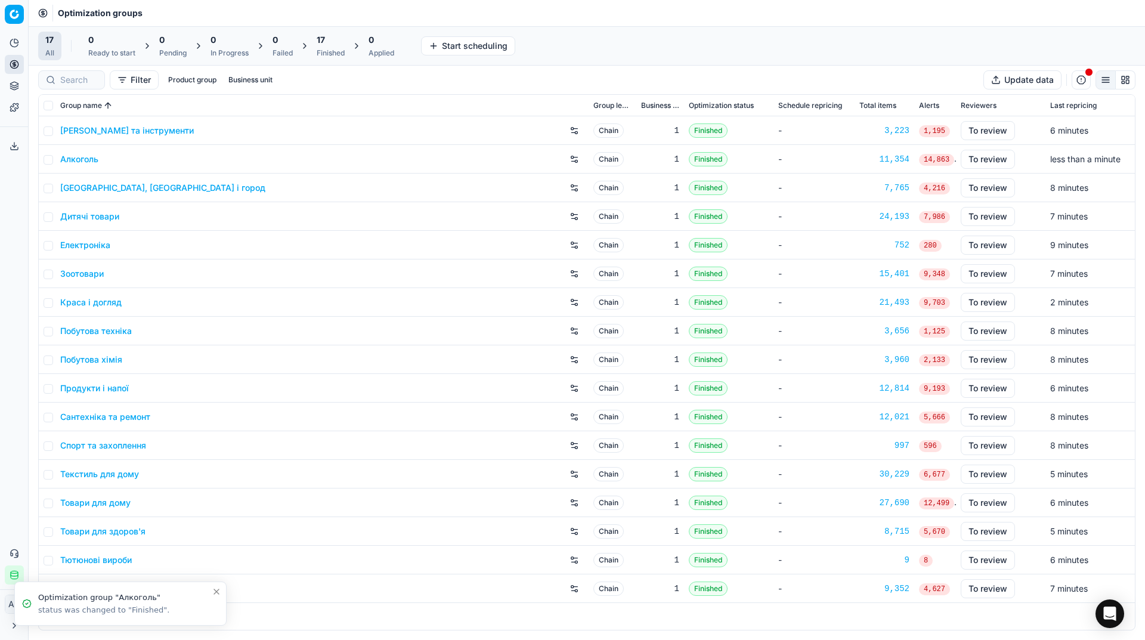
click at [0, 238] on div "Analytics Pricing Product portfolio Templates Export service 12 Contact support…" at bounding box center [14, 309] width 28 height 561
click at [333, 45] on div "17" at bounding box center [331, 40] width 28 height 12
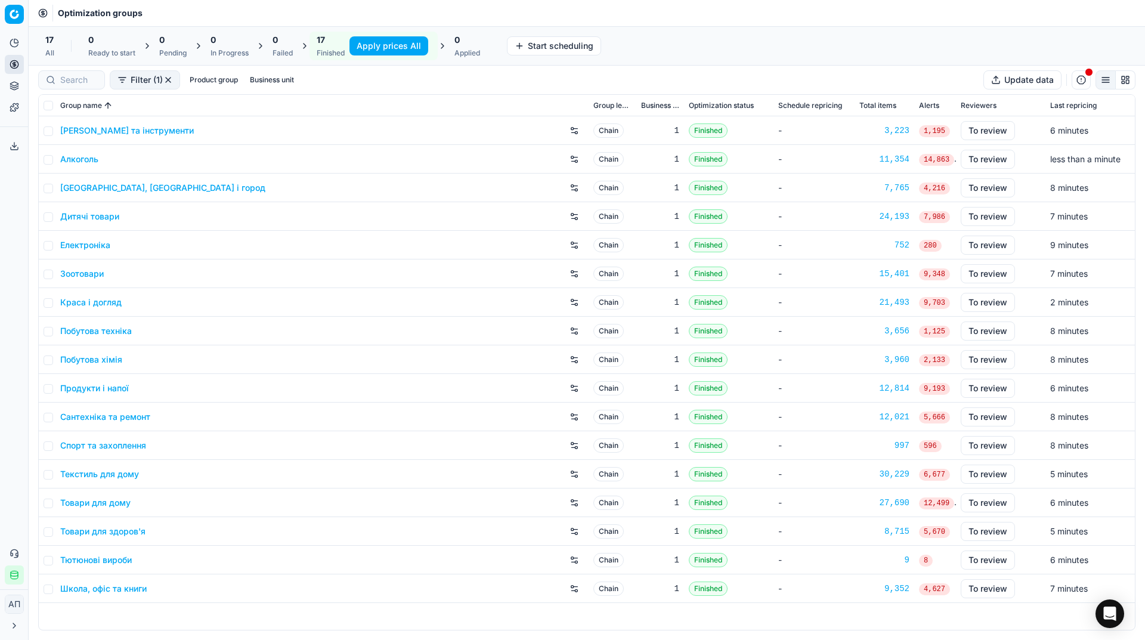
click at [370, 49] on button "Apply prices All" at bounding box center [389, 45] width 79 height 19
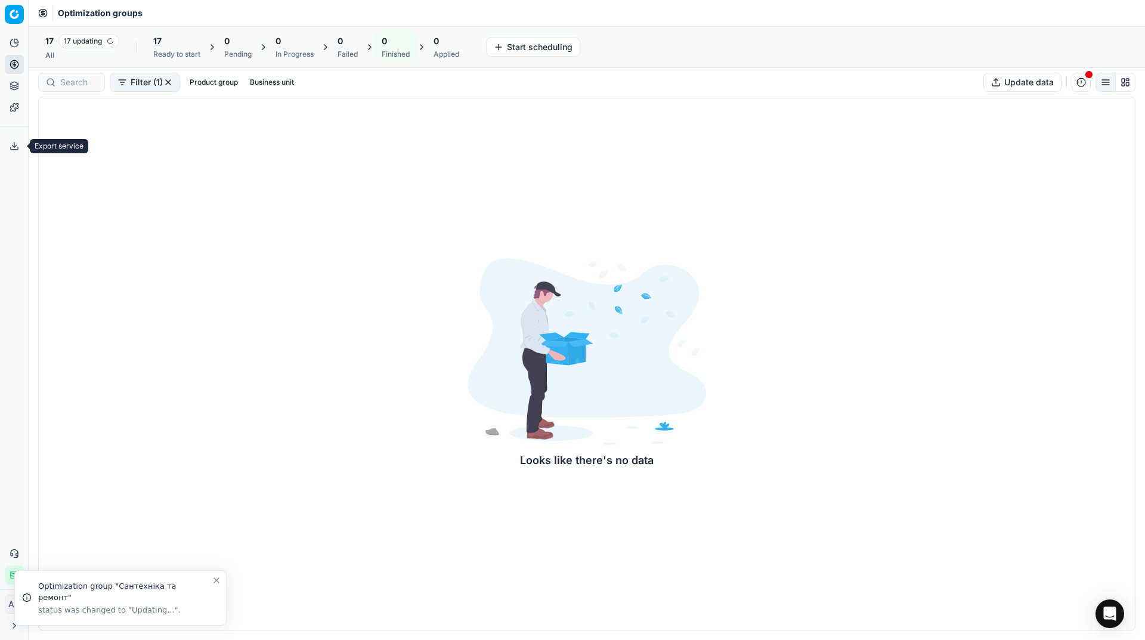
click at [14, 145] on icon at bounding box center [15, 146] width 10 height 10
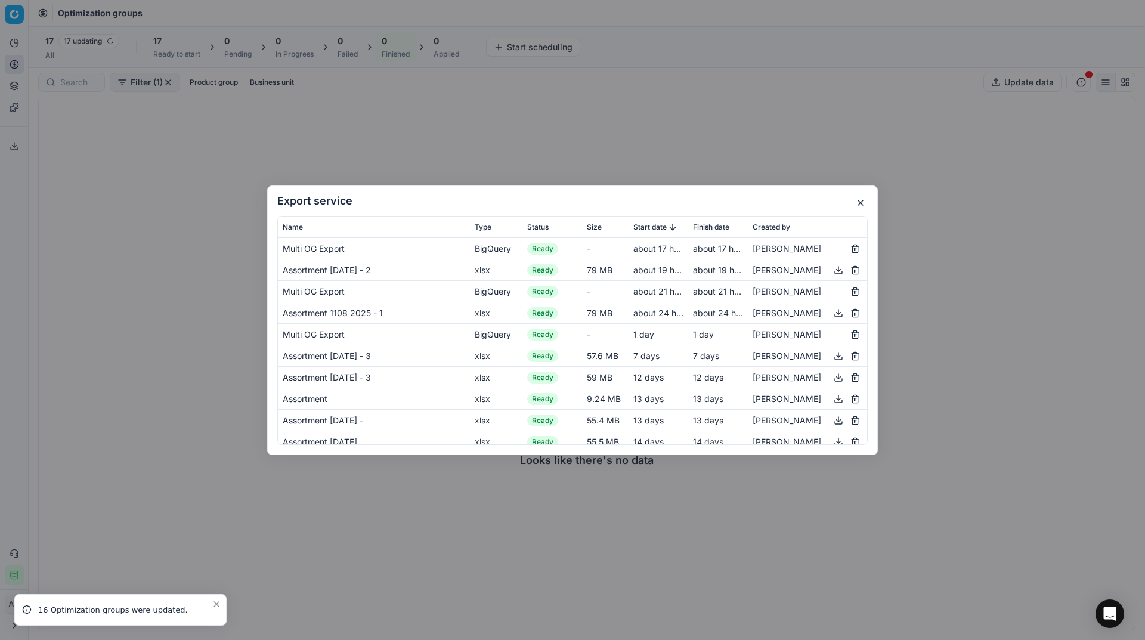
click at [858, 203] on button "button" at bounding box center [861, 203] width 14 height 14
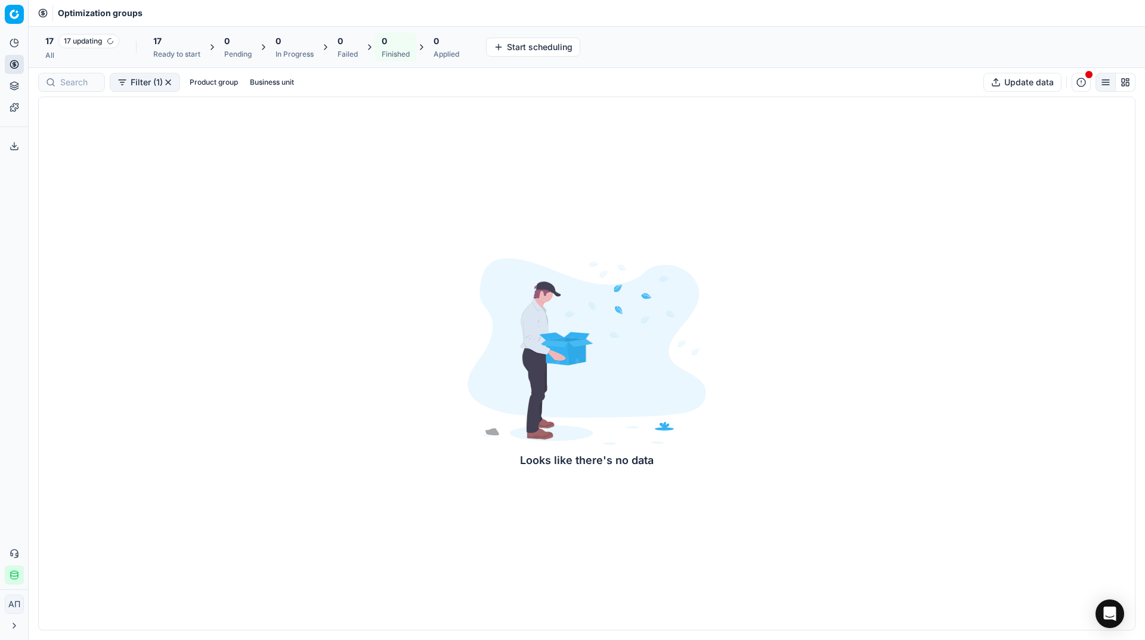
click at [49, 58] on div "All" at bounding box center [82, 56] width 74 height 10
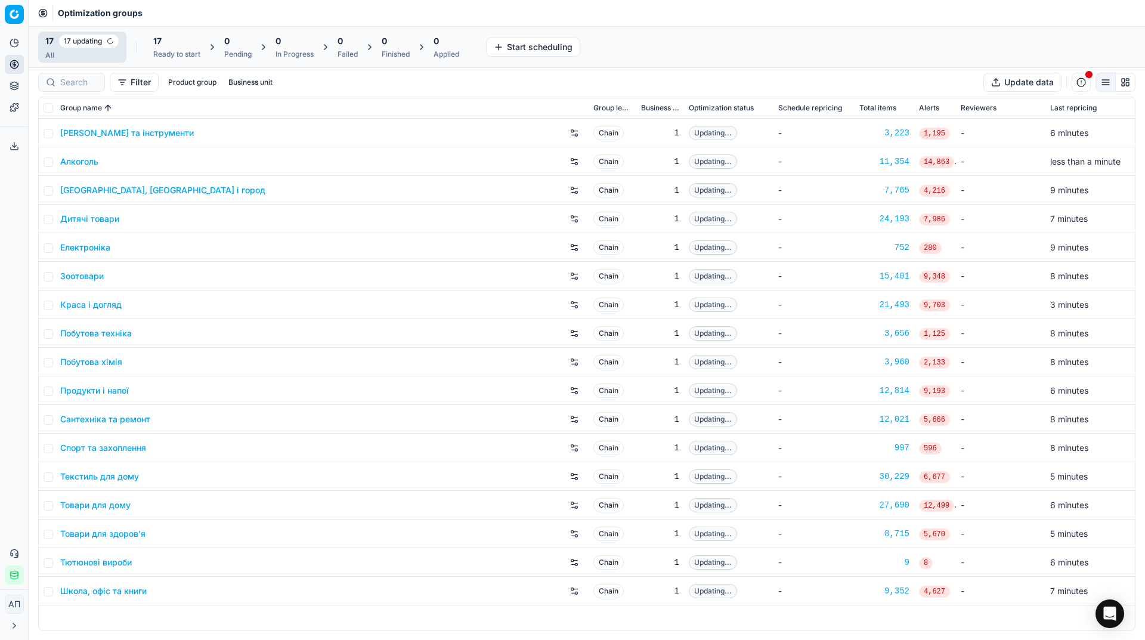
click at [16, 227] on div "Analytics Pricing Product portfolio Templates Export service 12 Contact support…" at bounding box center [14, 309] width 28 height 561
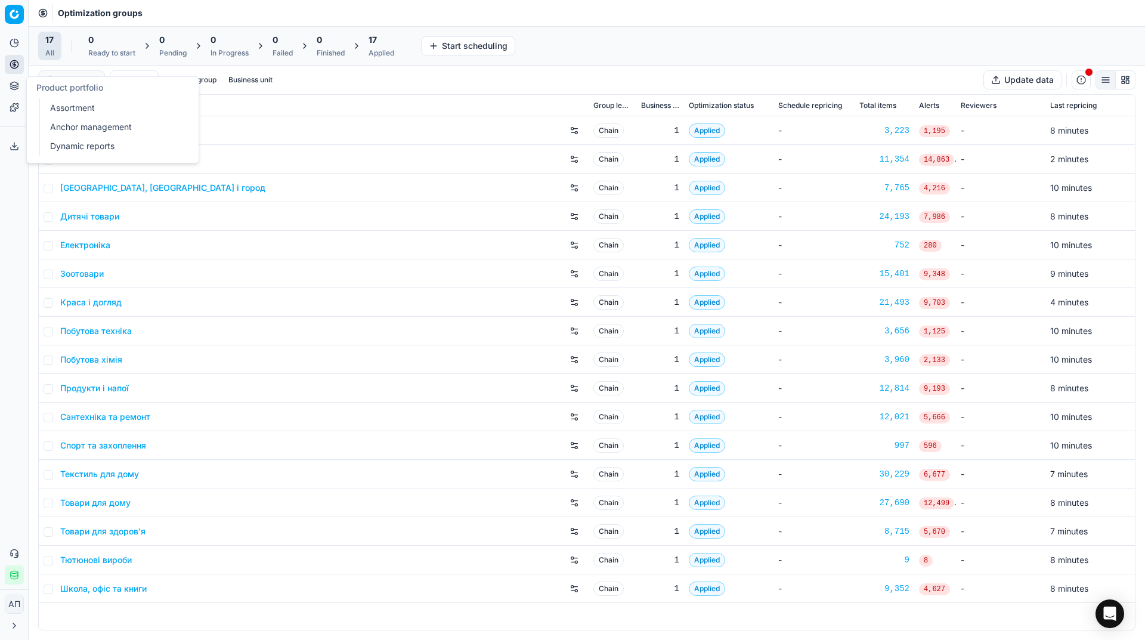
click at [60, 106] on link "Assortment" at bounding box center [114, 108] width 139 height 17
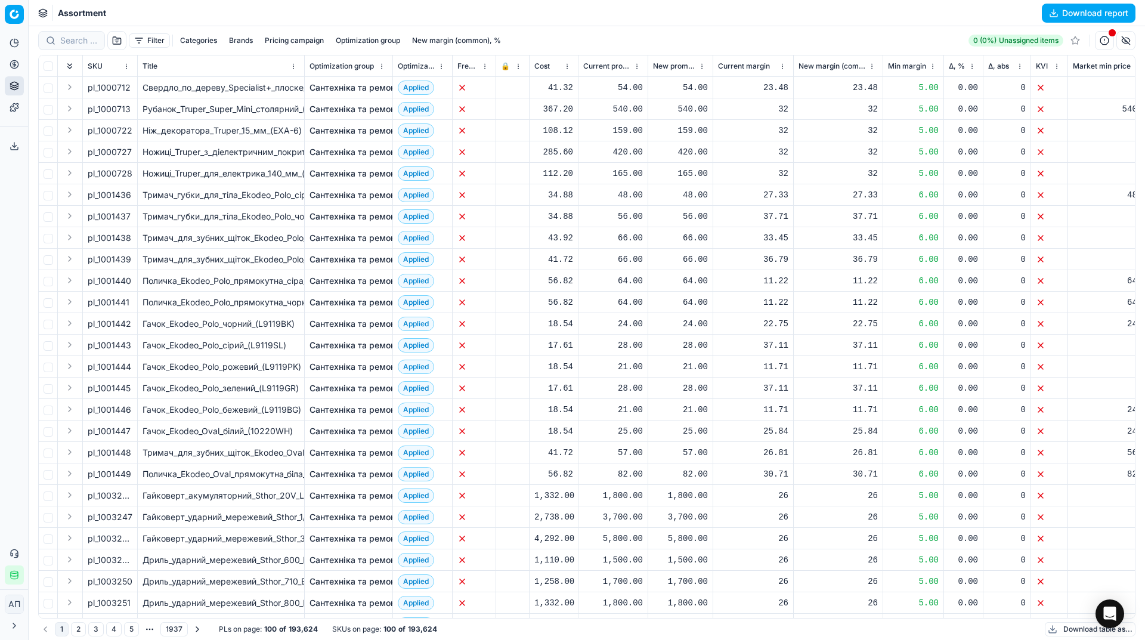
click at [115, 44] on button "button" at bounding box center [116, 40] width 19 height 19
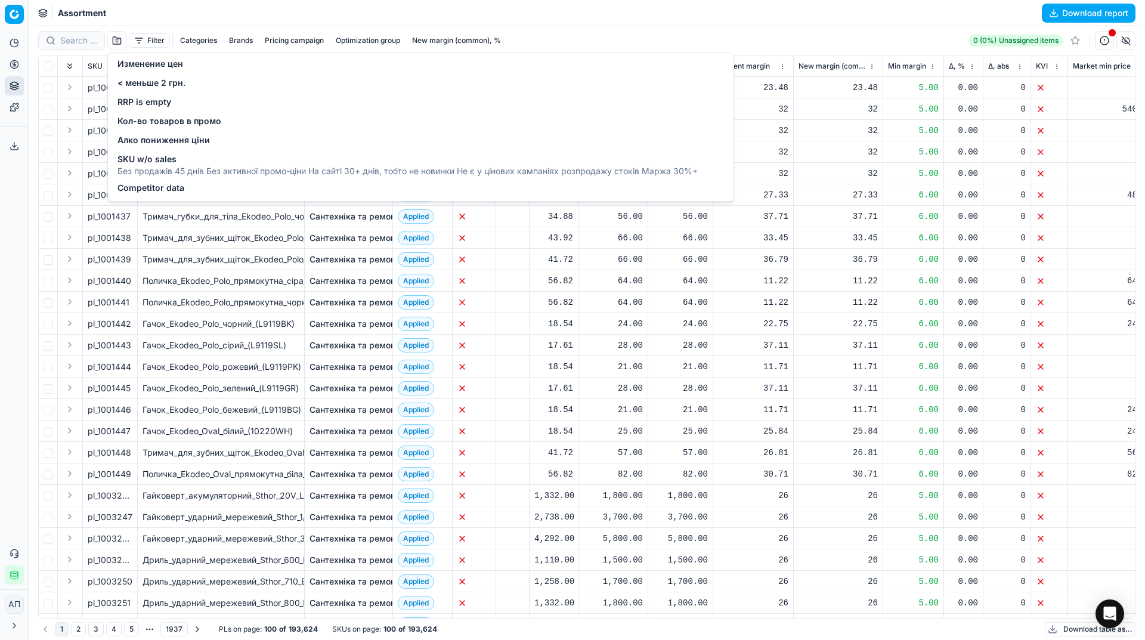
click at [156, 189] on span "Competitor data" at bounding box center [151, 188] width 67 height 12
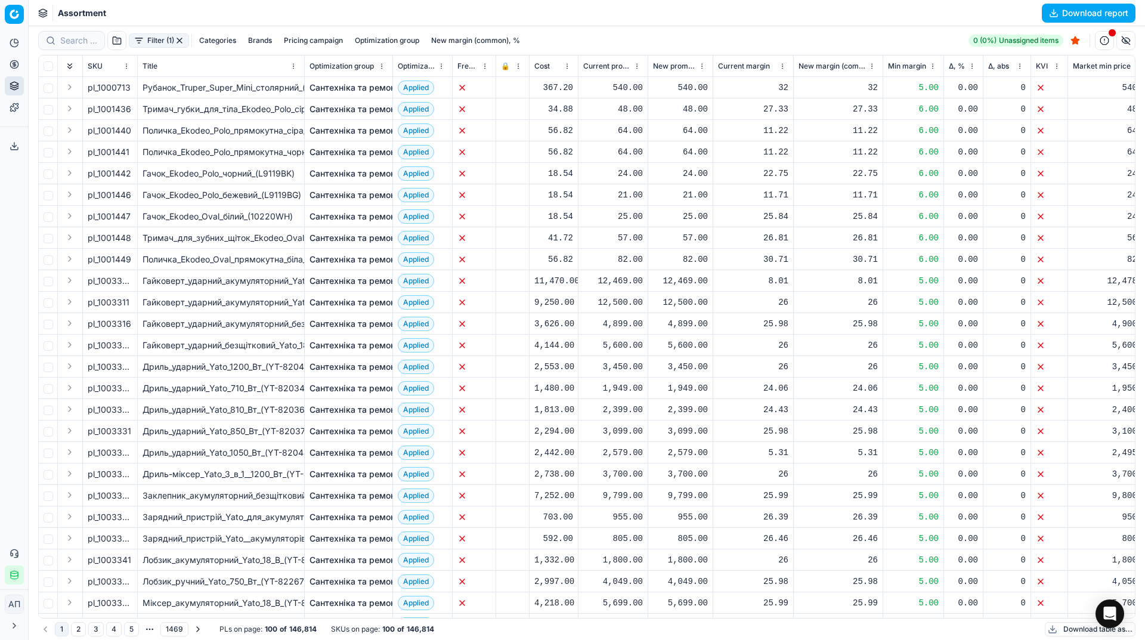
click at [111, 39] on button "button" at bounding box center [116, 40] width 19 height 19
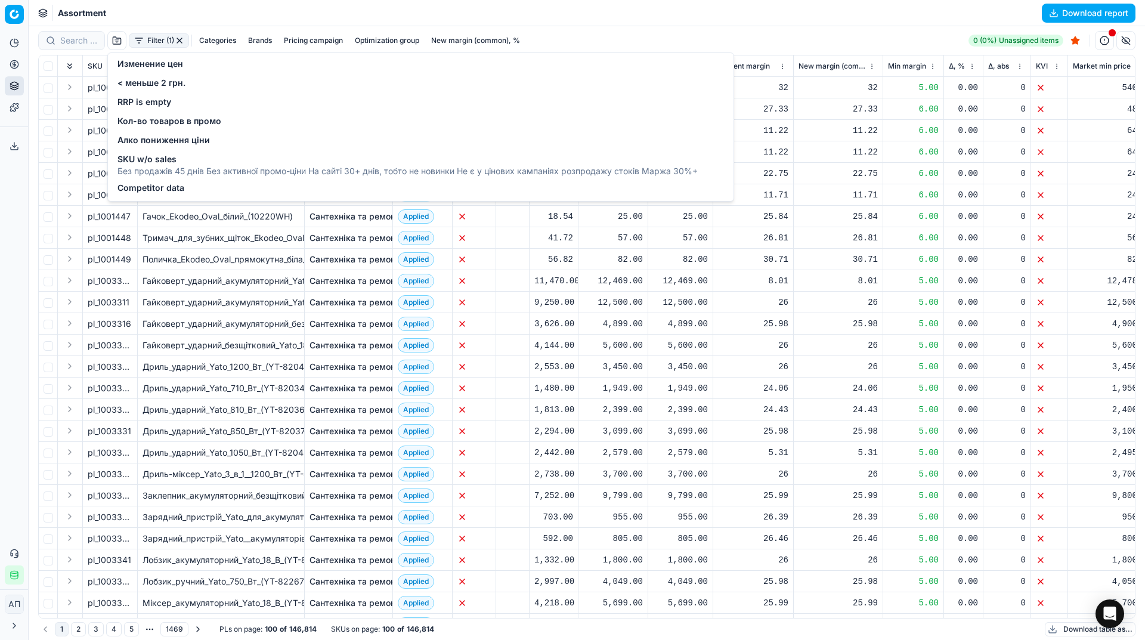
click at [140, 71] on div "Изменение цен" at bounding box center [151, 65] width 66 height 14
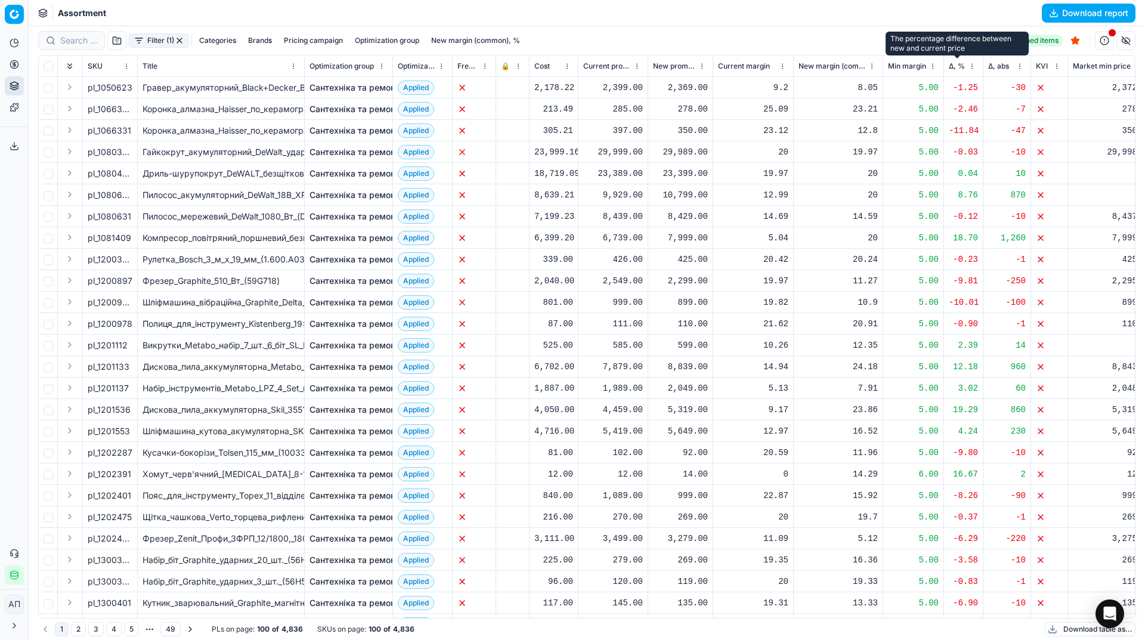
click at [957, 69] on span "Δ, %" at bounding box center [957, 66] width 16 height 10
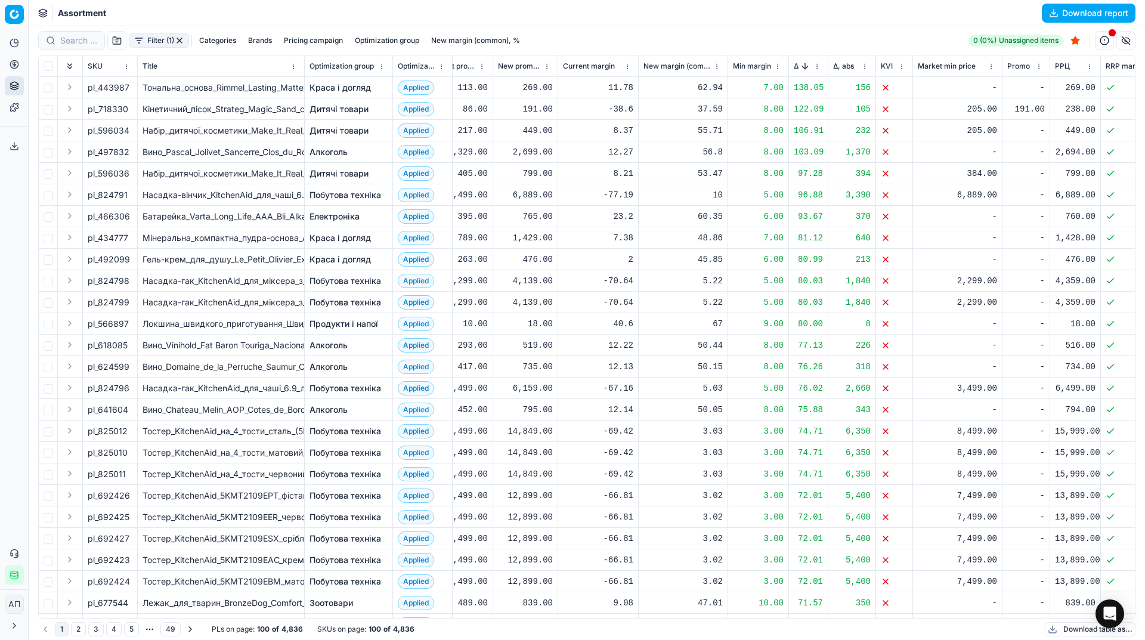
scroll to position [0, 157]
click at [805, 67] on button "Sorted by Δ, % descending" at bounding box center [804, 66] width 12 height 12
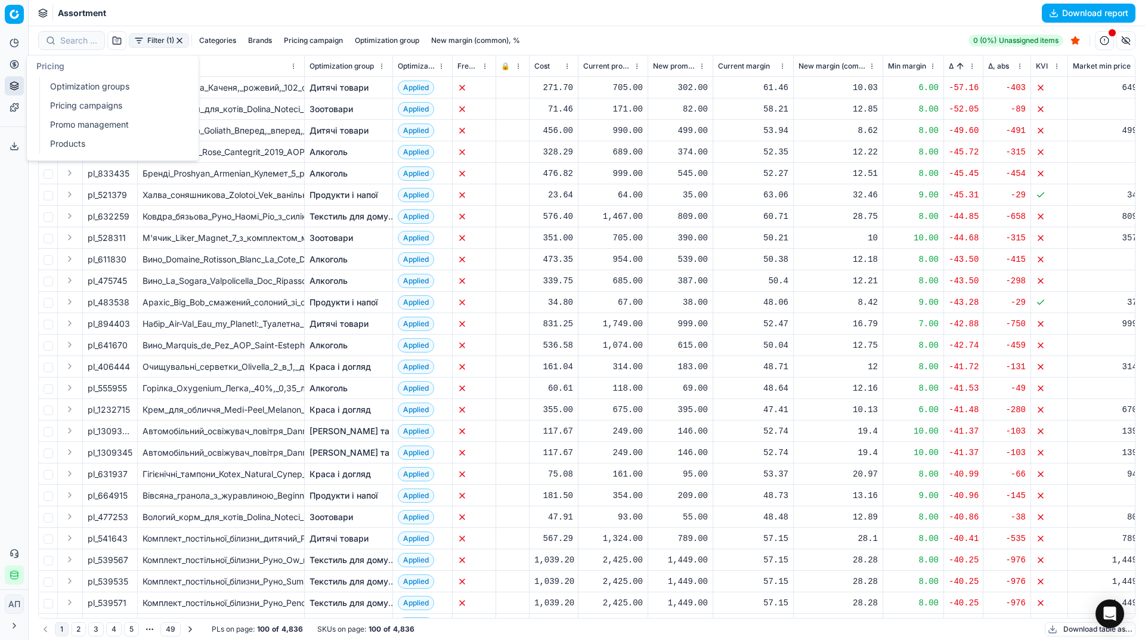
click at [60, 84] on link "Optimization groups" at bounding box center [114, 86] width 139 height 17
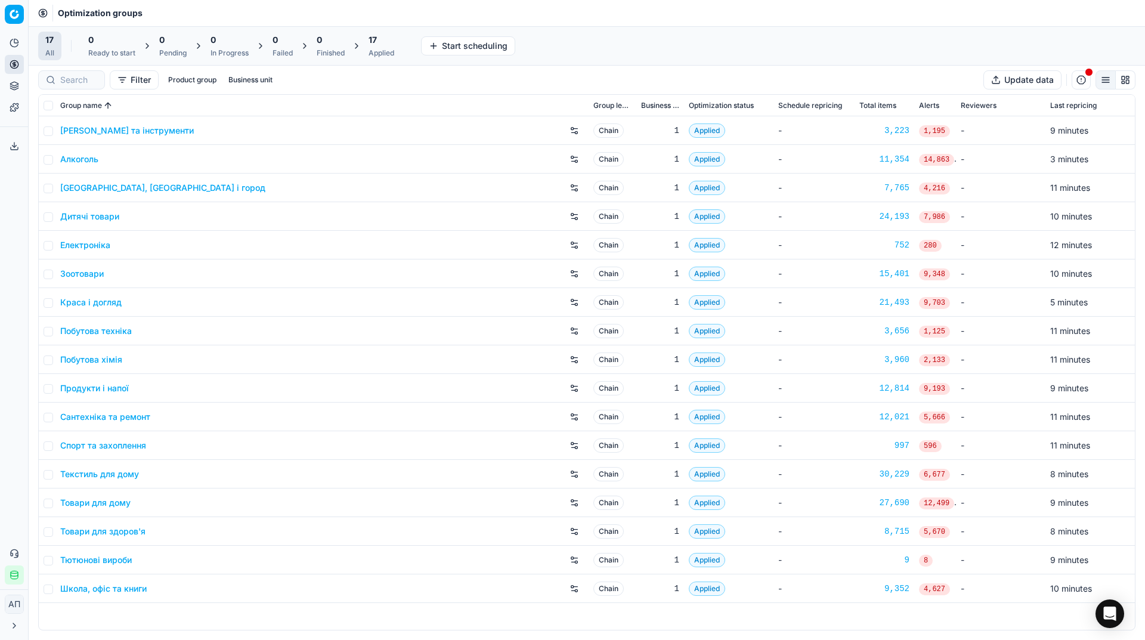
click at [8, 207] on div "Analytics Pricing Product portfolio Templates Export service 12 Contact support…" at bounding box center [14, 309] width 28 height 561
click at [377, 41] on span "17" at bounding box center [373, 40] width 8 height 12
click at [452, 47] on button "Export prices All" at bounding box center [439, 45] width 81 height 19
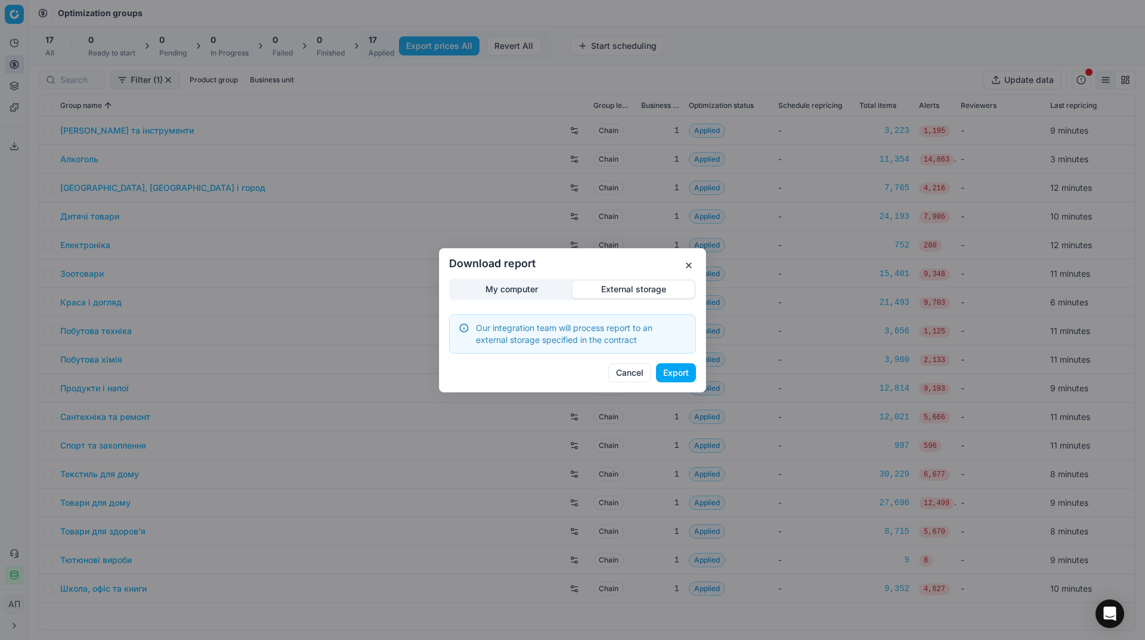
click at [652, 225] on div "Download report My computer External storage Our integration team will process …" at bounding box center [572, 320] width 1145 height 640
click at [690, 370] on button "Export" at bounding box center [676, 372] width 40 height 19
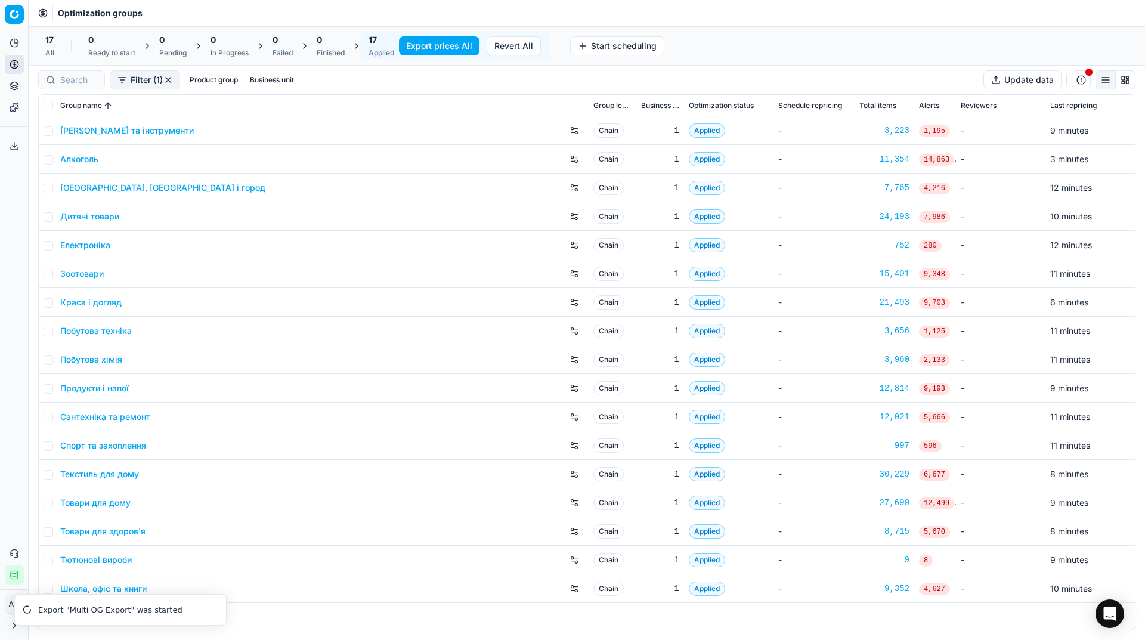
click at [13, 150] on icon at bounding box center [15, 146] width 10 height 10
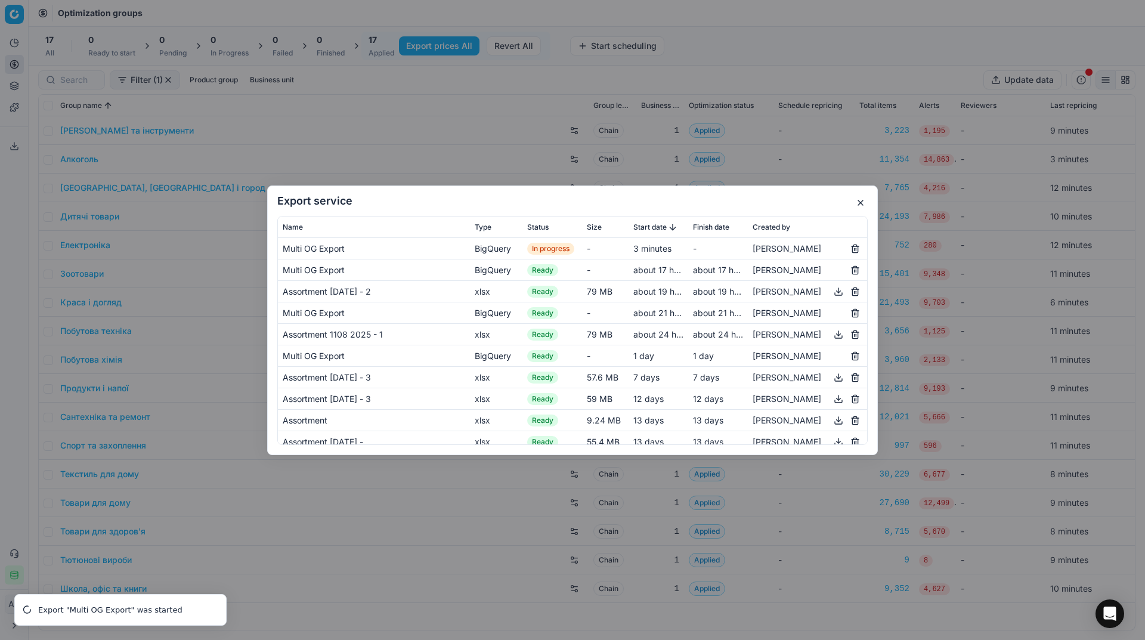
click at [858, 205] on button "button" at bounding box center [861, 203] width 14 height 14
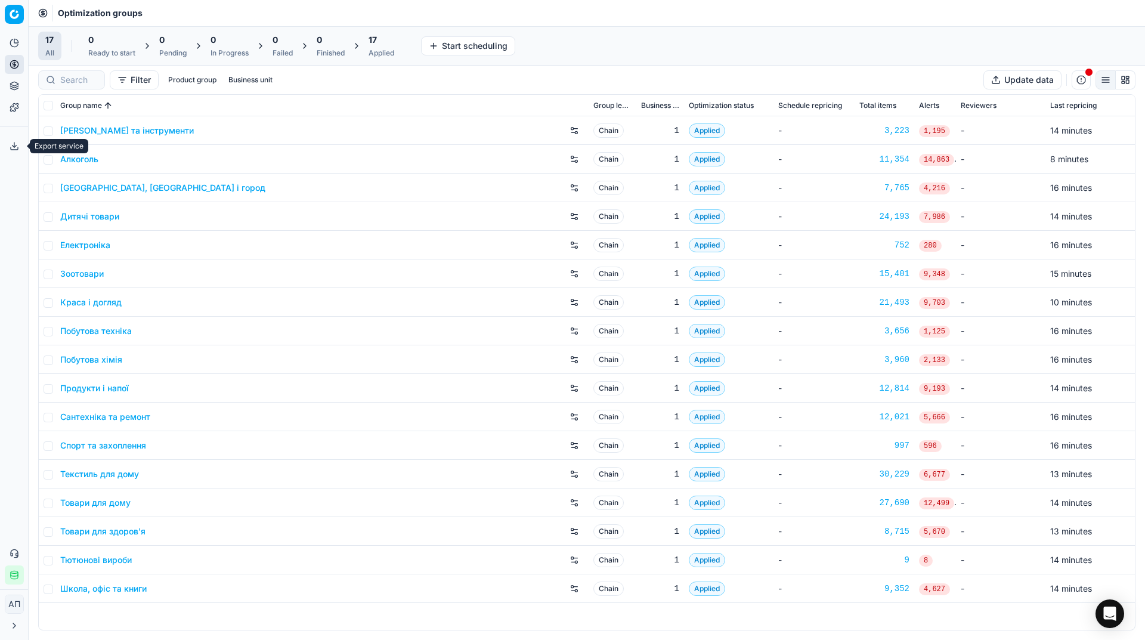
click at [17, 143] on icon at bounding box center [15, 146] width 10 height 10
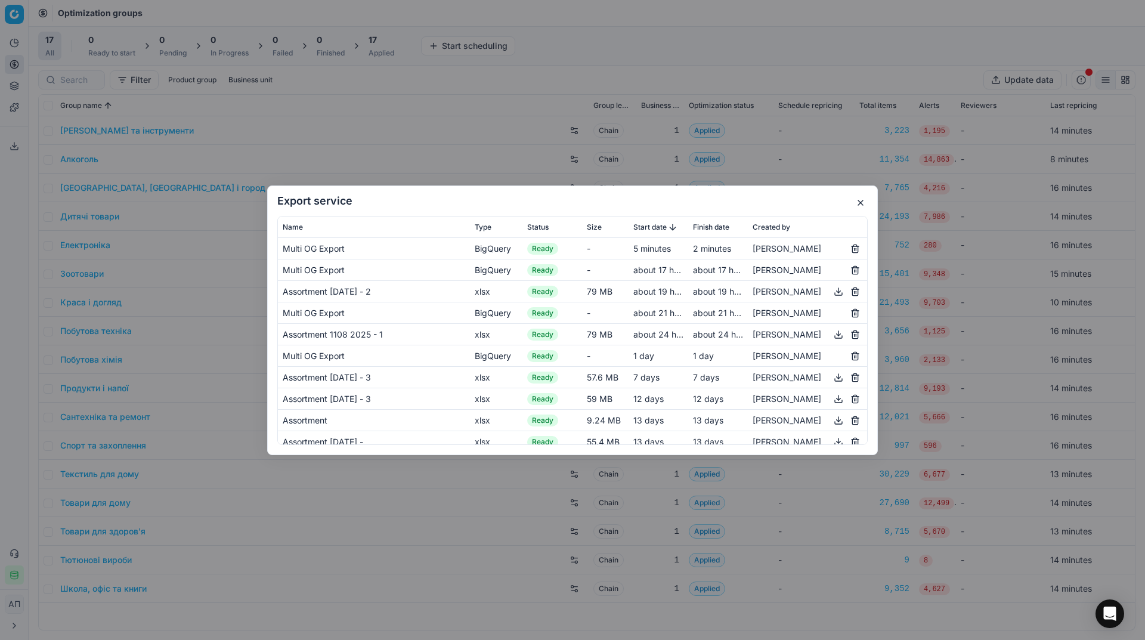
click at [861, 202] on button "button" at bounding box center [861, 203] width 14 height 14
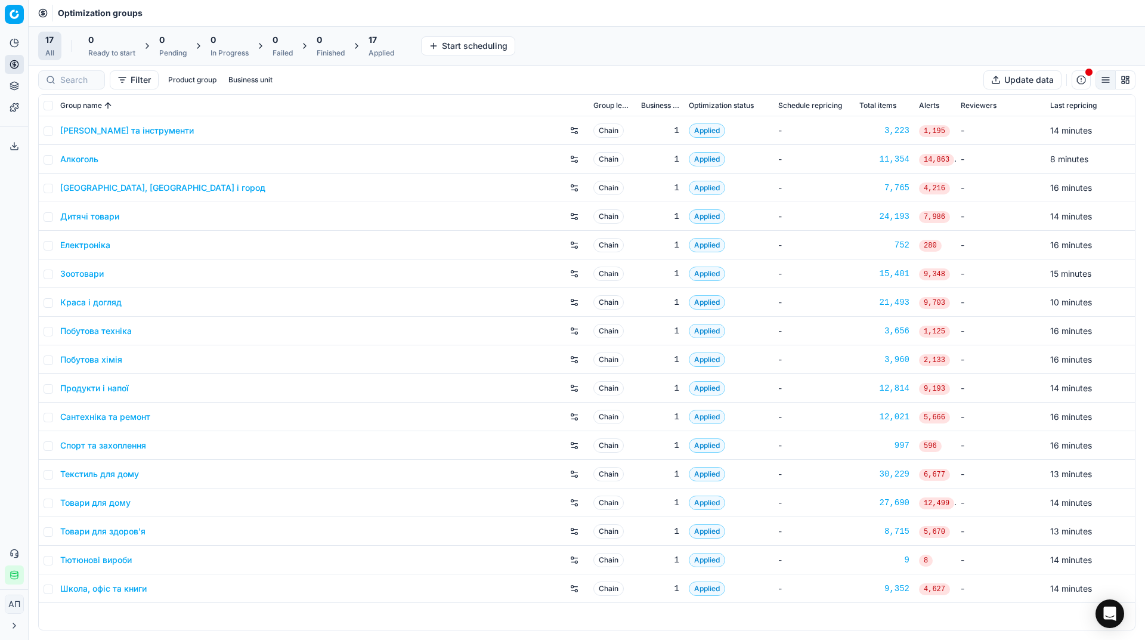
click at [617, 51] on div "17 All 0 Ready to start 0 Pending 0 In Progress 0 Failed 0 Finished 17 Applied …" at bounding box center [587, 46] width 1098 height 29
click at [14, 86] on icon at bounding box center [14, 84] width 8 height 4
click at [57, 106] on link "Assortment" at bounding box center [114, 108] width 139 height 17
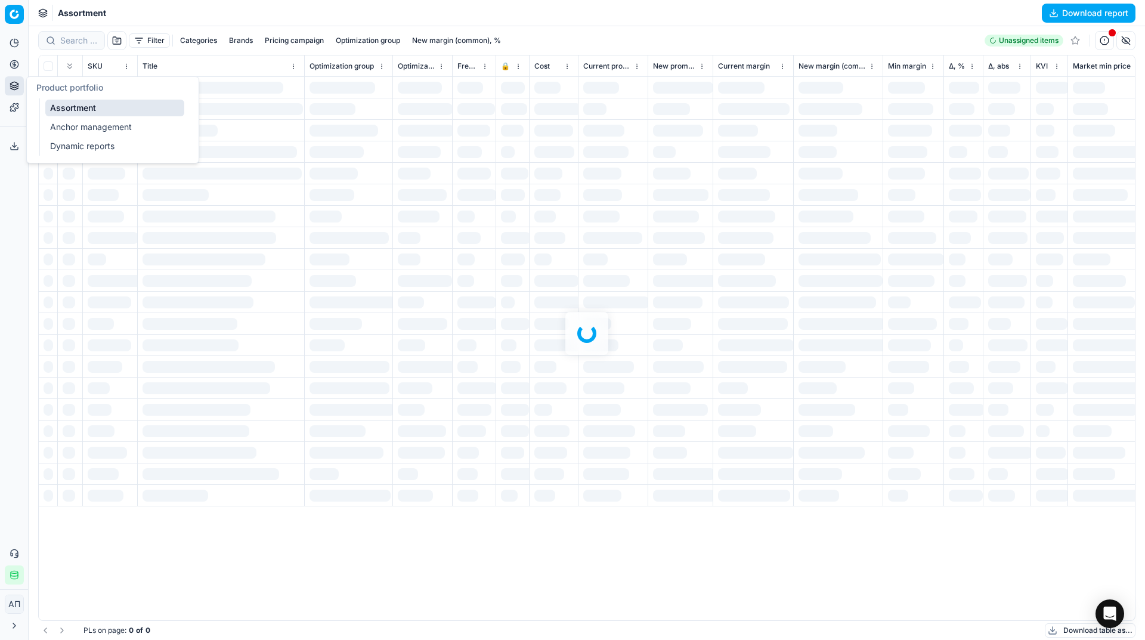
click at [14, 215] on div "Analytics Pricing Product portfolio Templates Export service 13 Contact support…" at bounding box center [14, 309] width 28 height 561
click at [73, 41] on div at bounding box center [587, 333] width 1117 height 614
click at [73, 41] on div "Filter Categories Brands Pricing campaign Optimization group New margin (common…" at bounding box center [587, 333] width 1117 height 614
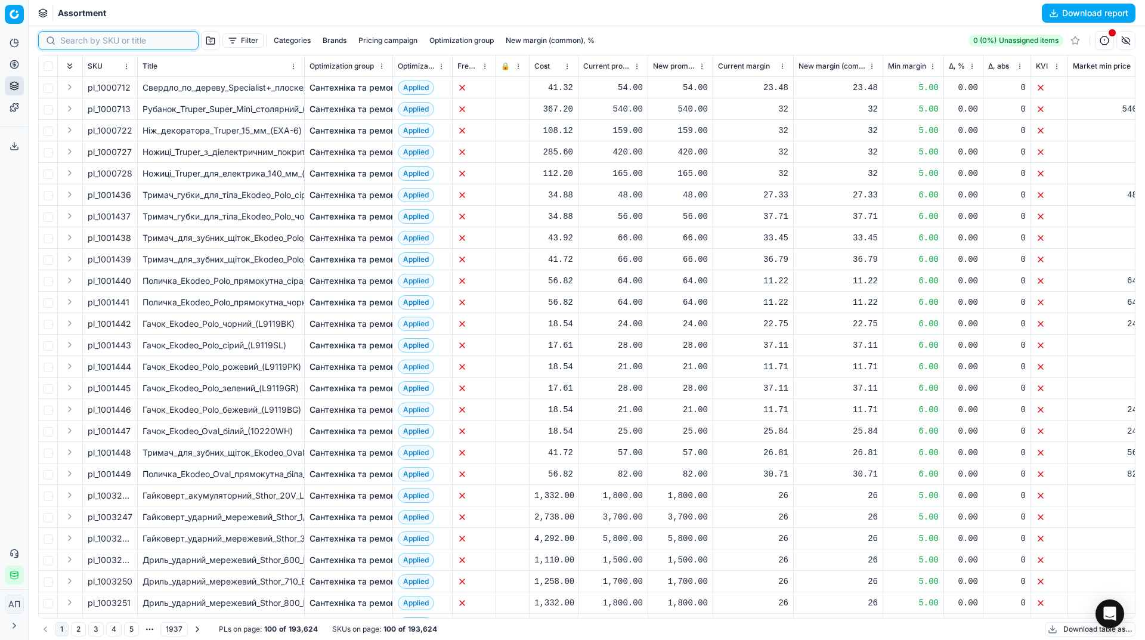
click at [73, 41] on input at bounding box center [125, 41] width 131 height 12
paste input "843748"
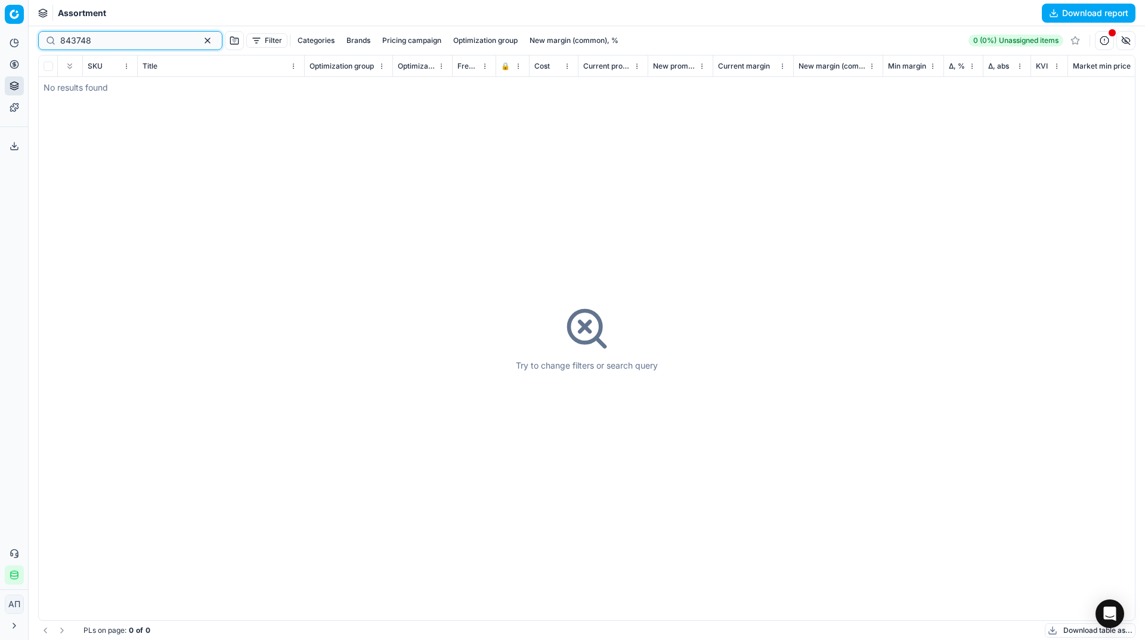
type input "843748"
